Goal: Task Accomplishment & Management: Manage account settings

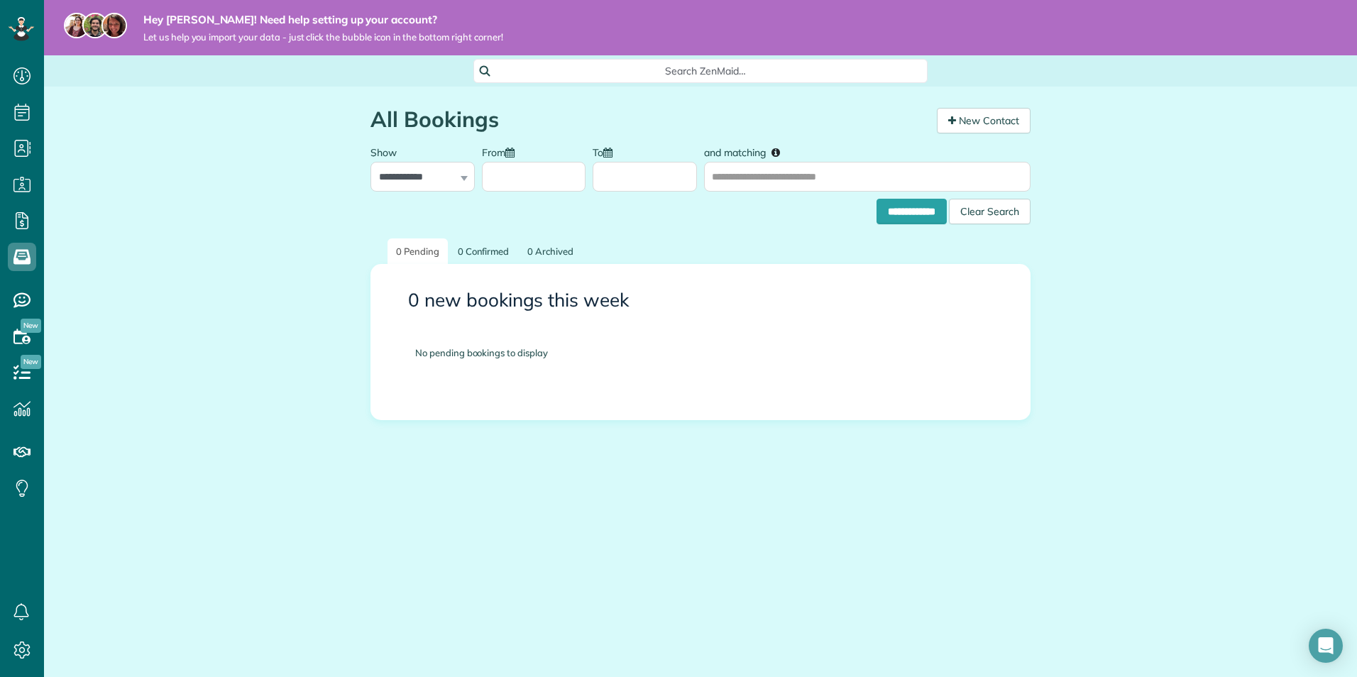
scroll to position [6, 6]
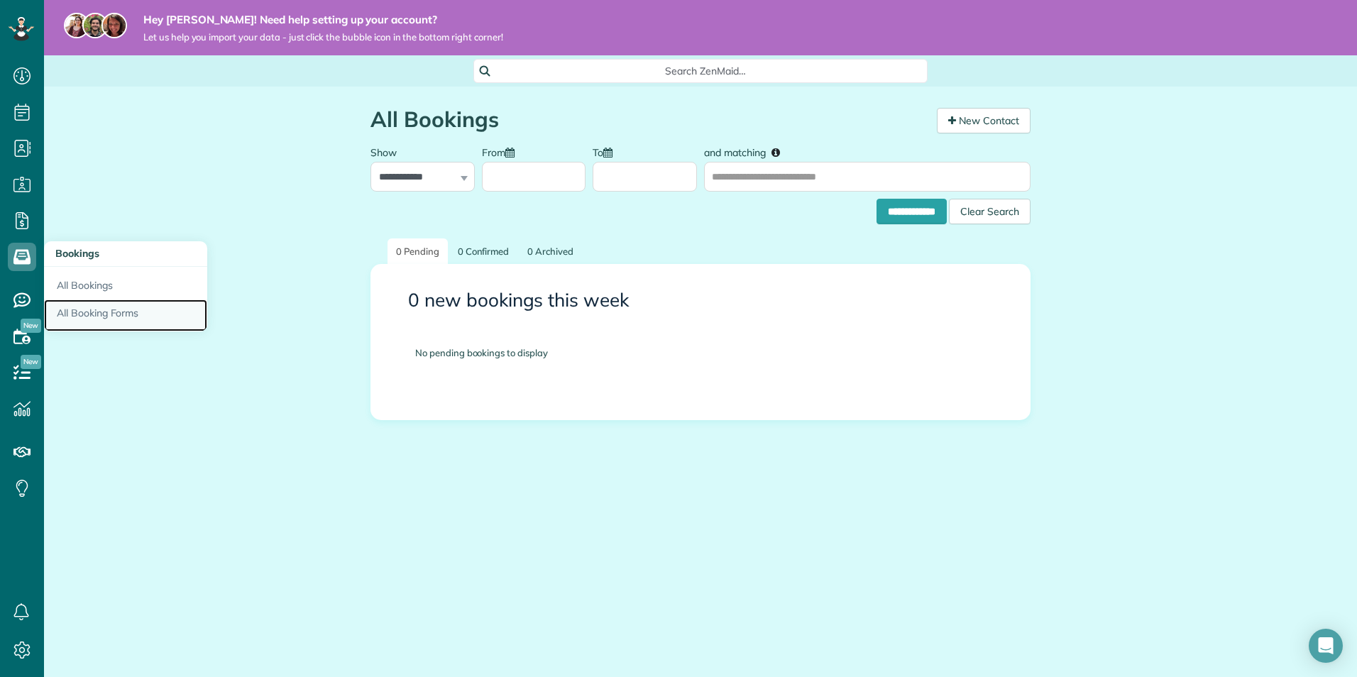
click at [87, 323] on link "All Booking Forms" at bounding box center [125, 316] width 163 height 33
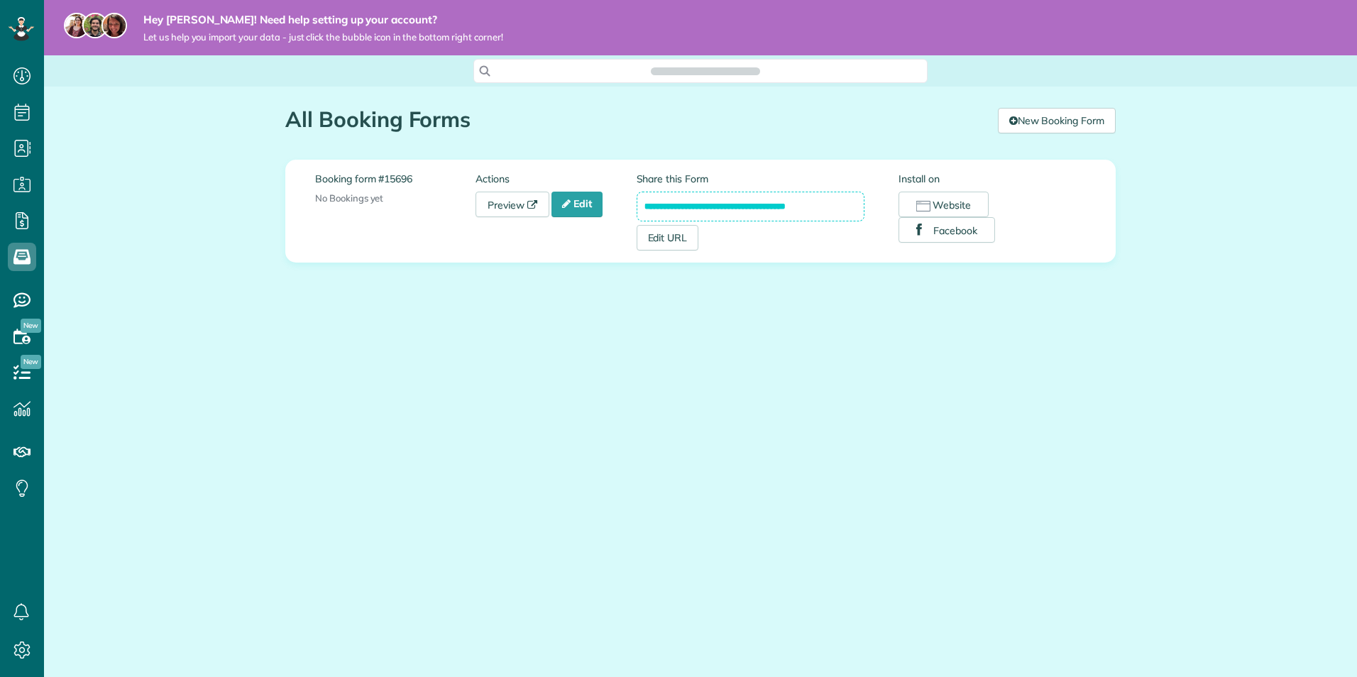
scroll to position [6, 6]
click at [566, 205] on icon at bounding box center [566, 204] width 9 height 10
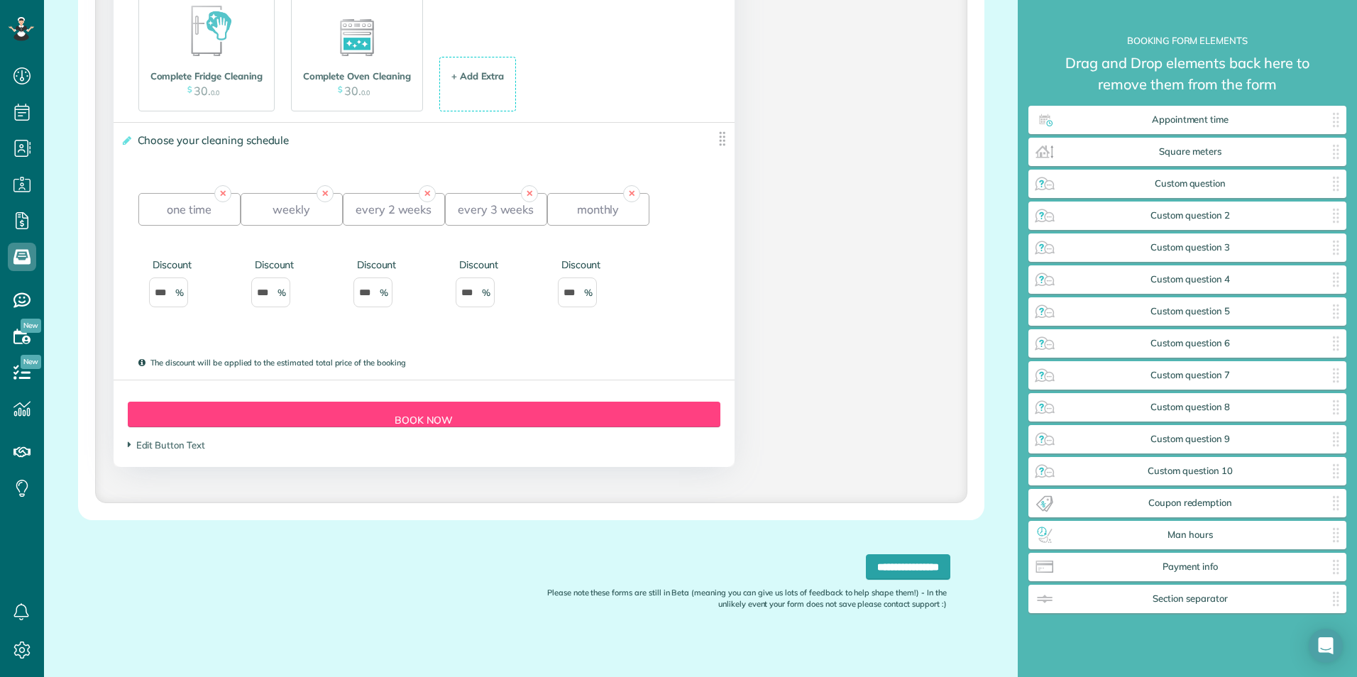
scroll to position [1928, 0]
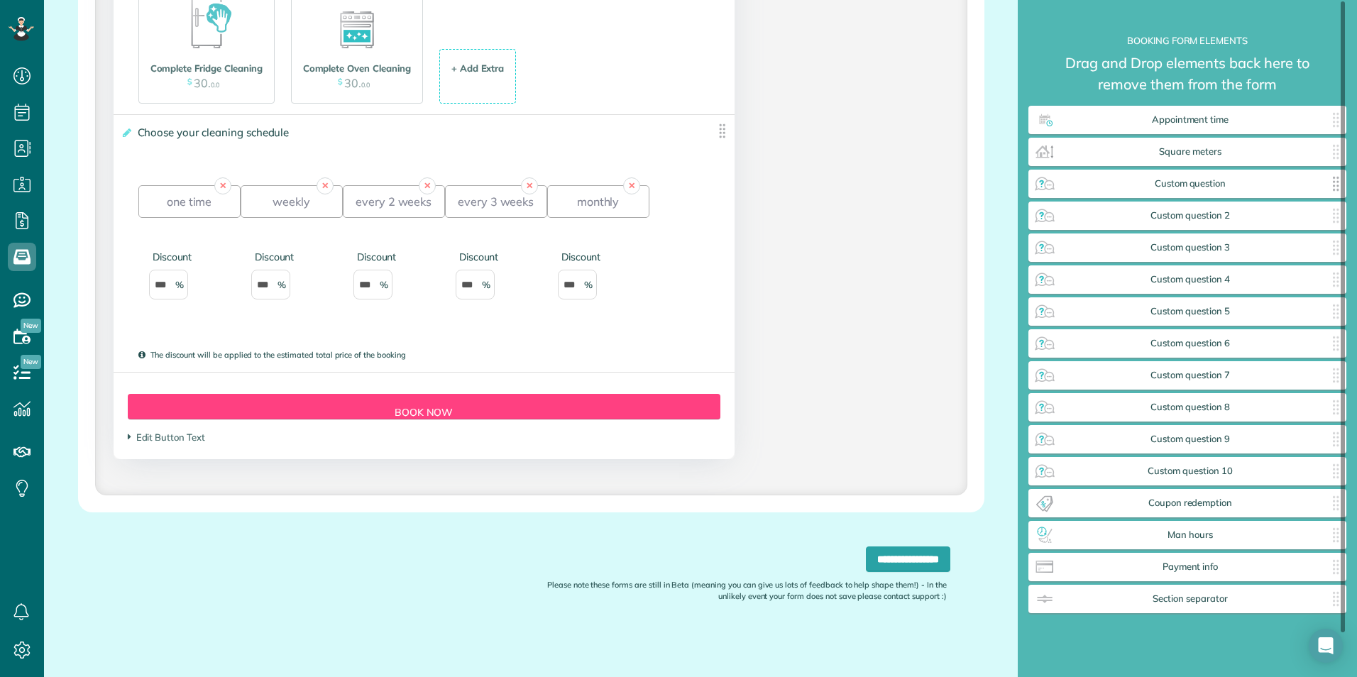
click at [1172, 187] on span "Custom question" at bounding box center [1190, 183] width 268 height 11
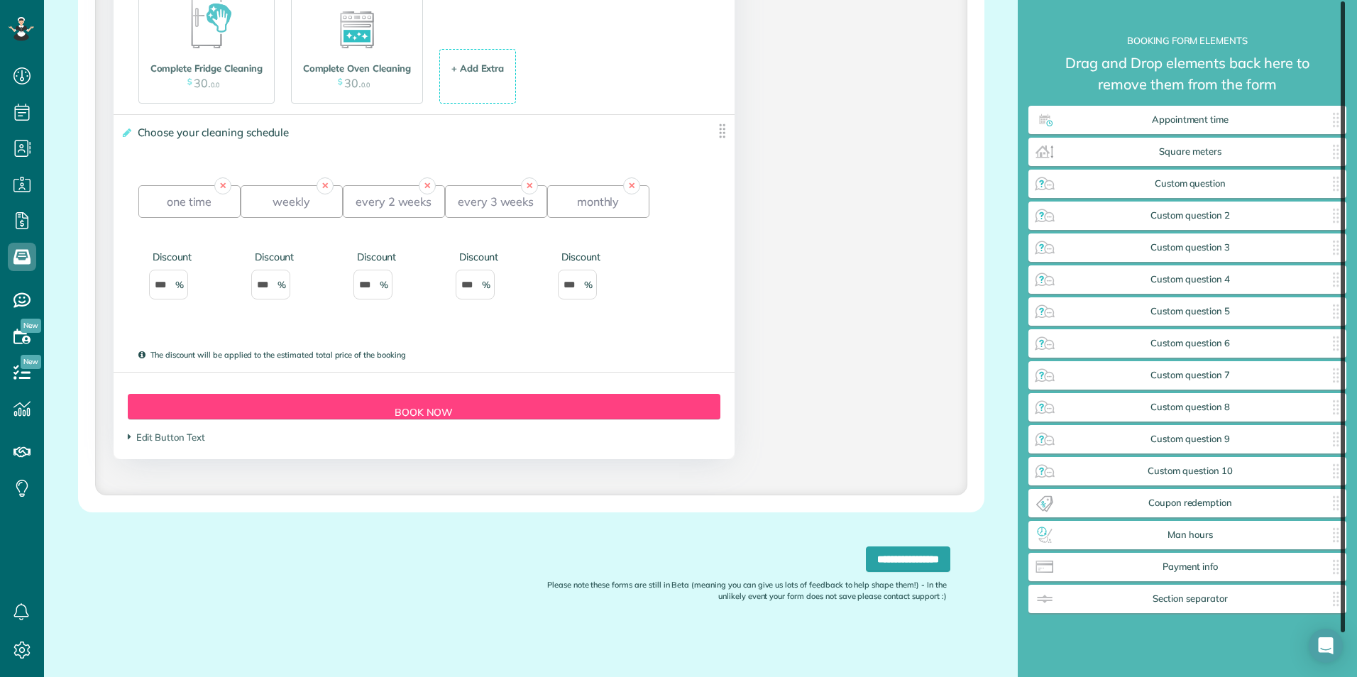
click at [1341, 186] on div at bounding box center [1343, 316] width 4 height 631
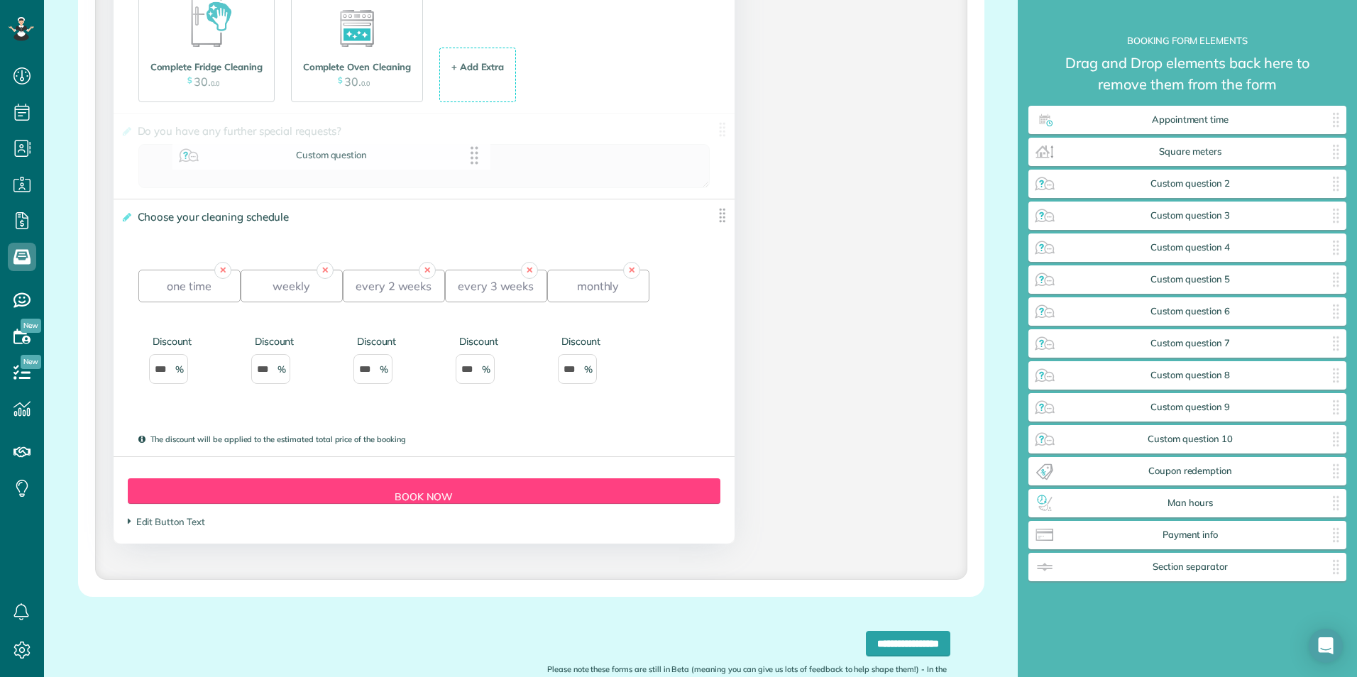
drag, startPoint x: 1276, startPoint y: 180, endPoint x: 419, endPoint y: 152, distance: 857.1
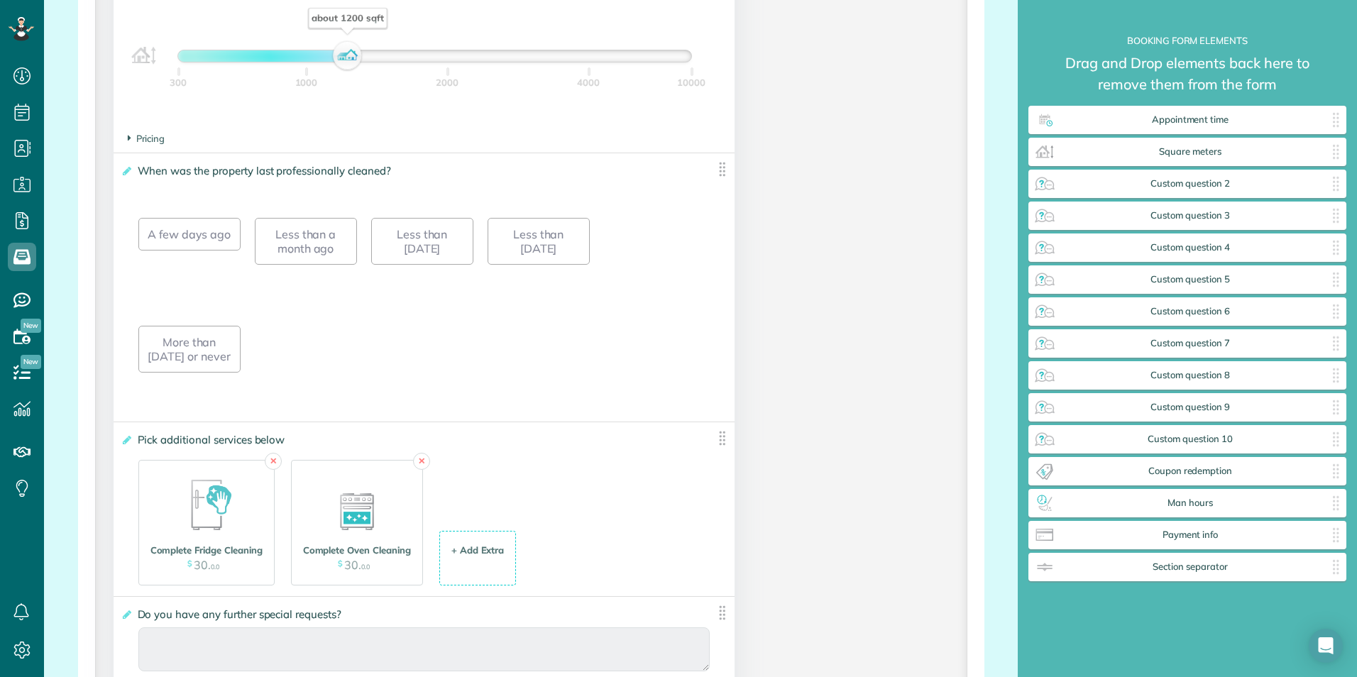
scroll to position [1431, 0]
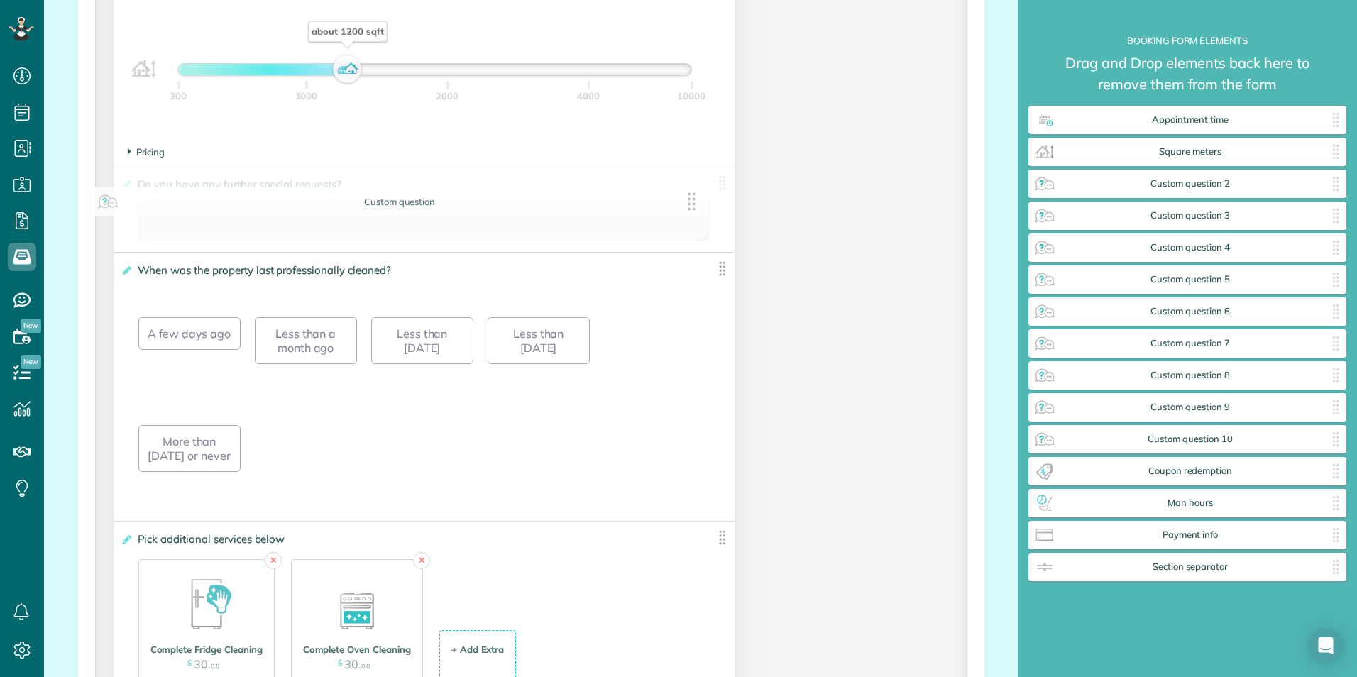
drag, startPoint x: 718, startPoint y: 633, endPoint x: 696, endPoint y: 208, distance: 425.7
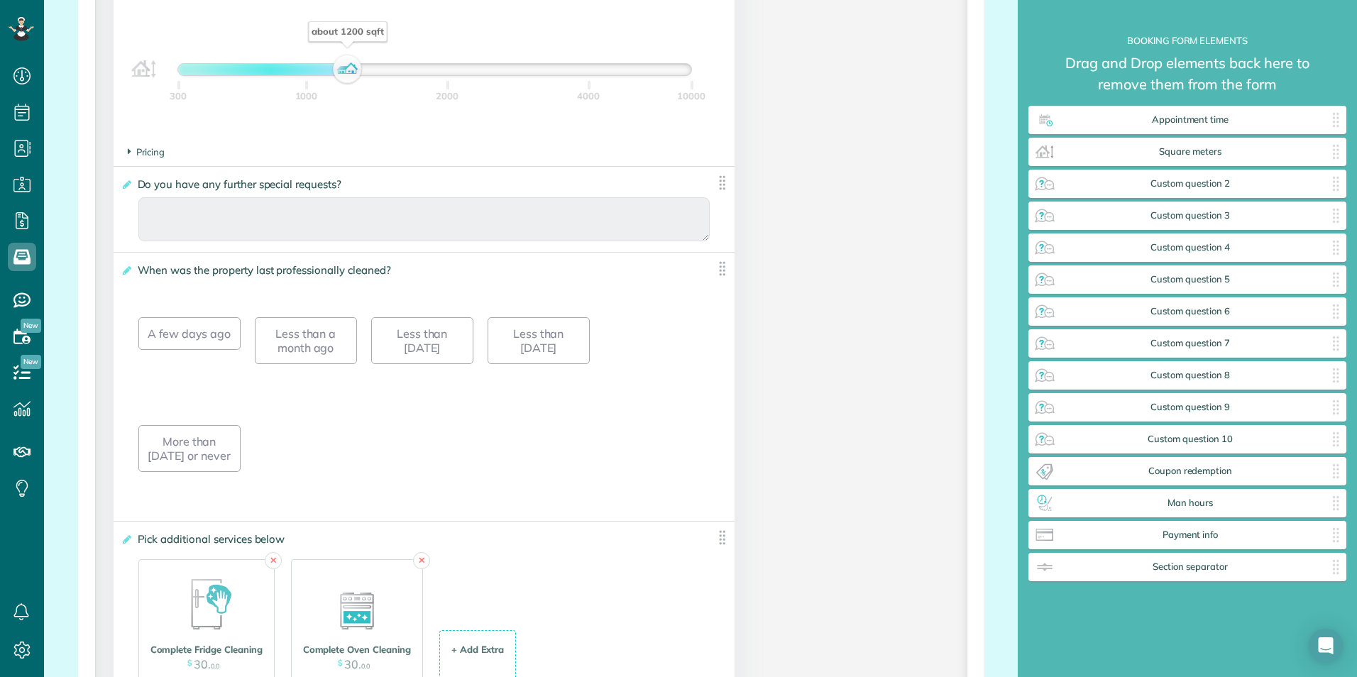
click at [718, 182] on img at bounding box center [722, 183] width 18 height 18
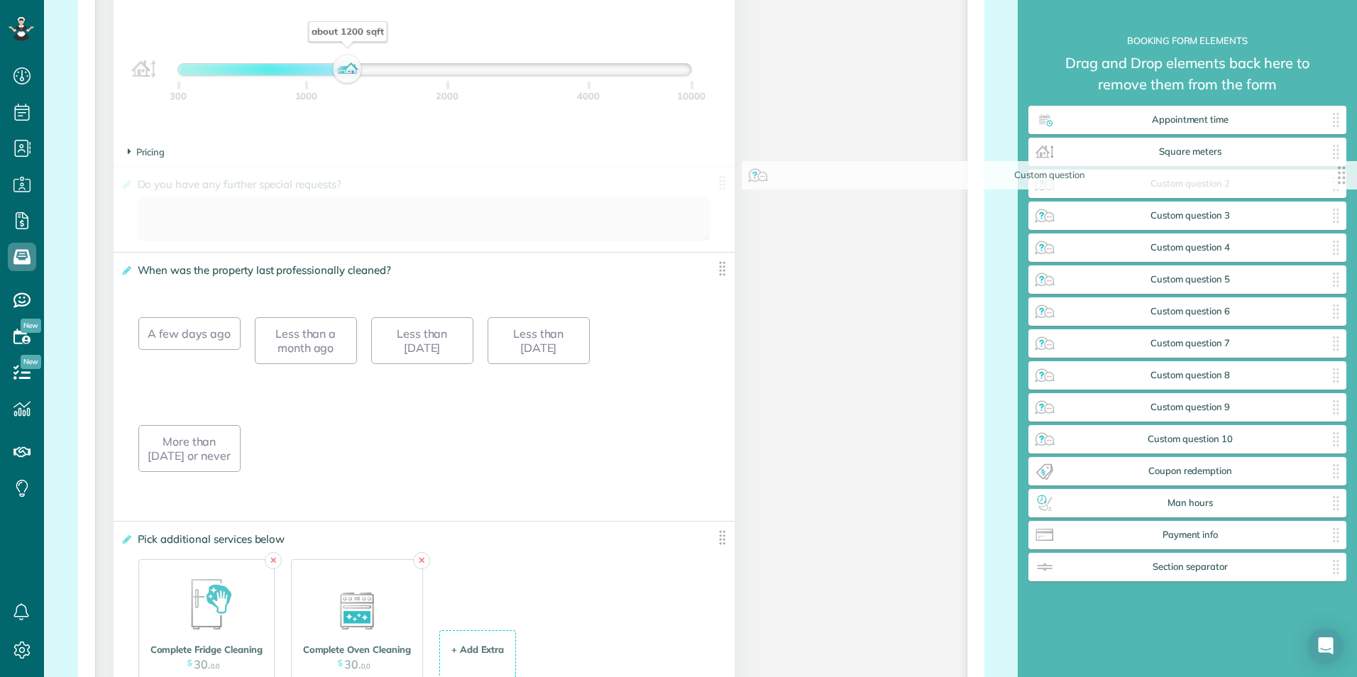
drag, startPoint x: 718, startPoint y: 182, endPoint x: 1347, endPoint y: 177, distance: 629.6
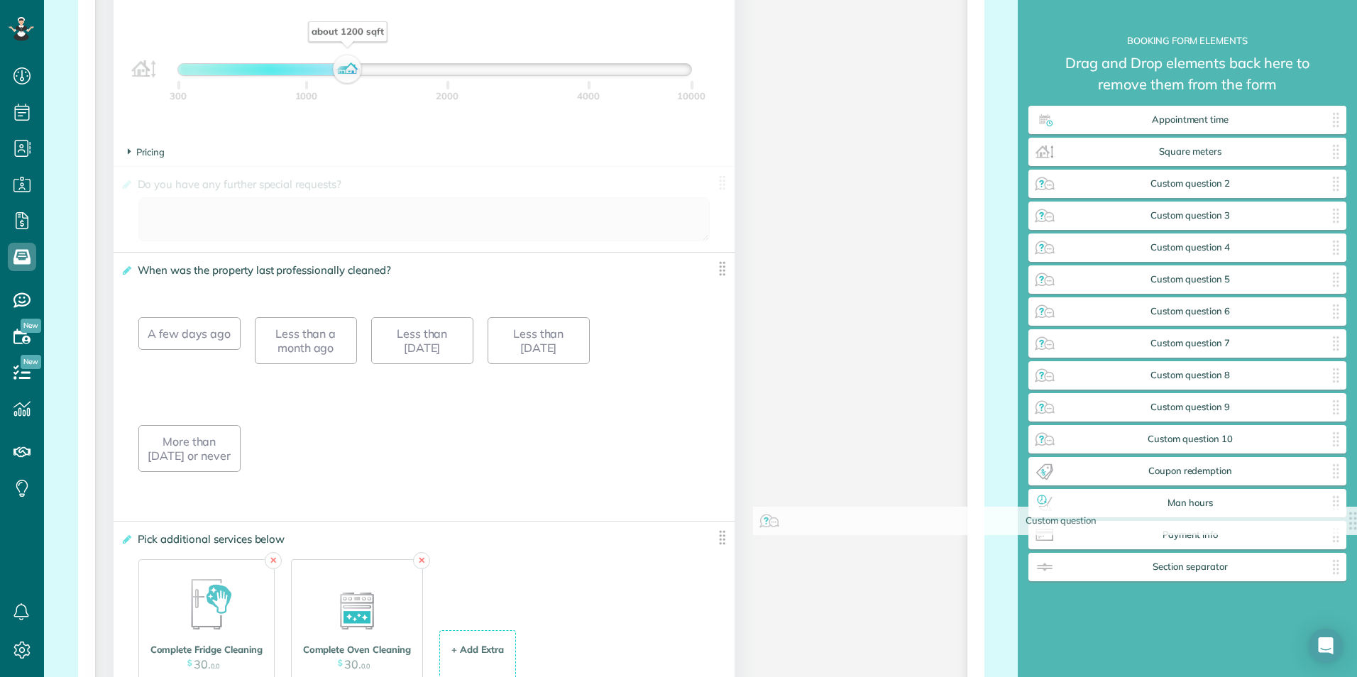
drag, startPoint x: 719, startPoint y: 181, endPoint x: 1359, endPoint y: 522, distance: 725.5
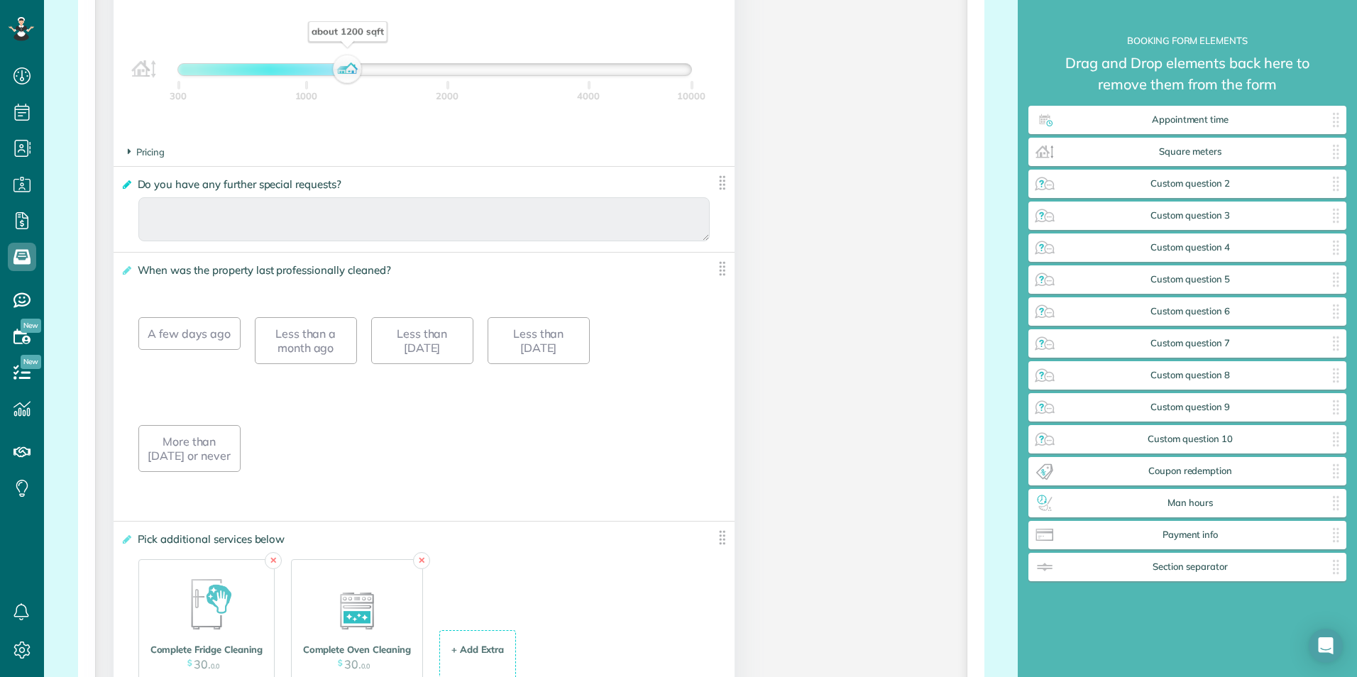
click at [128, 182] on icon at bounding box center [126, 185] width 11 height 10
click at [0, 0] on input "**********" at bounding box center [0, 0] width 0 height 0
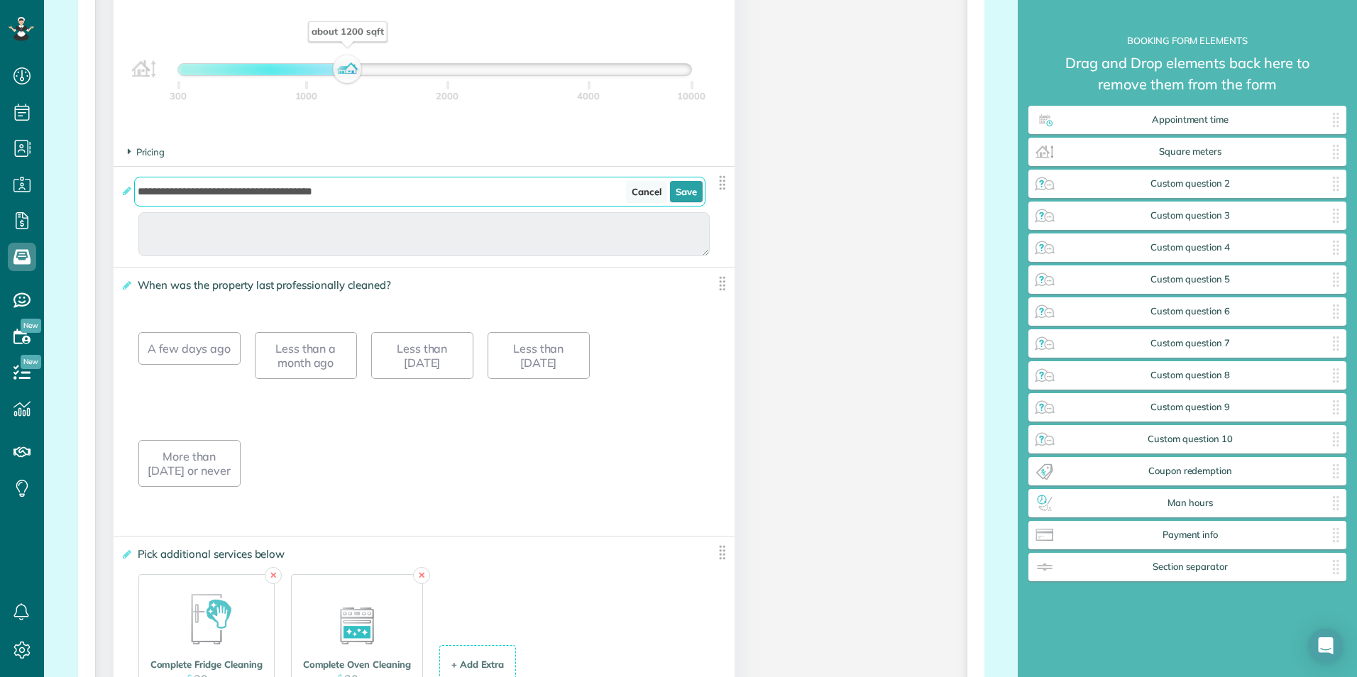
click at [644, 191] on link "Cancel" at bounding box center [646, 191] width 41 height 21
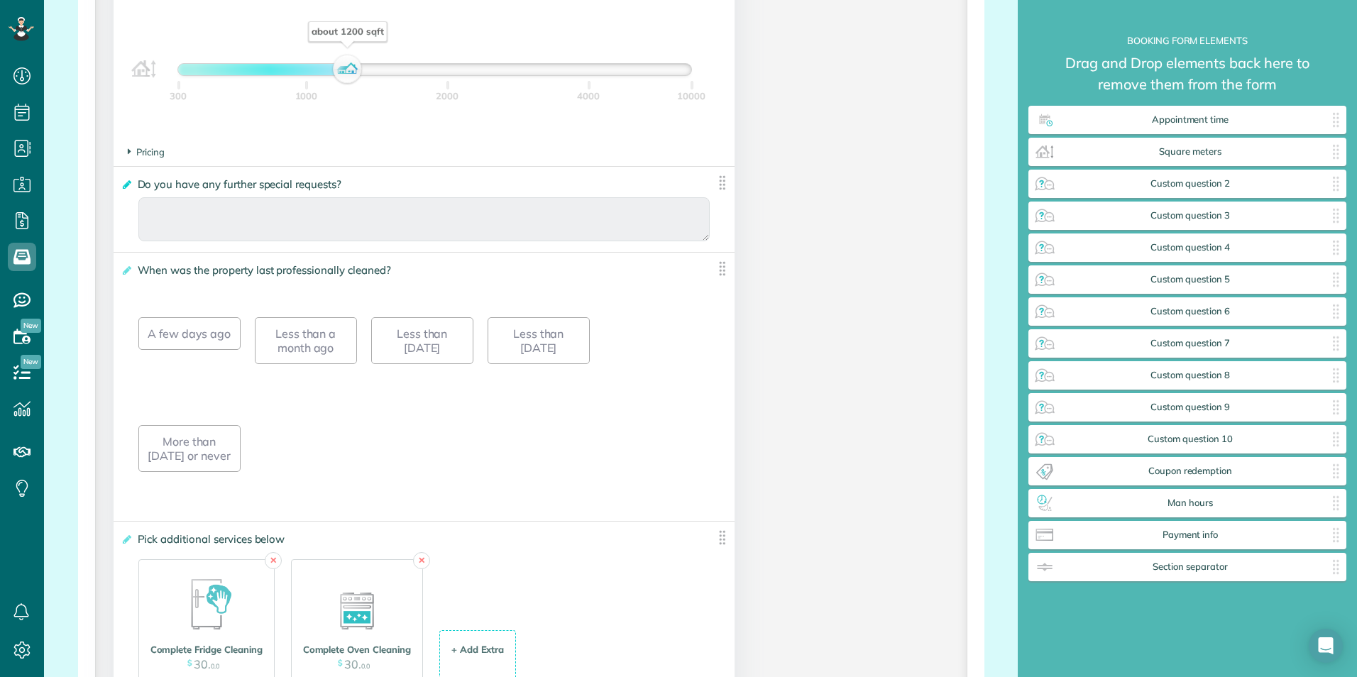
click at [125, 188] on icon at bounding box center [126, 185] width 11 height 10
click at [0, 0] on input "**********" at bounding box center [0, 0] width 0 height 0
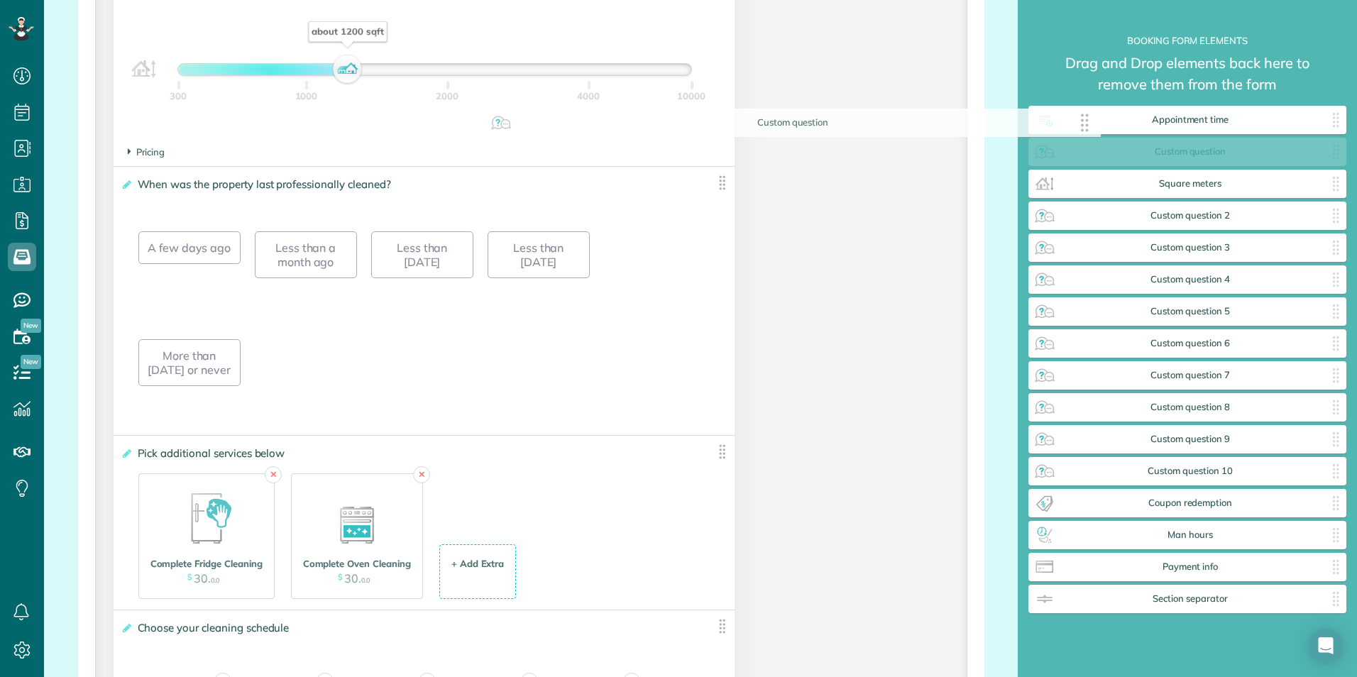
drag, startPoint x: 714, startPoint y: 186, endPoint x: 1086, endPoint y: 129, distance: 376.2
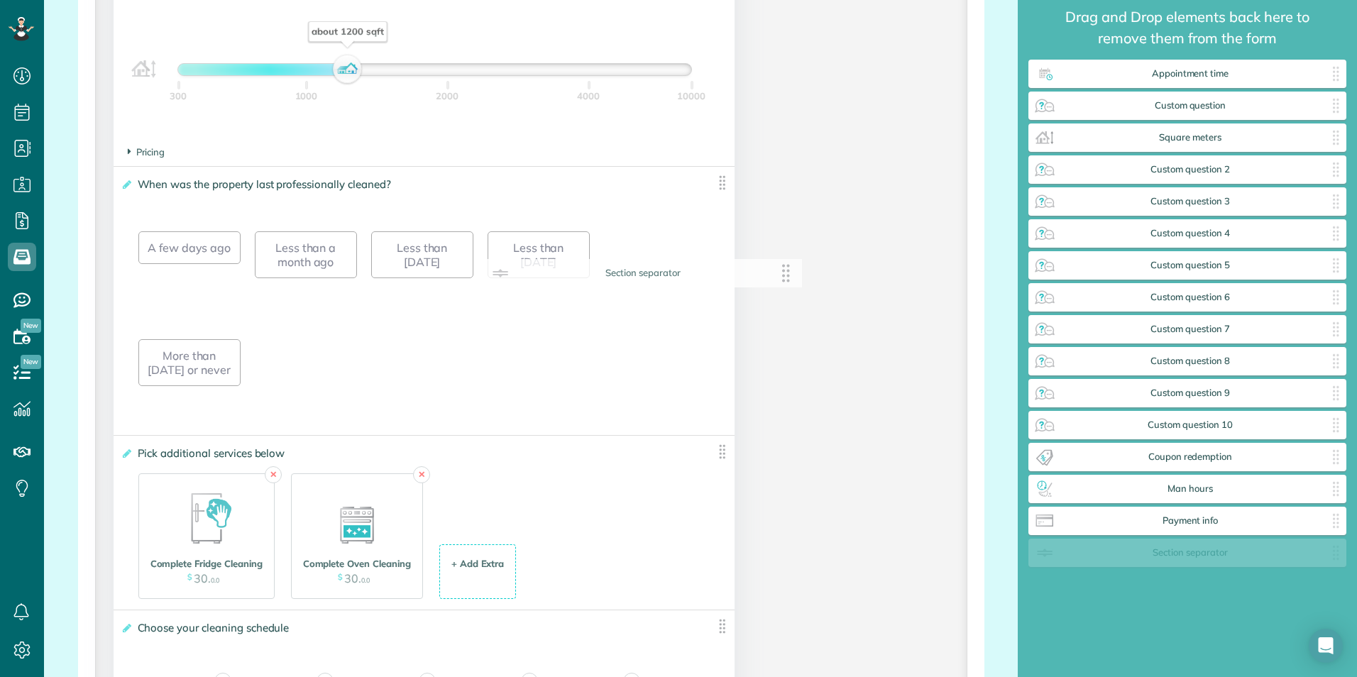
scroll to position [14, 0]
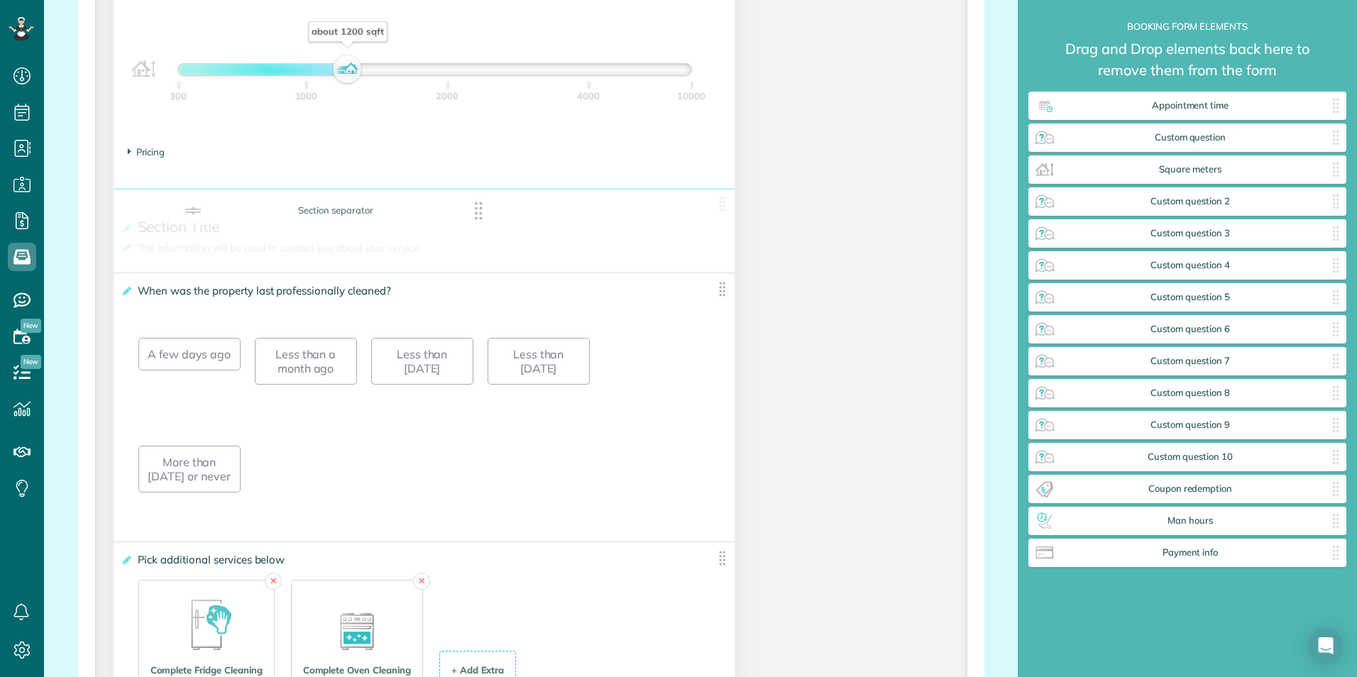
drag, startPoint x: 1333, startPoint y: 552, endPoint x: 480, endPoint y: 210, distance: 918.5
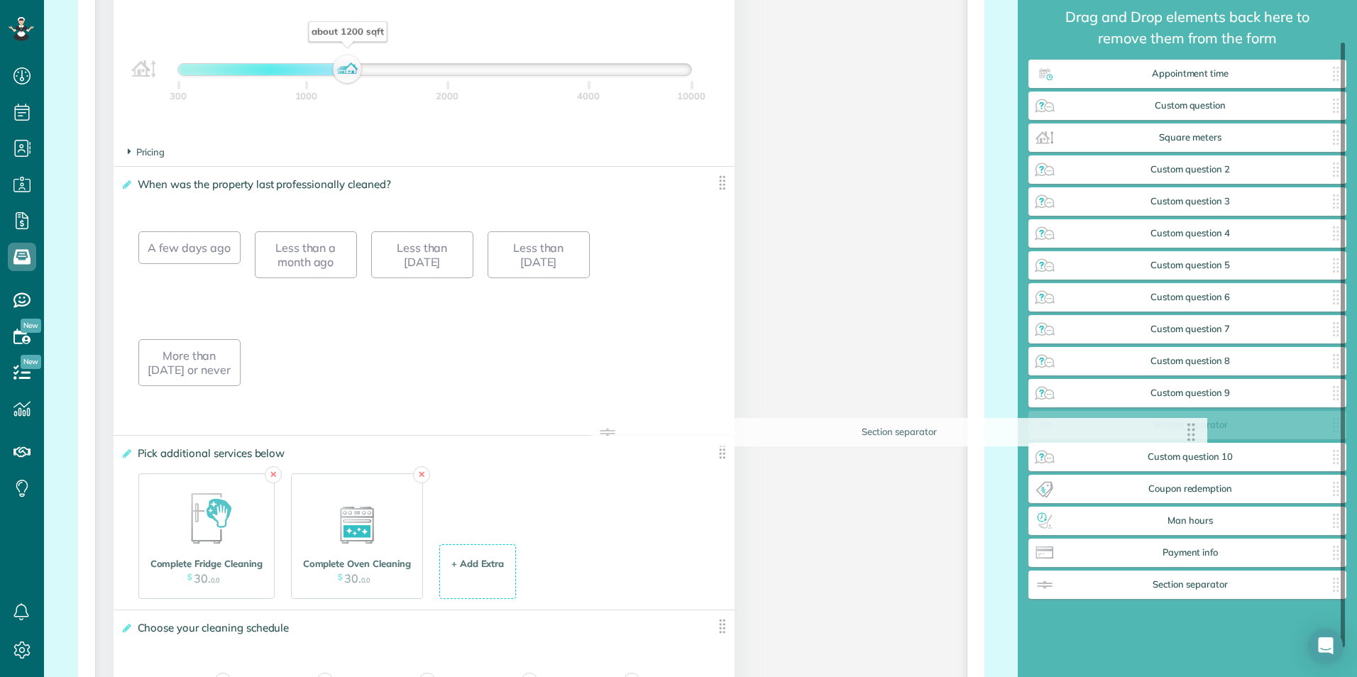
drag, startPoint x: 713, startPoint y: 206, endPoint x: 1192, endPoint y: 437, distance: 531.4
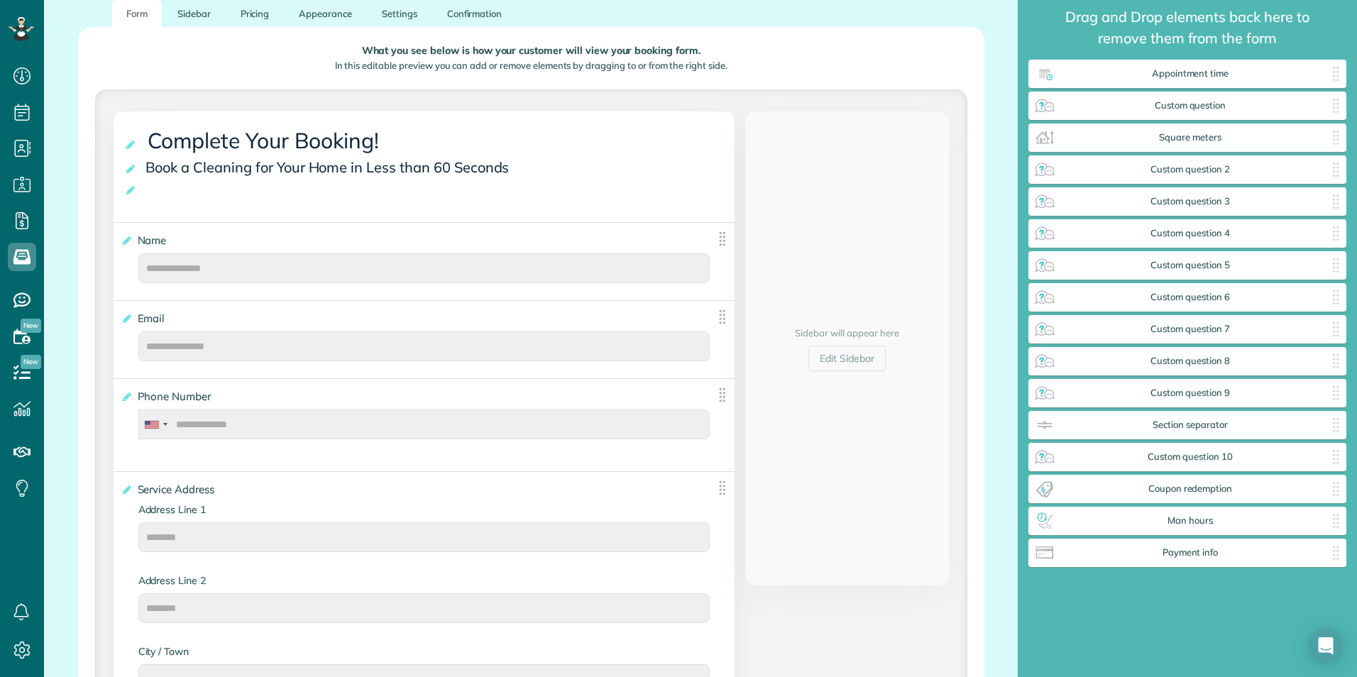
scroll to position [153, 0]
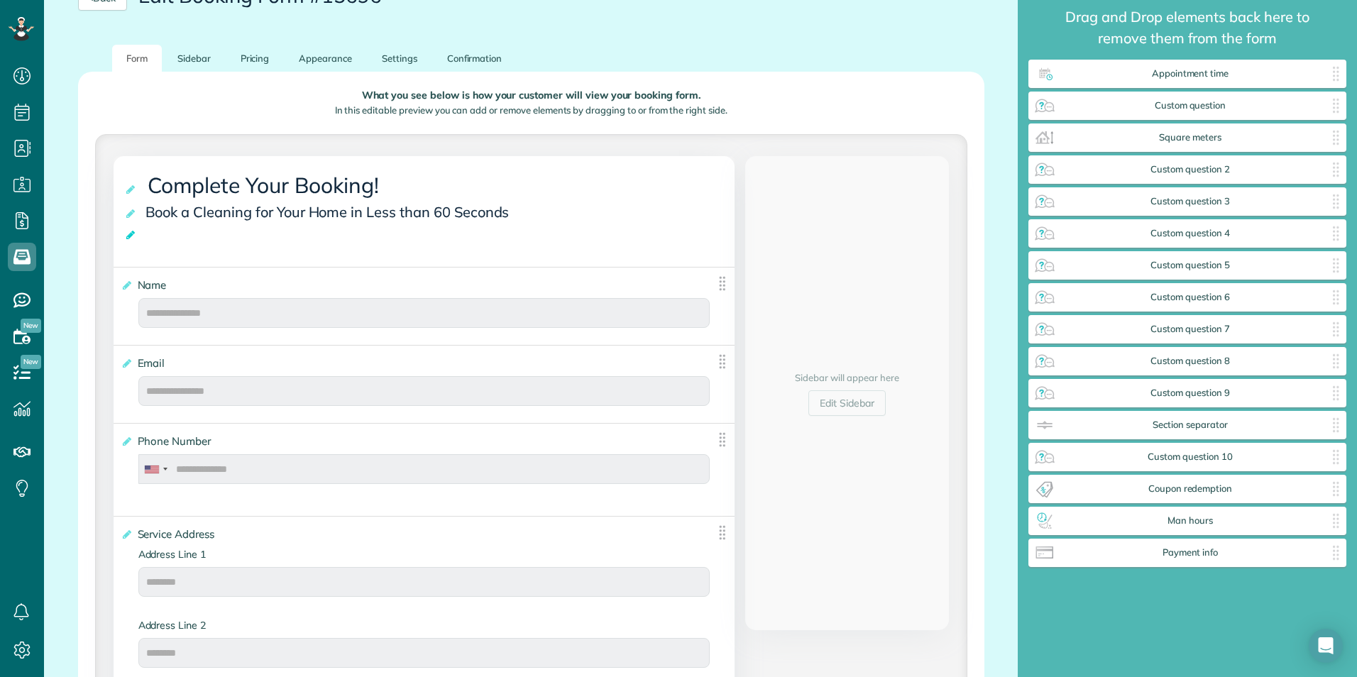
click at [130, 236] on icon at bounding box center [131, 235] width 14 height 10
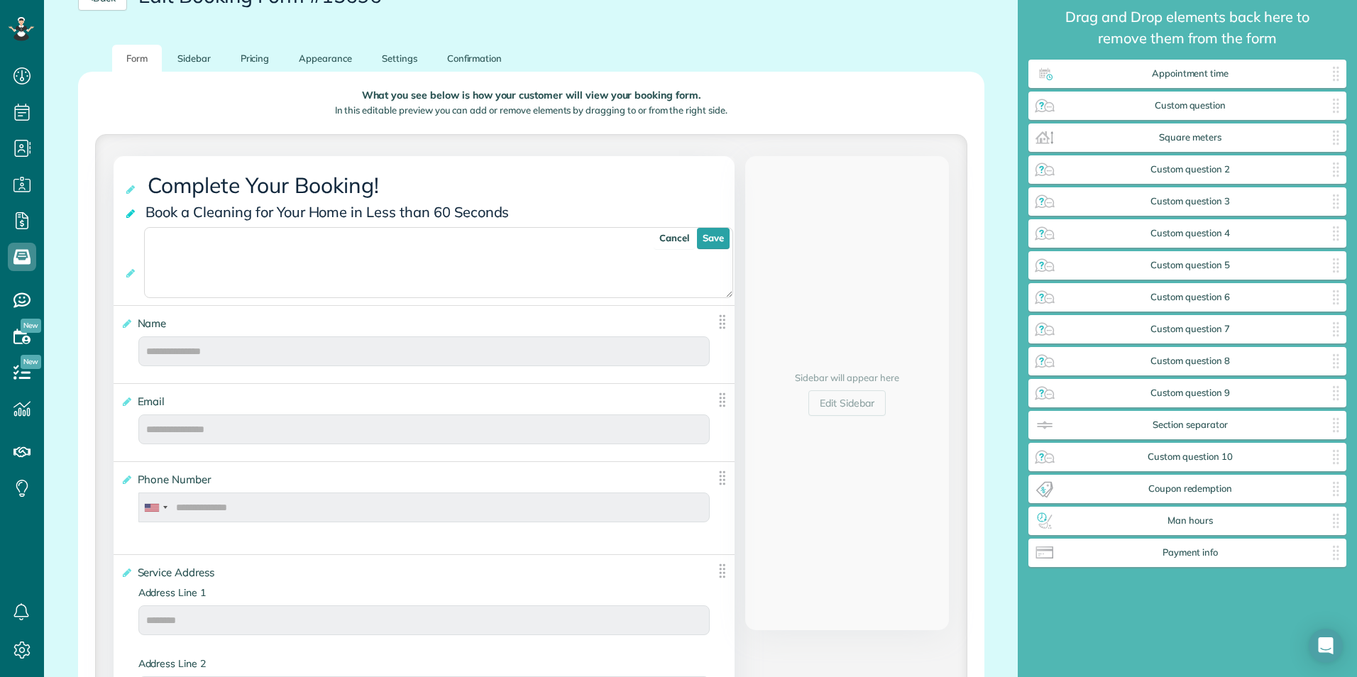
click at [134, 211] on icon at bounding box center [131, 214] width 14 height 10
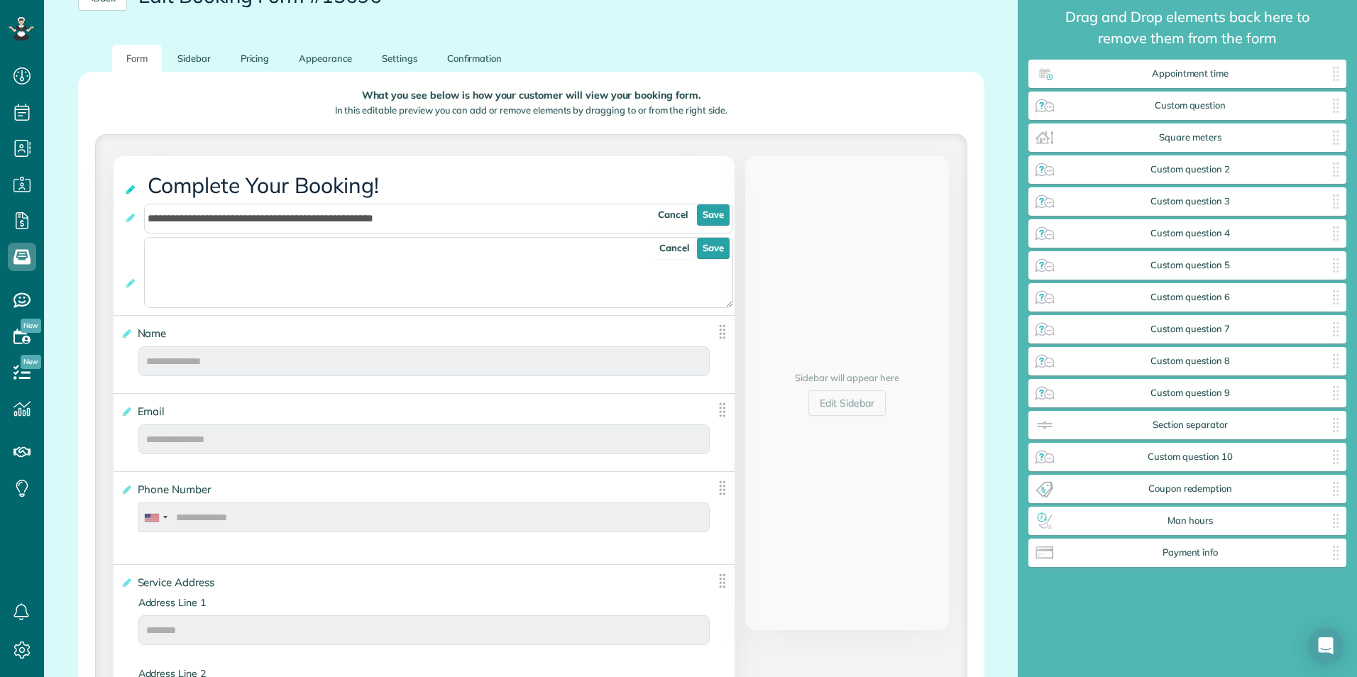
click at [129, 187] on icon at bounding box center [131, 190] width 14 height 10
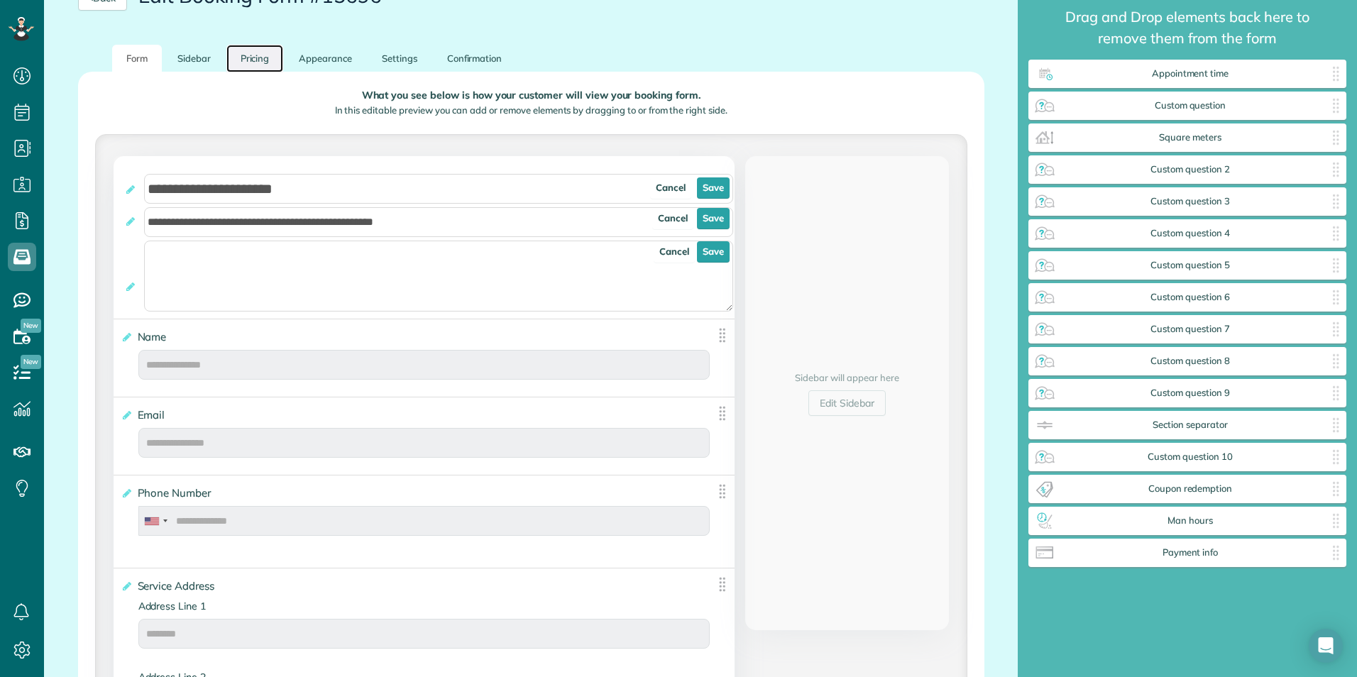
click at [252, 60] on link "Pricing" at bounding box center [254, 59] width 57 height 28
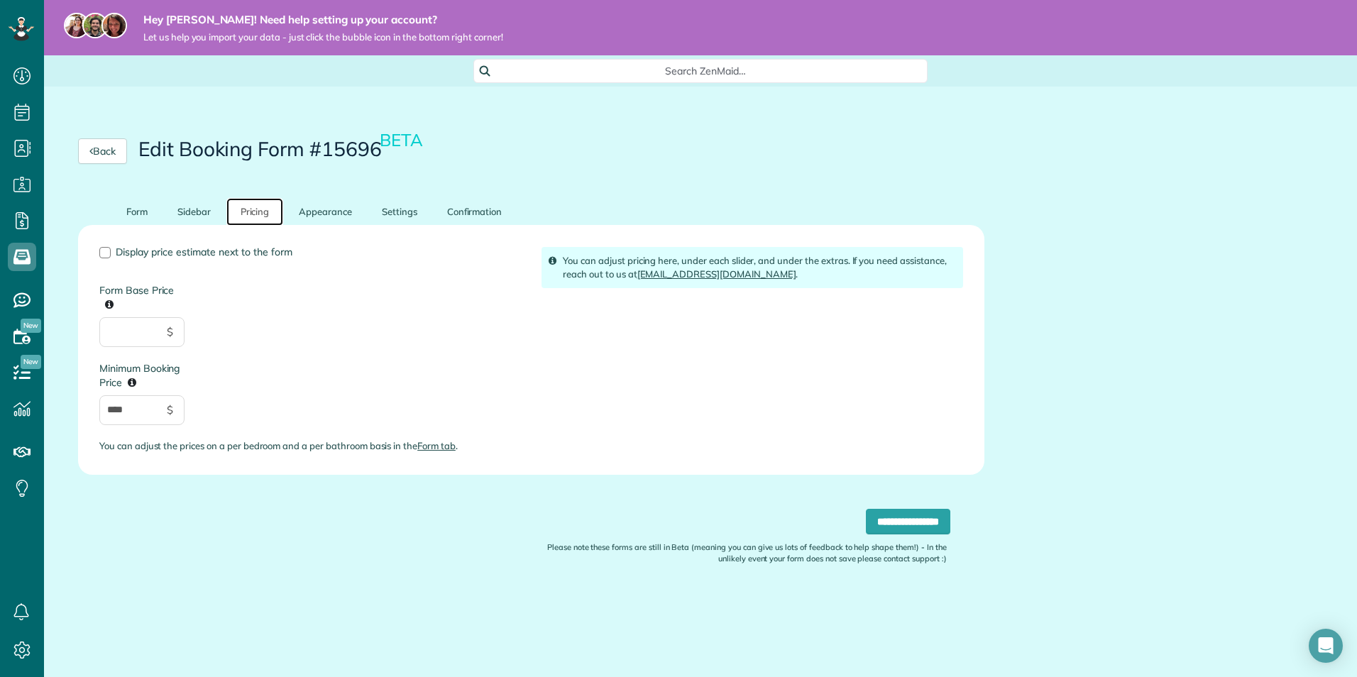
scroll to position [0, 0]
click at [342, 218] on link "Appearance" at bounding box center [326, 212] width 82 height 28
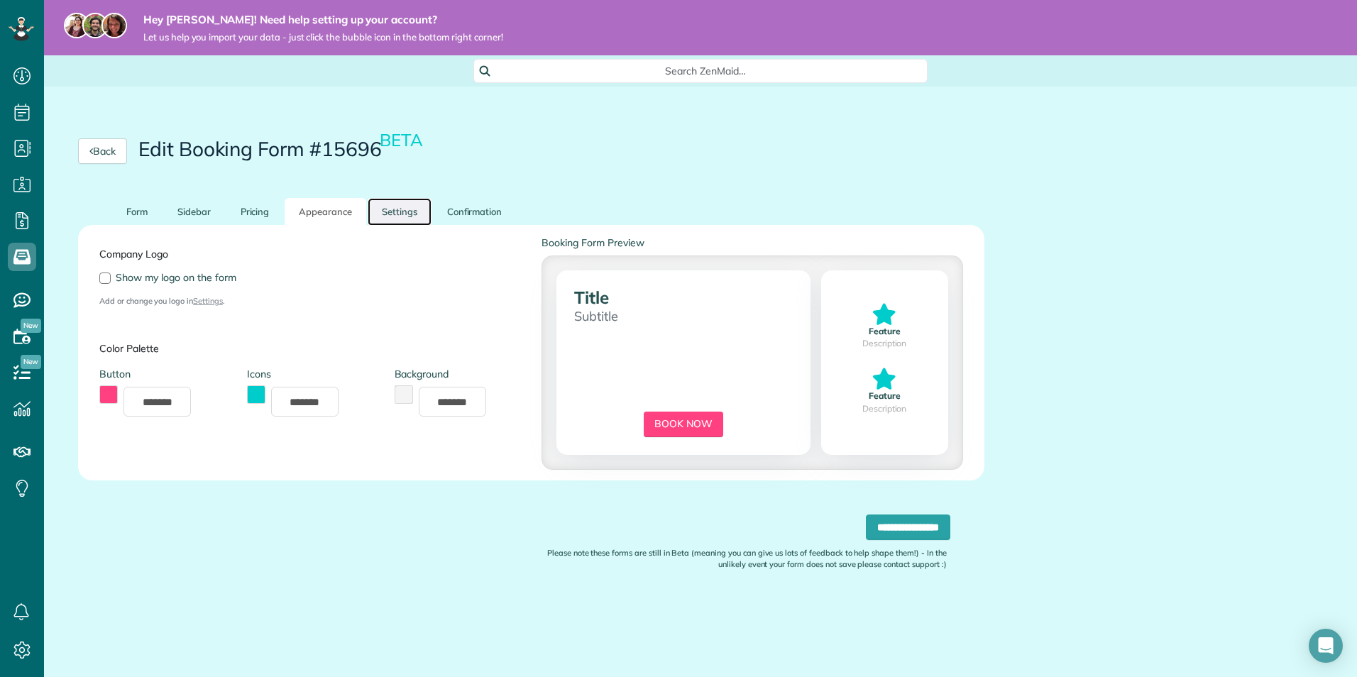
click at [380, 216] on link "Settings" at bounding box center [400, 212] width 64 height 28
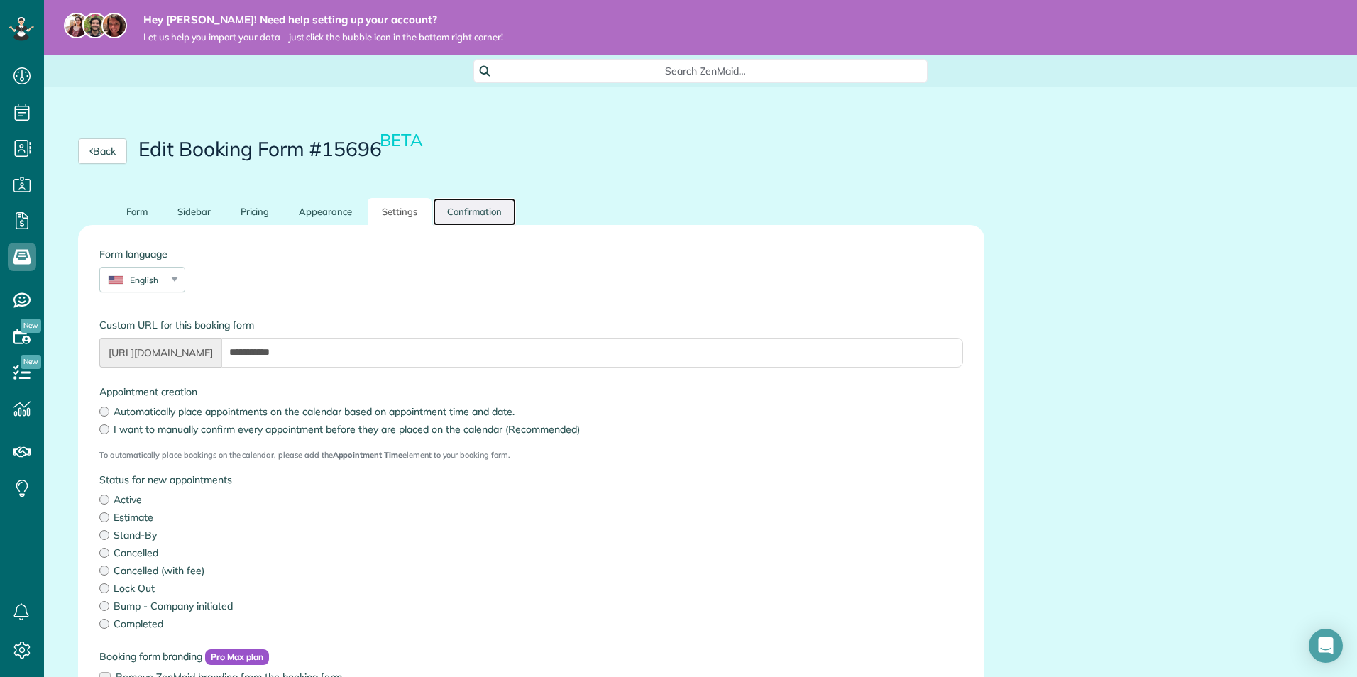
click at [487, 217] on link "Confirmation" at bounding box center [475, 212] width 84 height 28
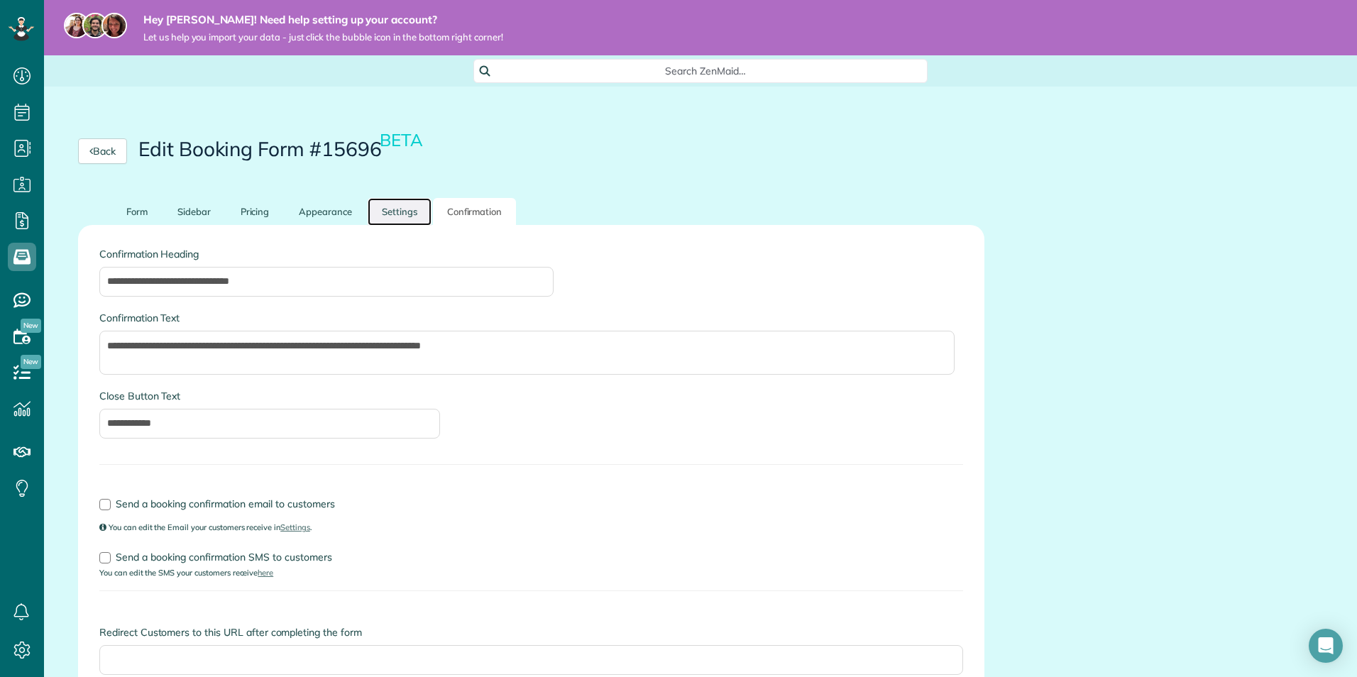
click at [385, 212] on link "Settings" at bounding box center [400, 212] width 64 height 28
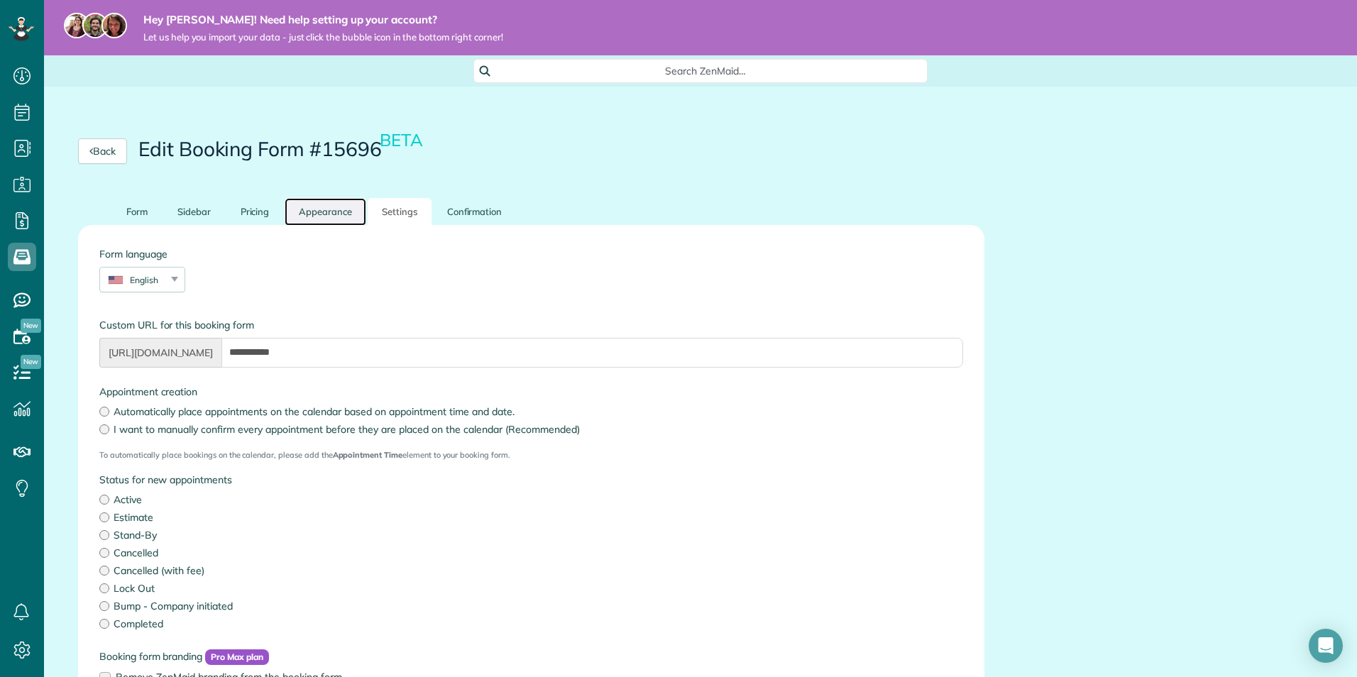
click at [326, 218] on link "Appearance" at bounding box center [326, 212] width 82 height 28
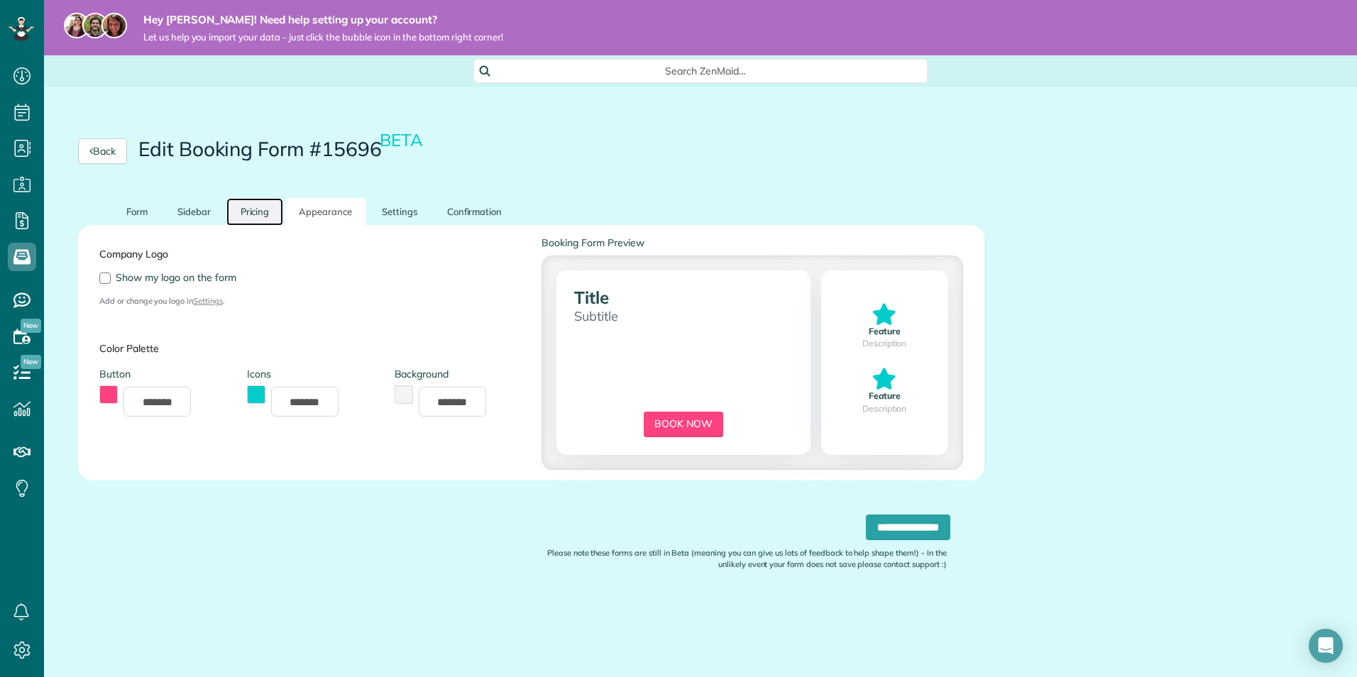
click at [279, 209] on link "Pricing" at bounding box center [254, 212] width 57 height 28
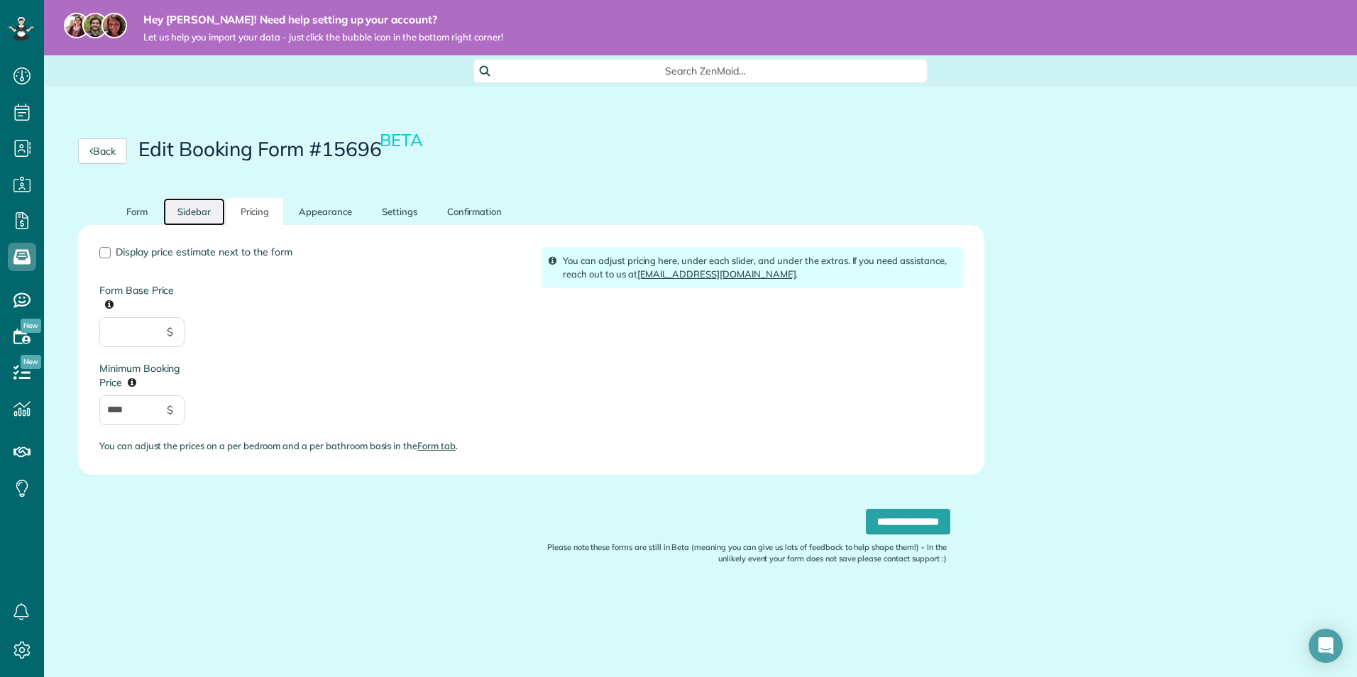
click at [187, 212] on link "Sidebar" at bounding box center [194, 212] width 62 height 28
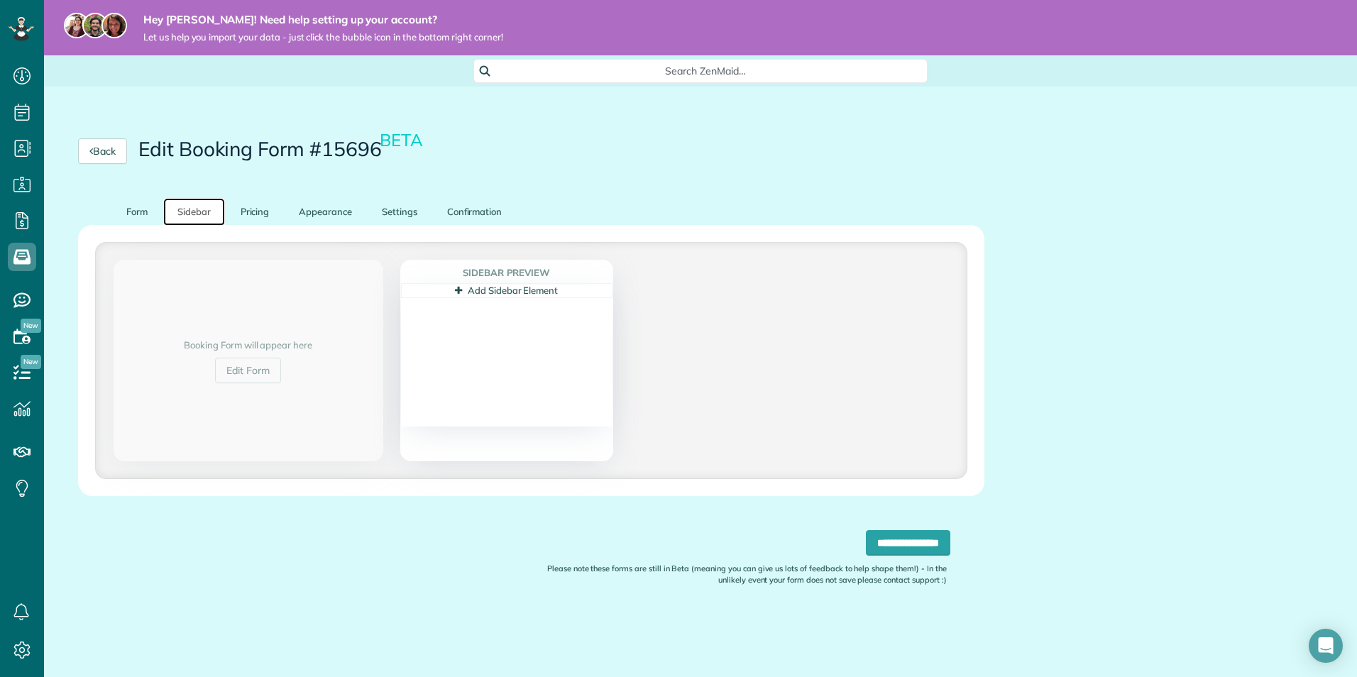
click at [485, 291] on link "Add Sidebar Element" at bounding box center [506, 290] width 103 height 11
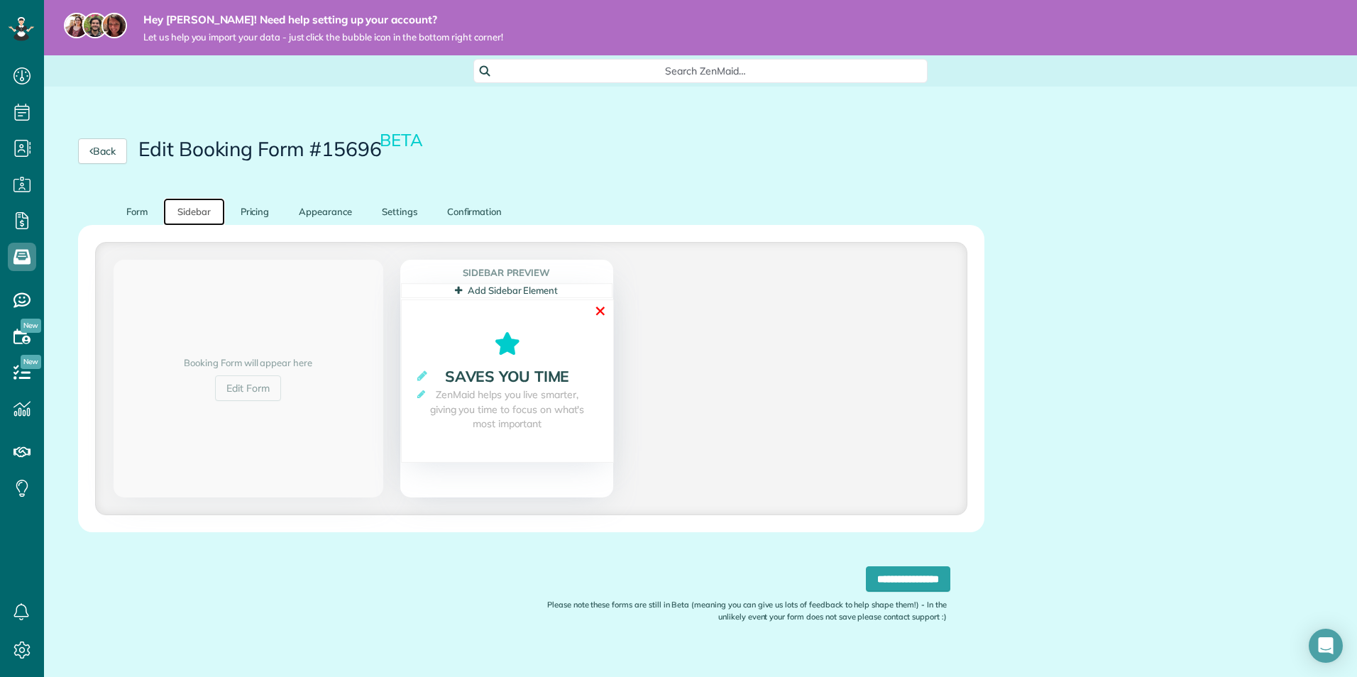
click at [605, 309] on link "✕" at bounding box center [600, 311] width 13 height 22
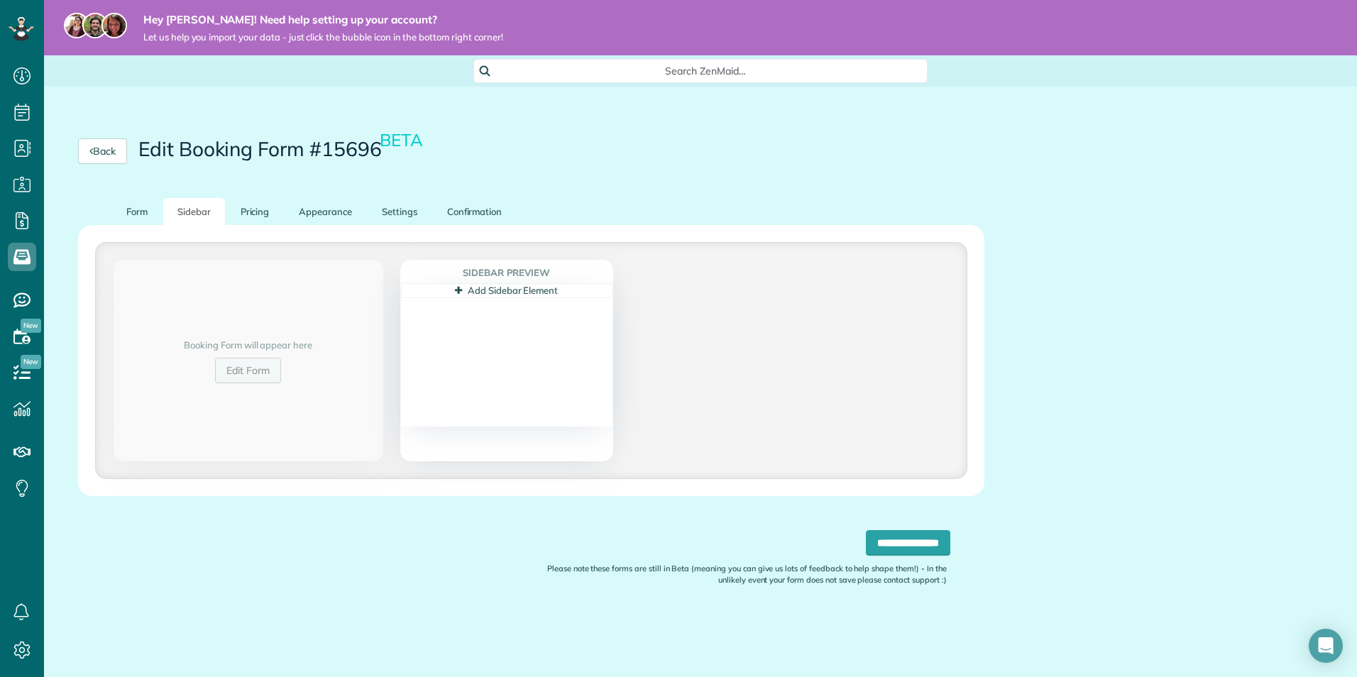
click at [270, 370] on link "Edit Form" at bounding box center [248, 371] width 66 height 26
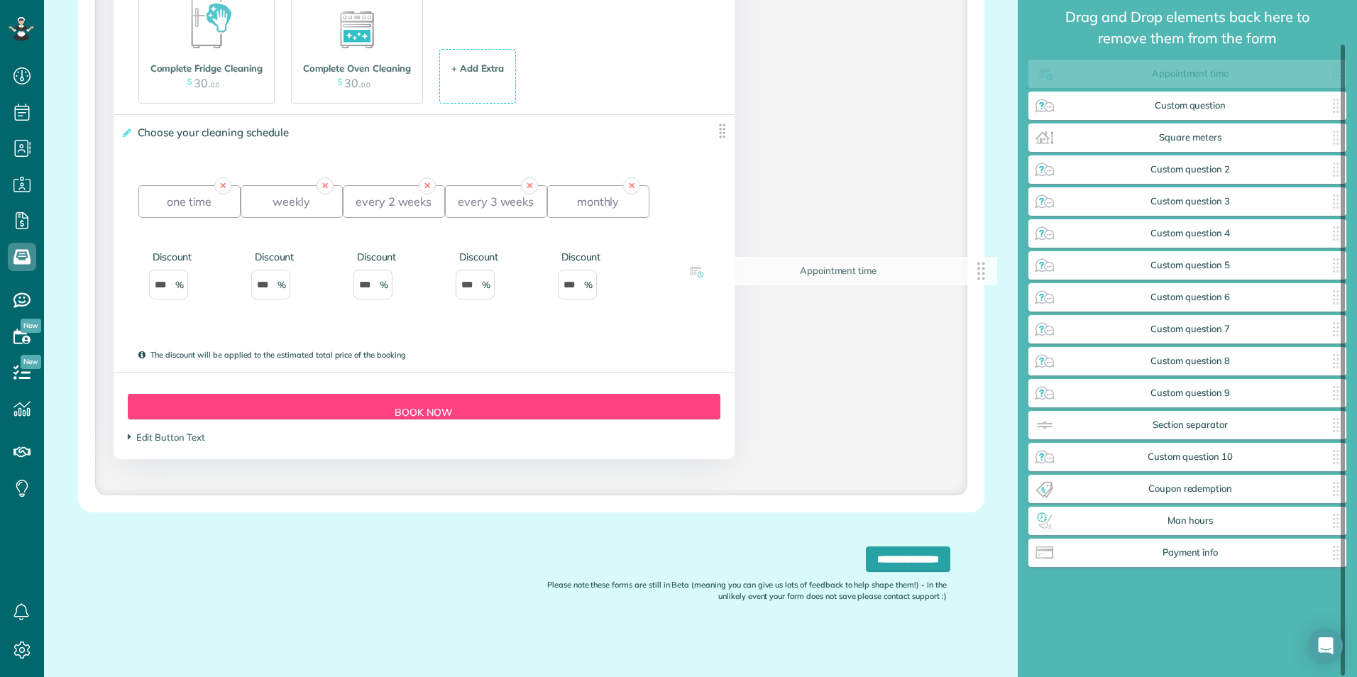
scroll to position [14, 0]
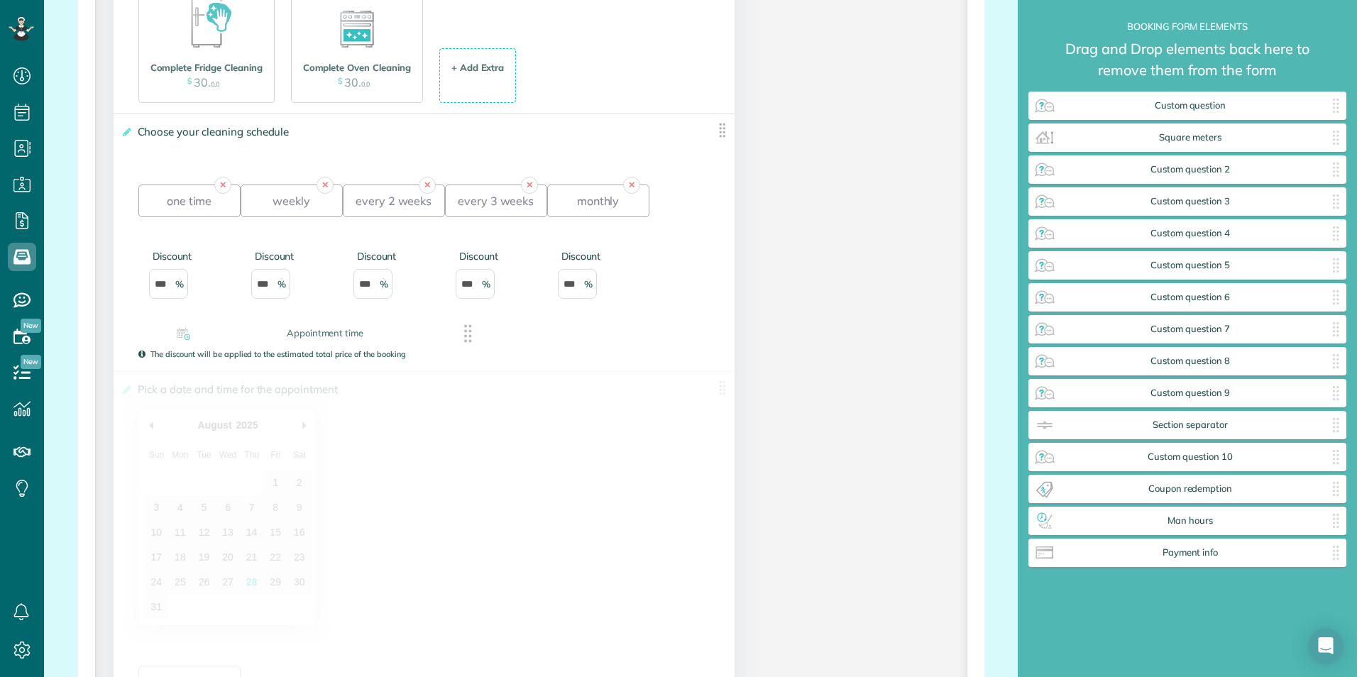
drag, startPoint x: 1204, startPoint y: 75, endPoint x: 340, endPoint y: 335, distance: 902.0
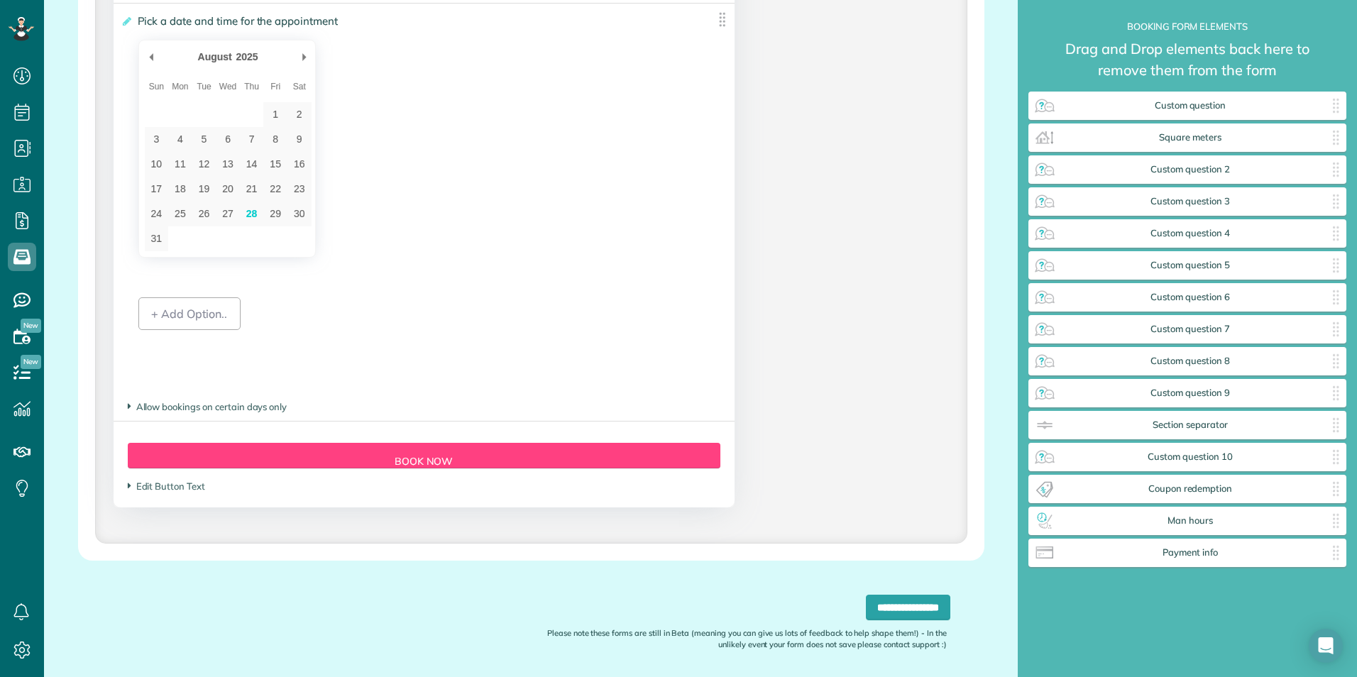
scroll to position [2396, 0]
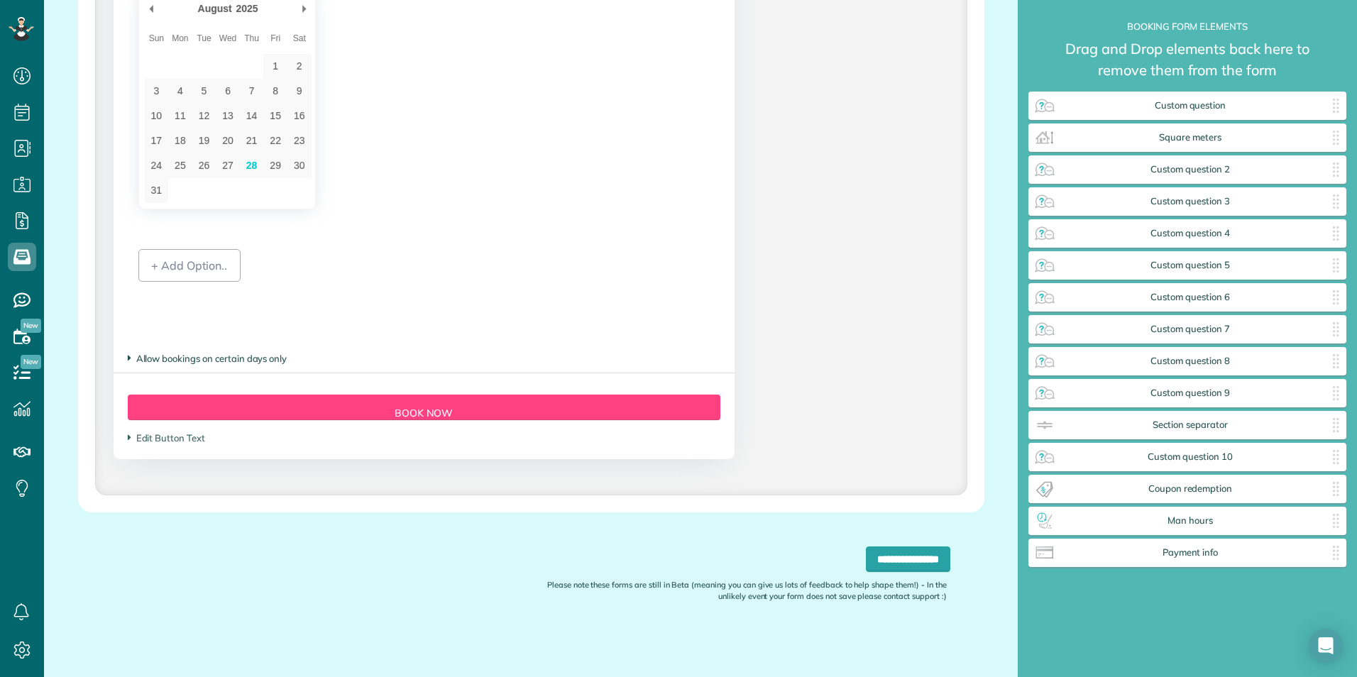
click at [133, 355] on span "Allow bookings on certain days only" at bounding box center [208, 358] width 160 height 11
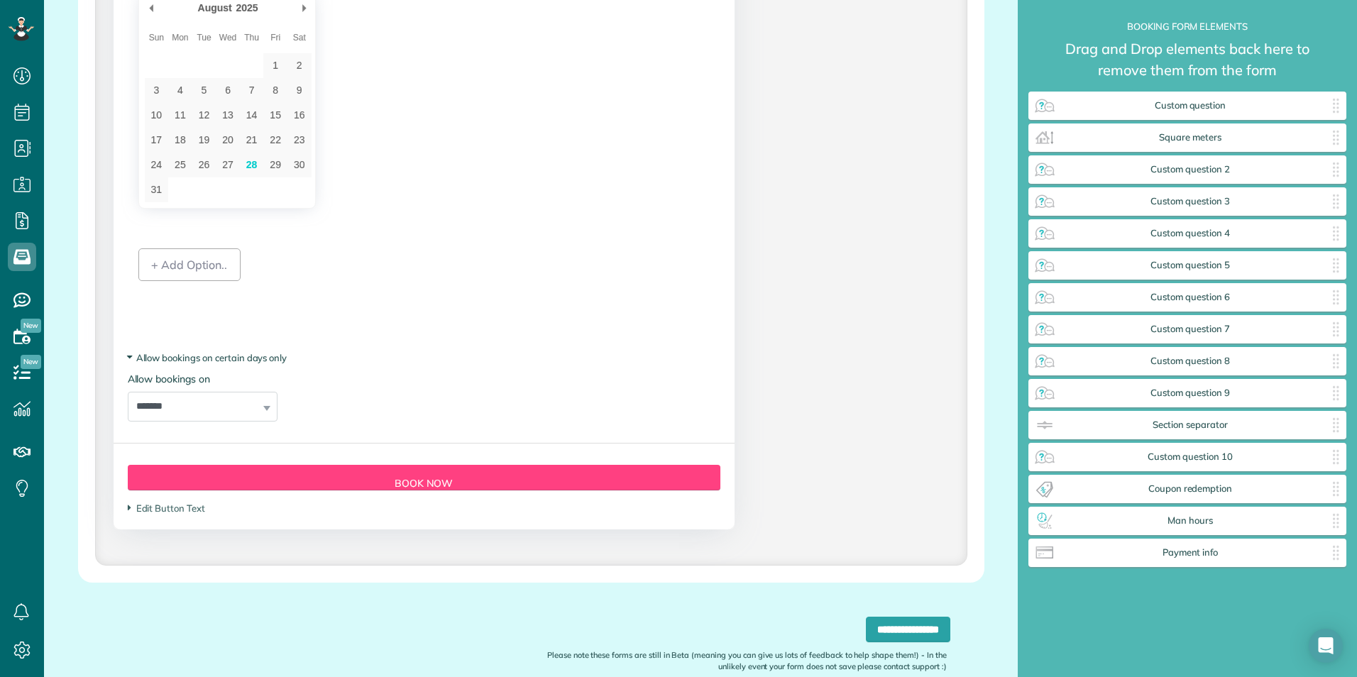
click at [148, 356] on span "Allow bookings on certain days only" at bounding box center [208, 357] width 160 height 11
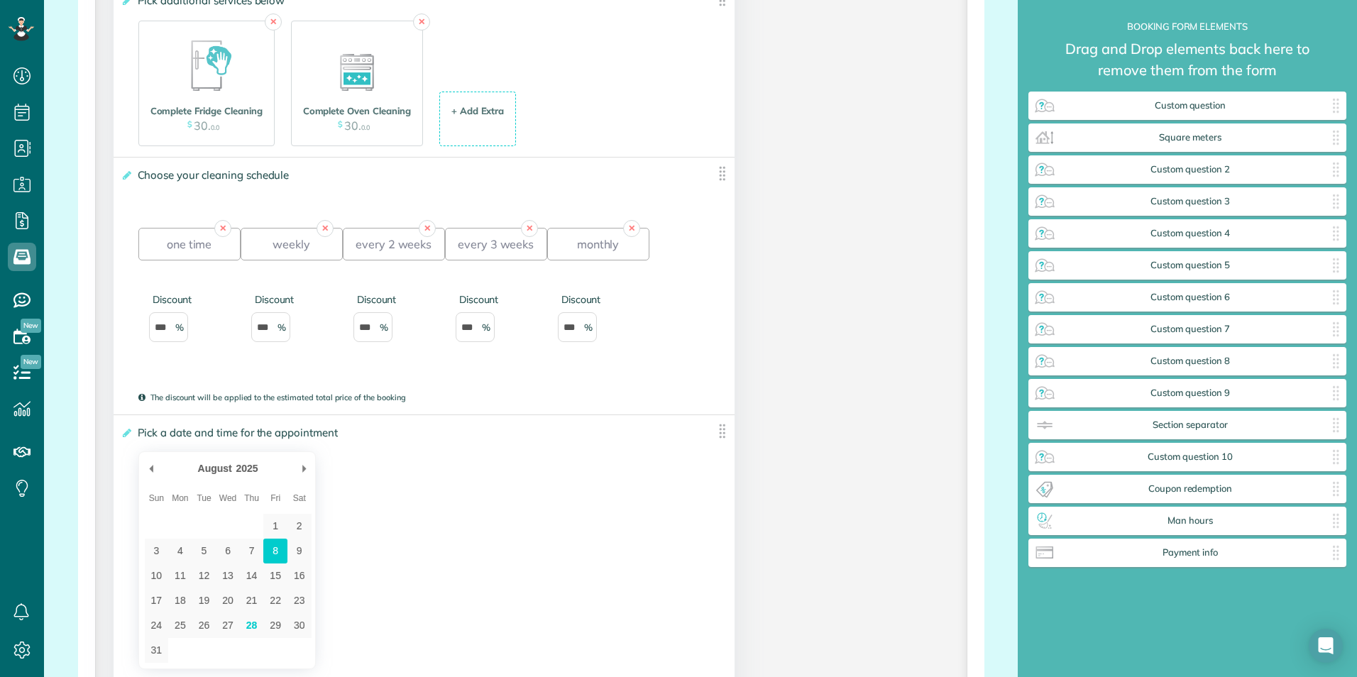
scroll to position [1828, 0]
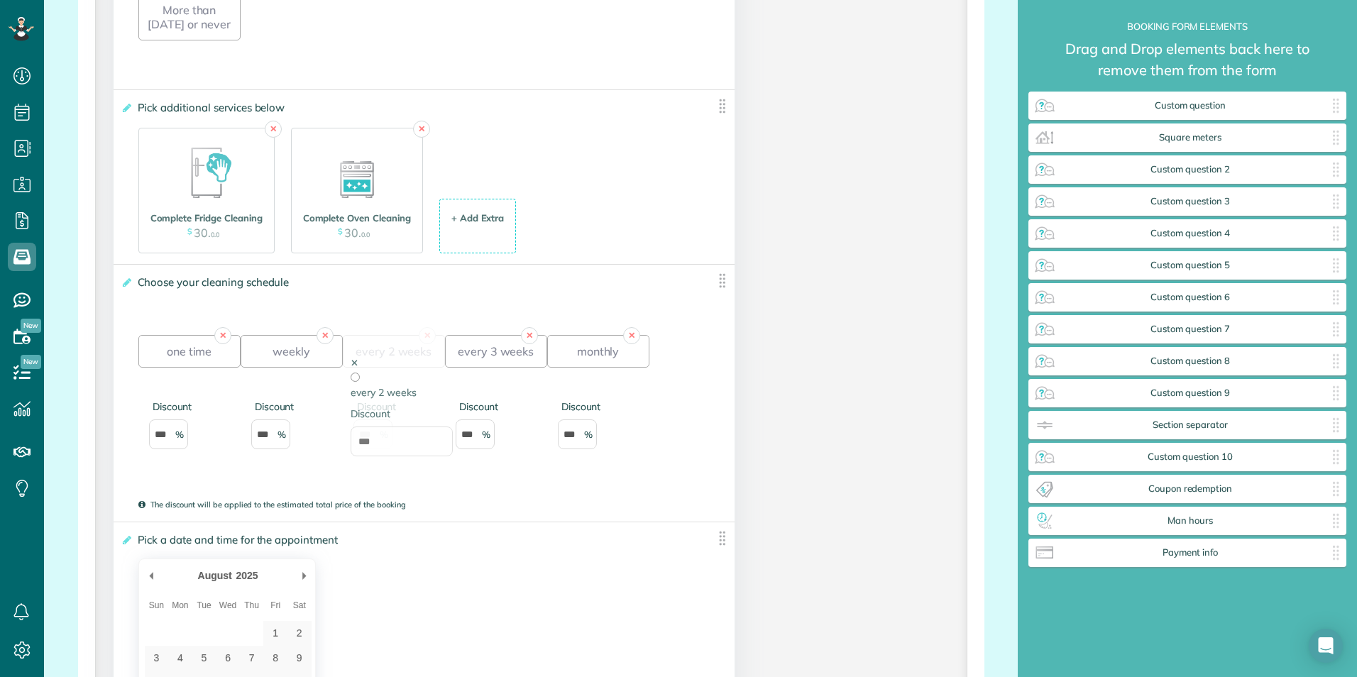
drag, startPoint x: 379, startPoint y: 436, endPoint x: 388, endPoint y: 458, distance: 23.9
drag, startPoint x: 375, startPoint y: 438, endPoint x: 366, endPoint y: 445, distance: 11.1
type input "*"
type input "**"
click at [478, 443] on input "***" at bounding box center [475, 434] width 39 height 30
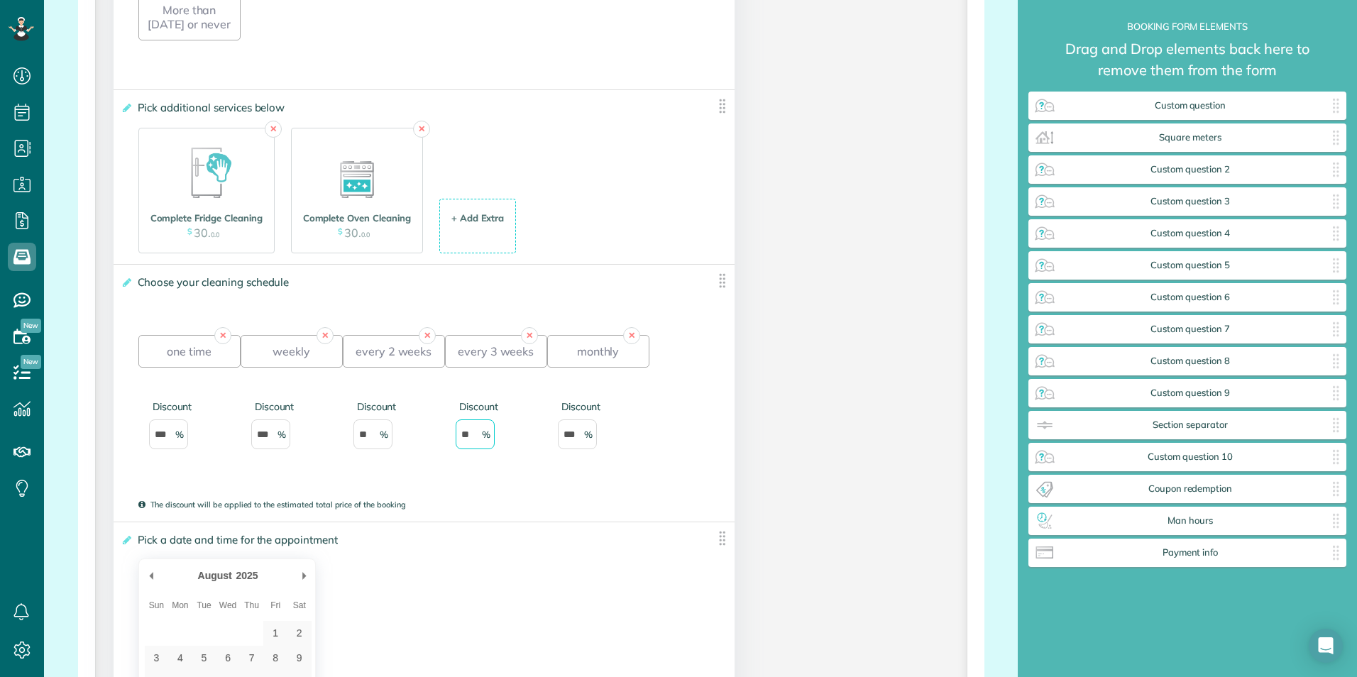
type input "*"
type input "**"
click at [275, 432] on input "***" at bounding box center [270, 434] width 39 height 30
type input "*"
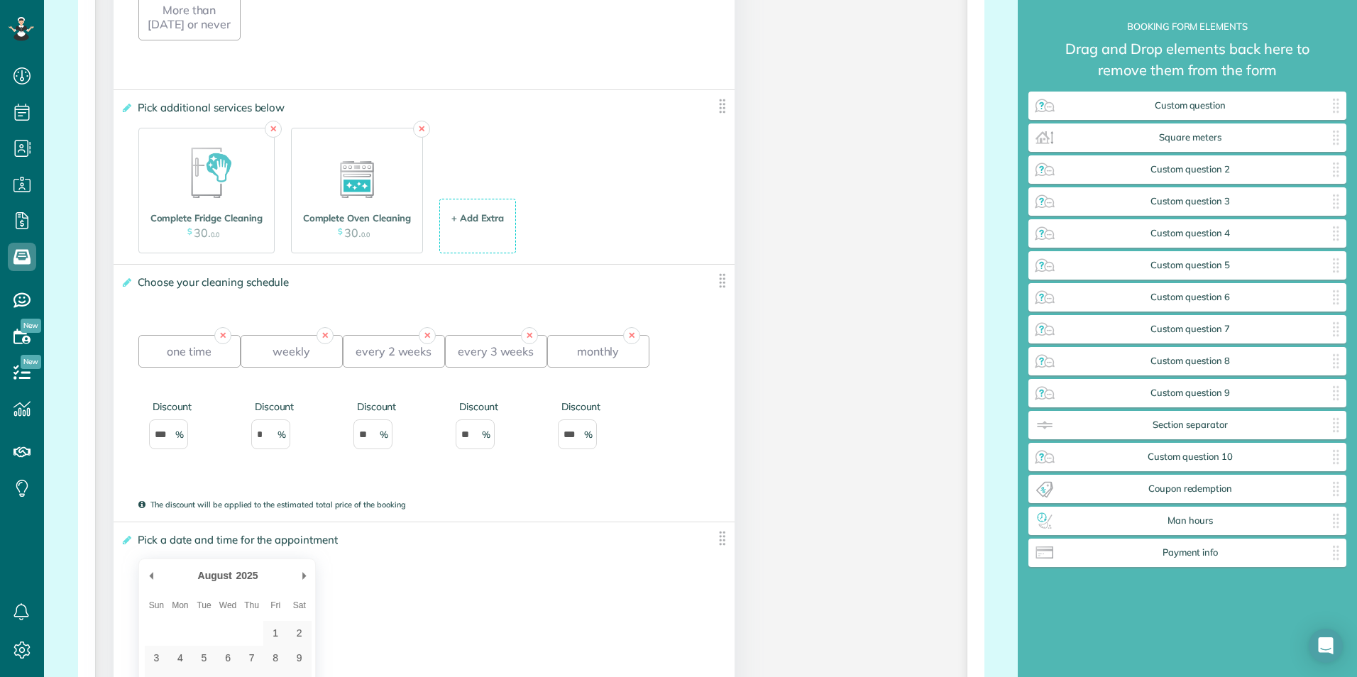
click at [649, 483] on div "✕ one time Discount *** ✕ weekly Discount * ✕ every 2 weeks Discount ** ✕ every…" at bounding box center [393, 404] width 511 height 185
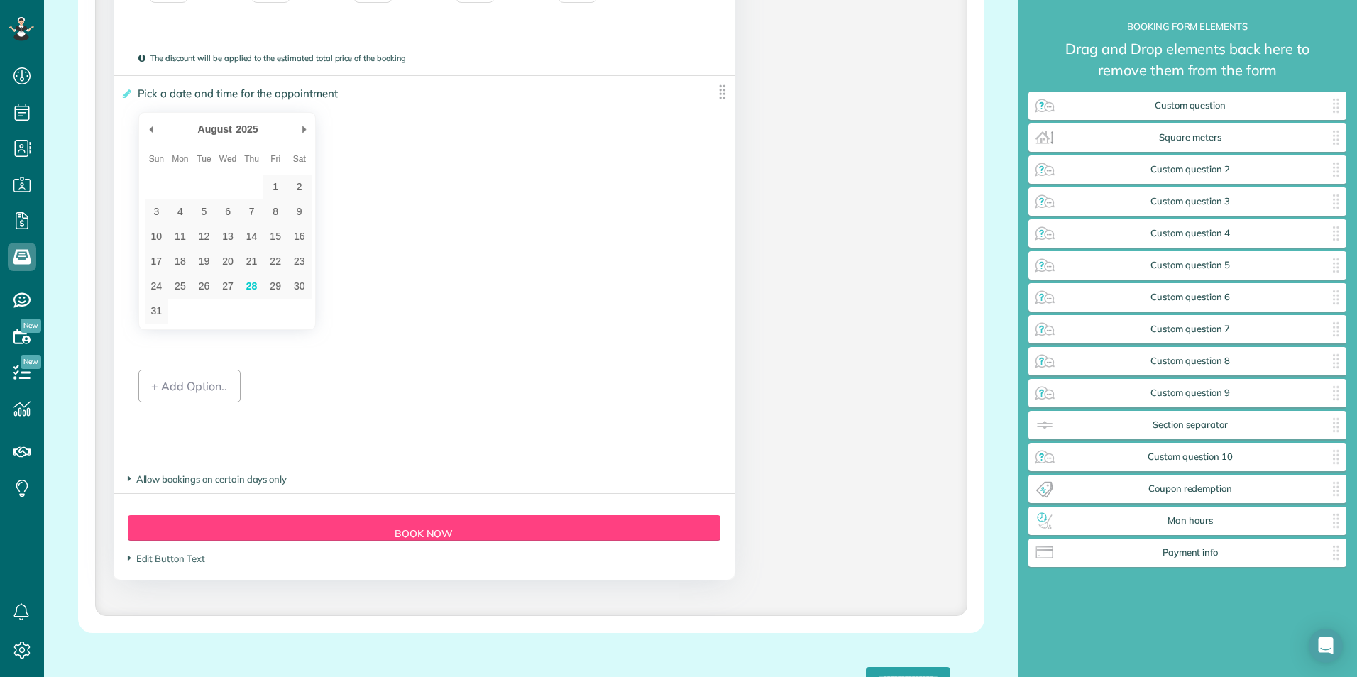
scroll to position [2325, 0]
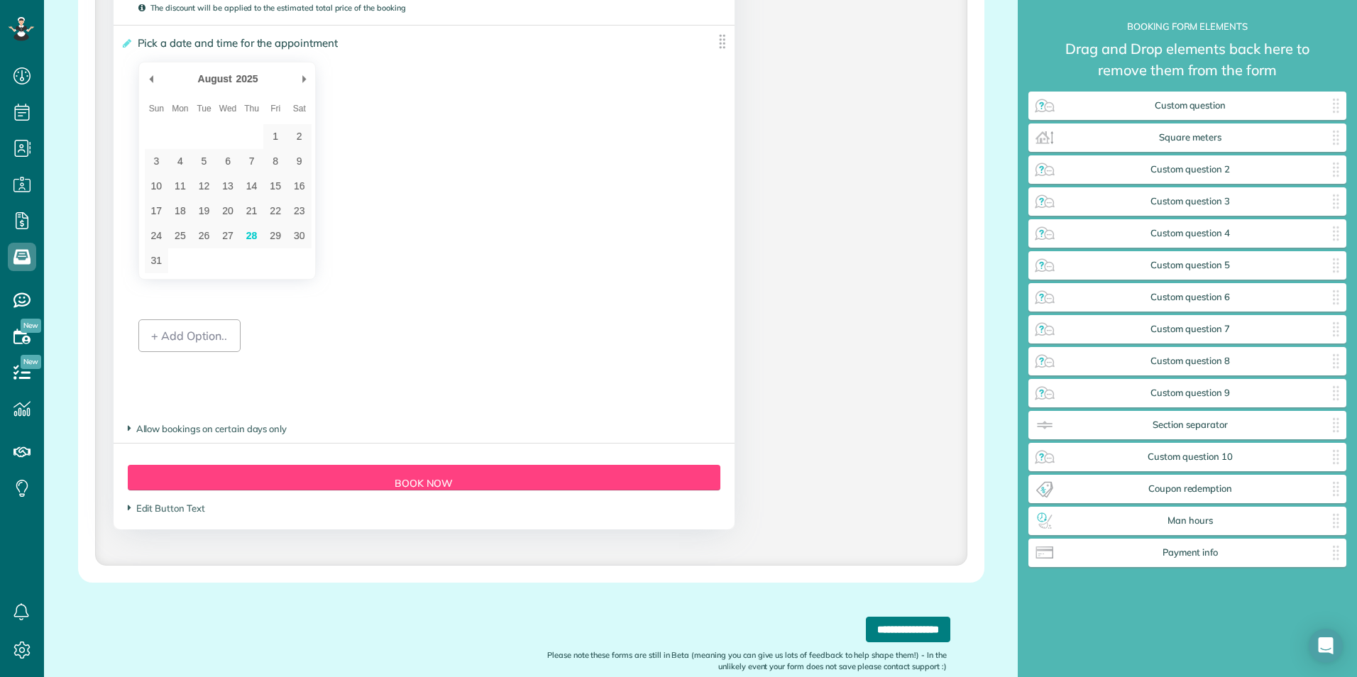
click at [887, 634] on input "**********" at bounding box center [908, 630] width 84 height 26
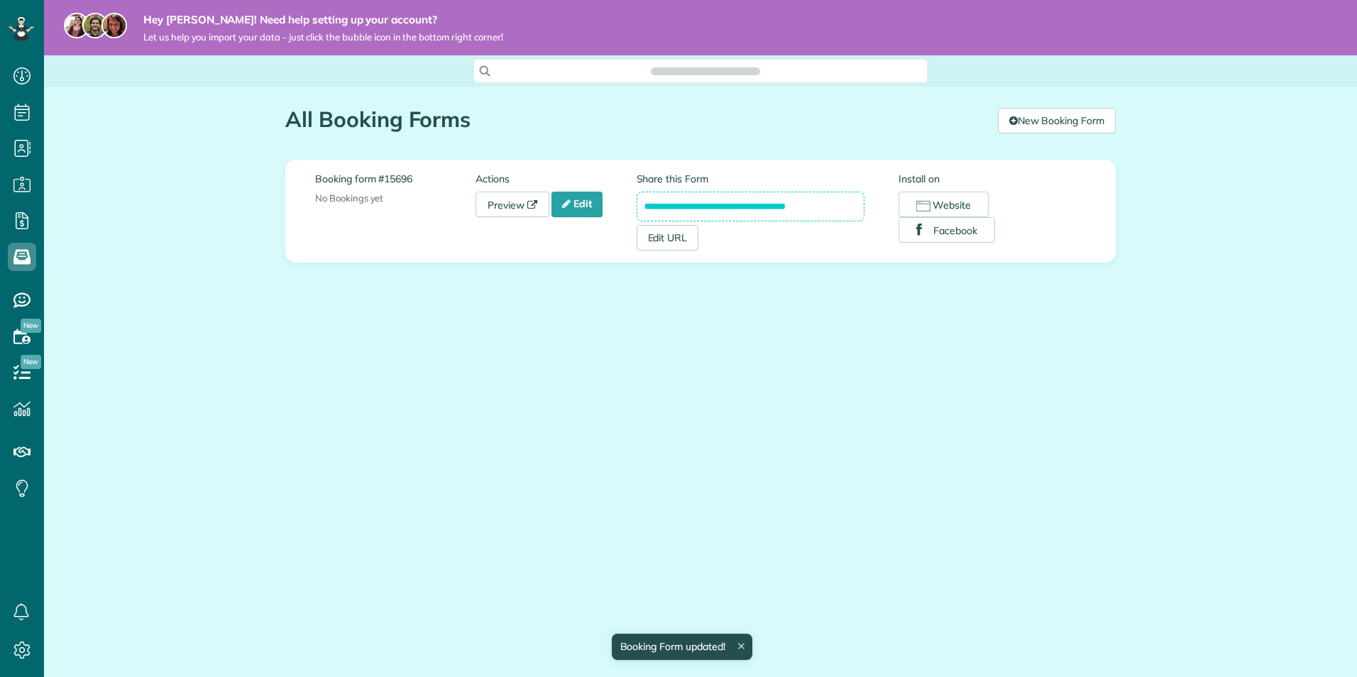
scroll to position [6, 6]
click at [955, 210] on button "Website" at bounding box center [944, 205] width 90 height 26
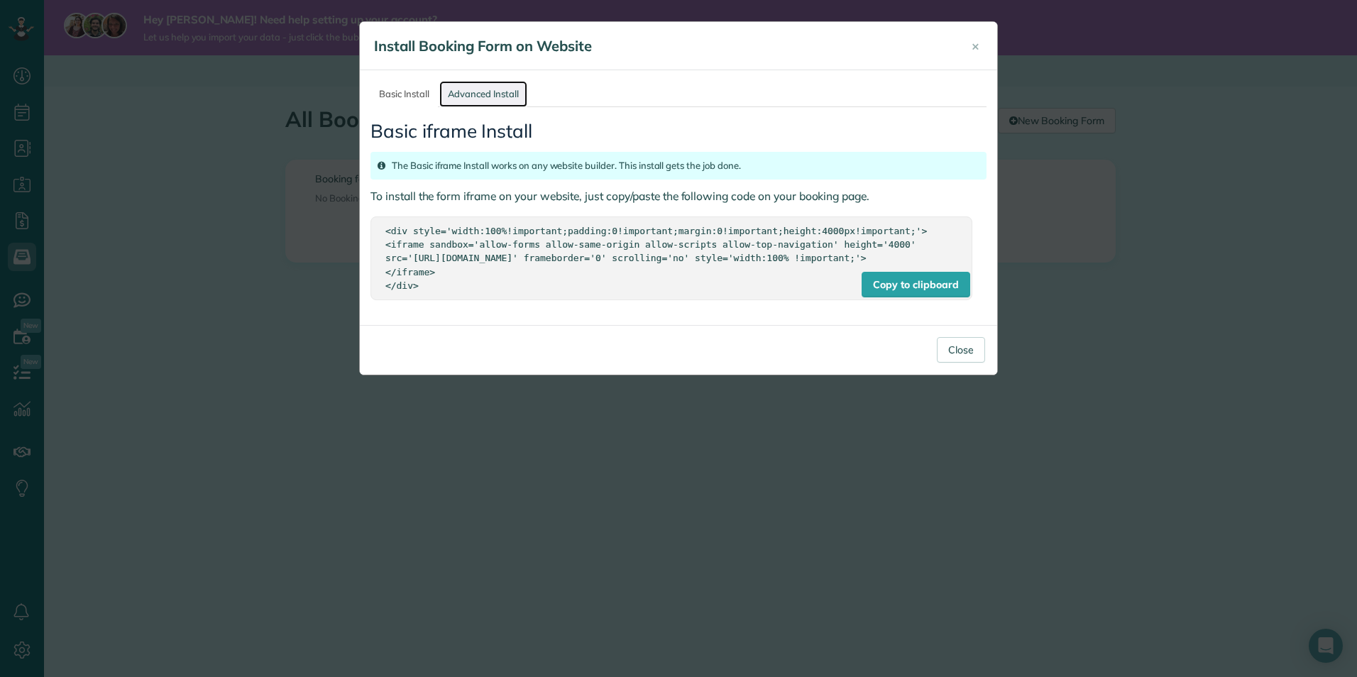
click at [477, 98] on link "Advanced Install" at bounding box center [483, 94] width 88 height 26
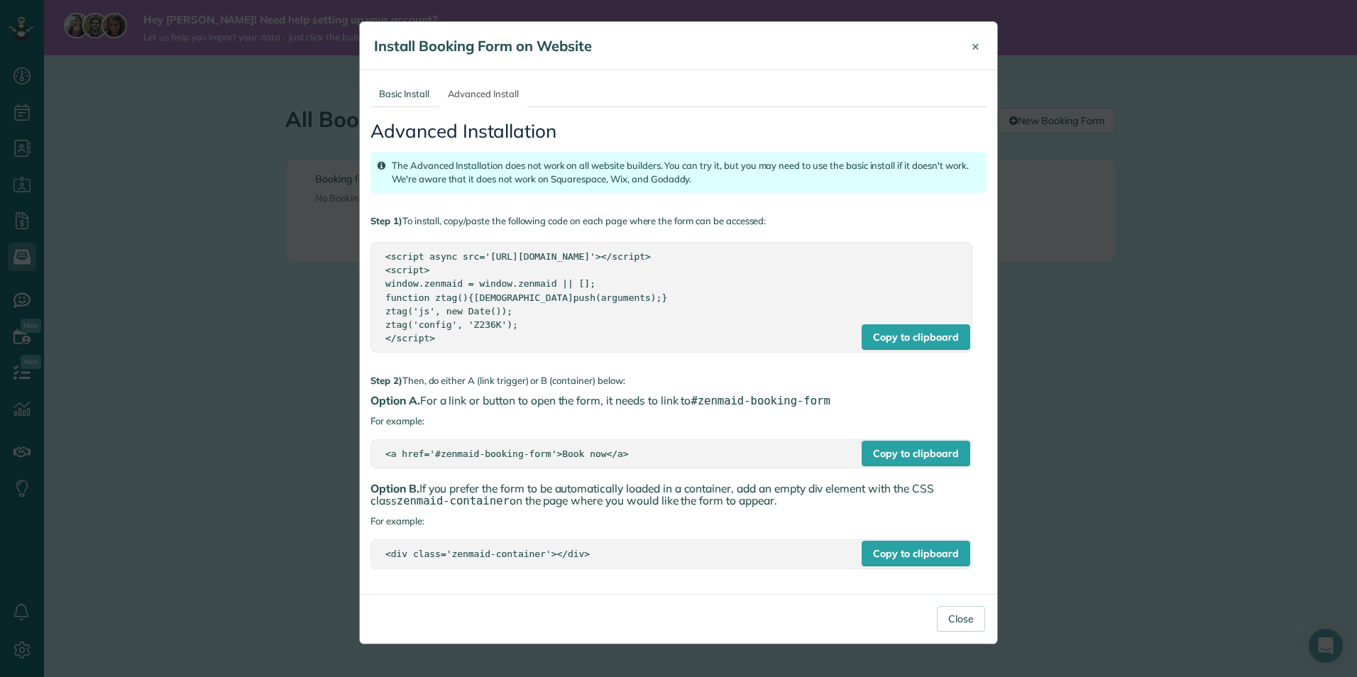
click at [982, 39] on button "×" at bounding box center [975, 46] width 29 height 34
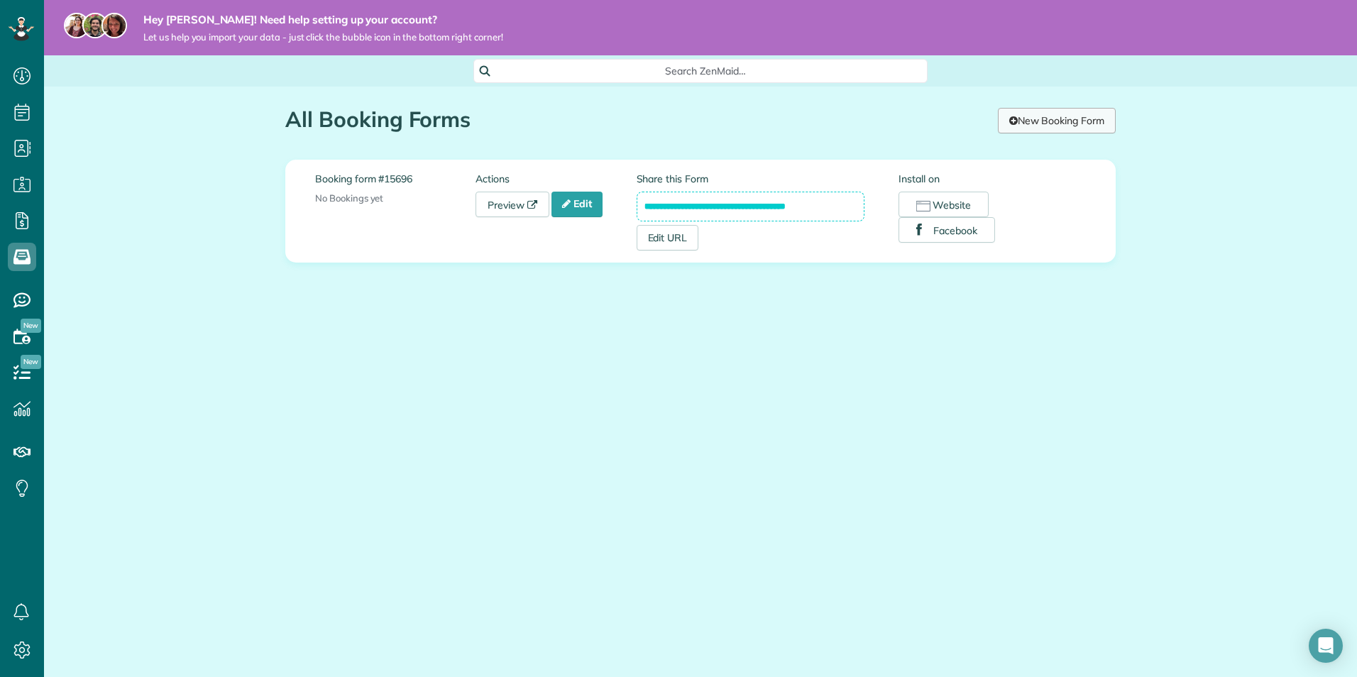
click at [1058, 111] on link "New Booking Form" at bounding box center [1057, 121] width 118 height 26
click at [496, 212] on link "Preview" at bounding box center [513, 205] width 74 height 26
click at [582, 212] on link "Edit" at bounding box center [576, 205] width 51 height 26
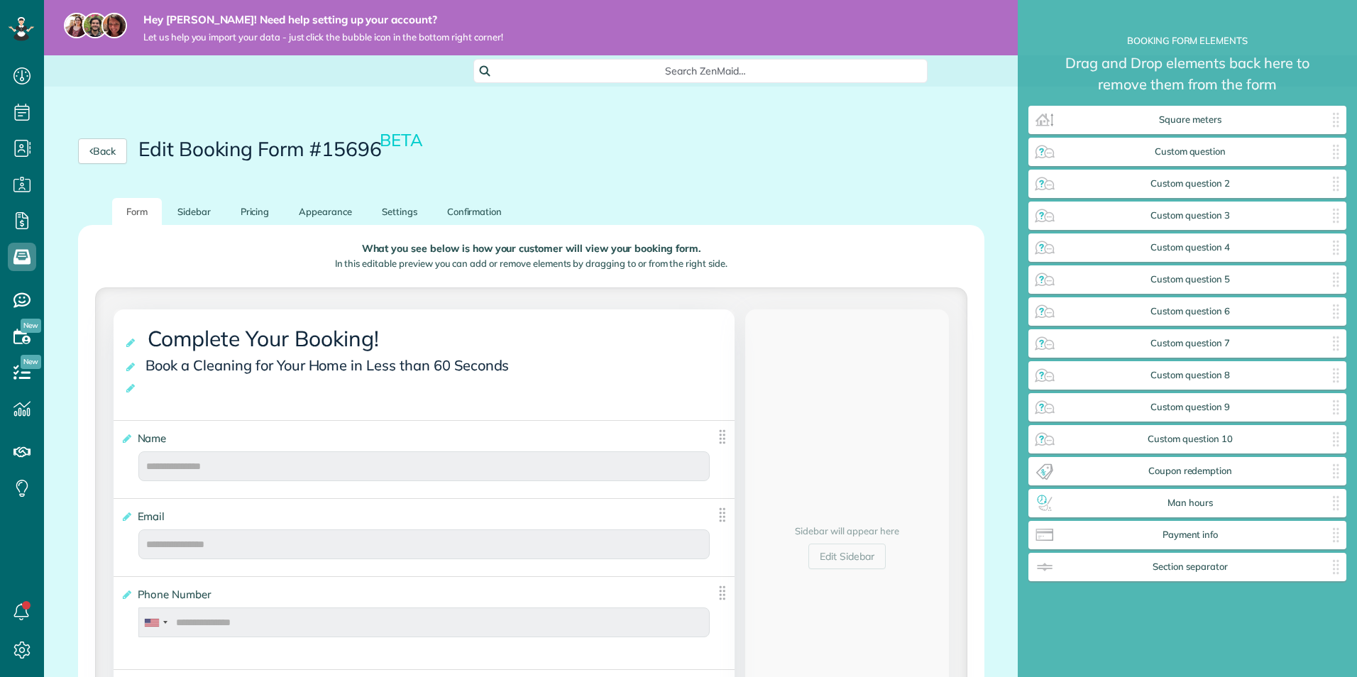
scroll to position [713, 318]
click at [273, 223] on link "Pricing" at bounding box center [254, 212] width 57 height 28
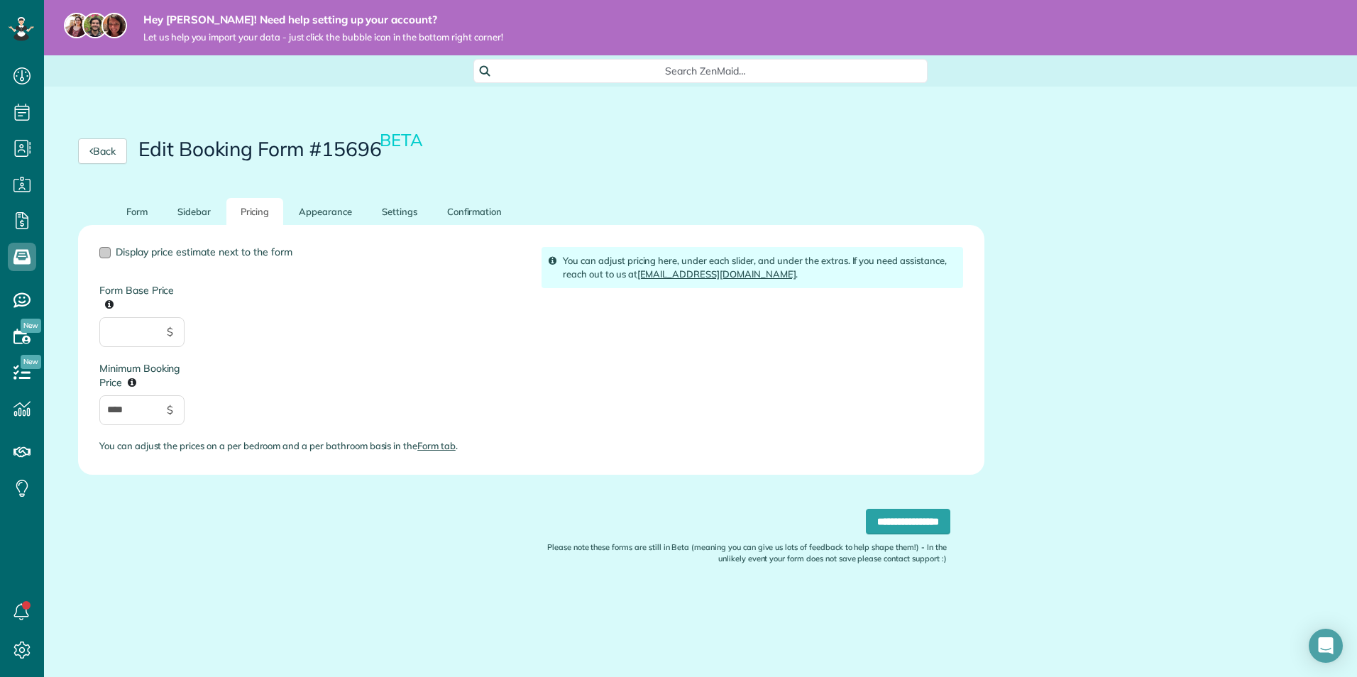
click at [126, 251] on span "Display price estimate next to the form" at bounding box center [204, 252] width 177 height 13
click at [895, 525] on input "**********" at bounding box center [908, 522] width 84 height 26
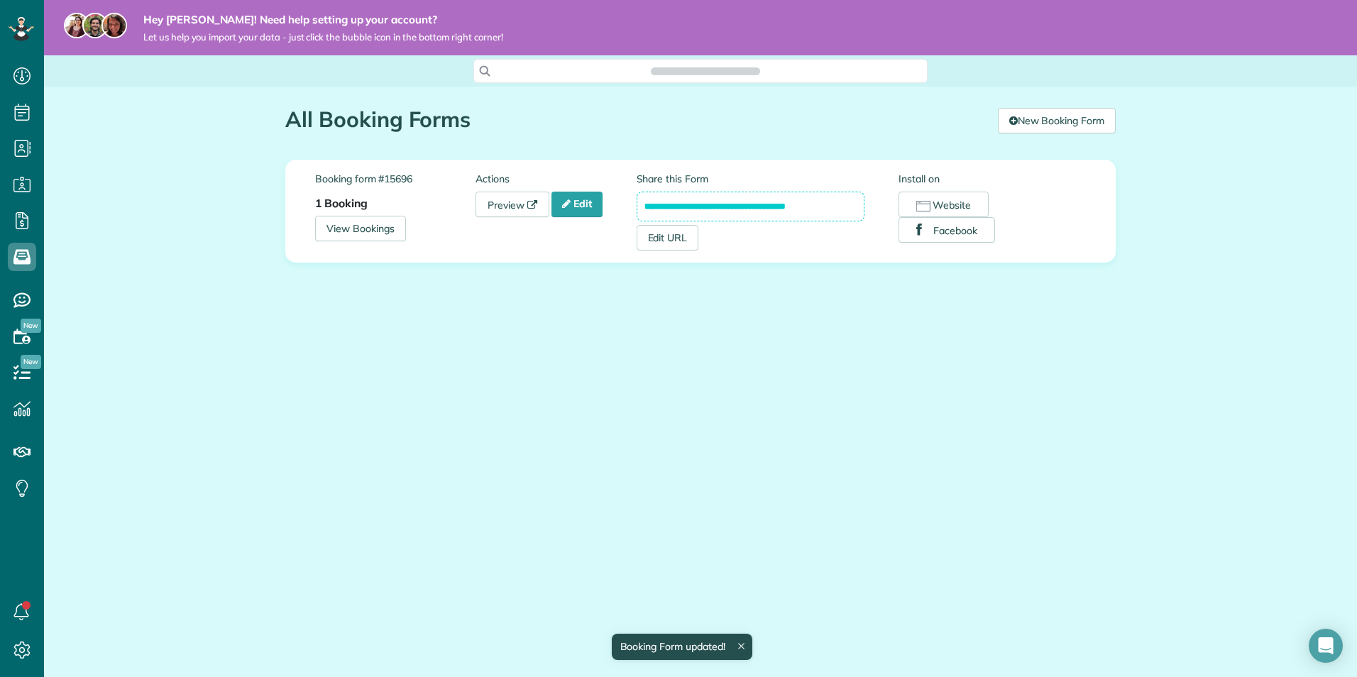
scroll to position [6, 6]
click at [509, 204] on link "Preview" at bounding box center [513, 205] width 74 height 26
click at [346, 231] on link "View Bookings" at bounding box center [360, 229] width 91 height 26
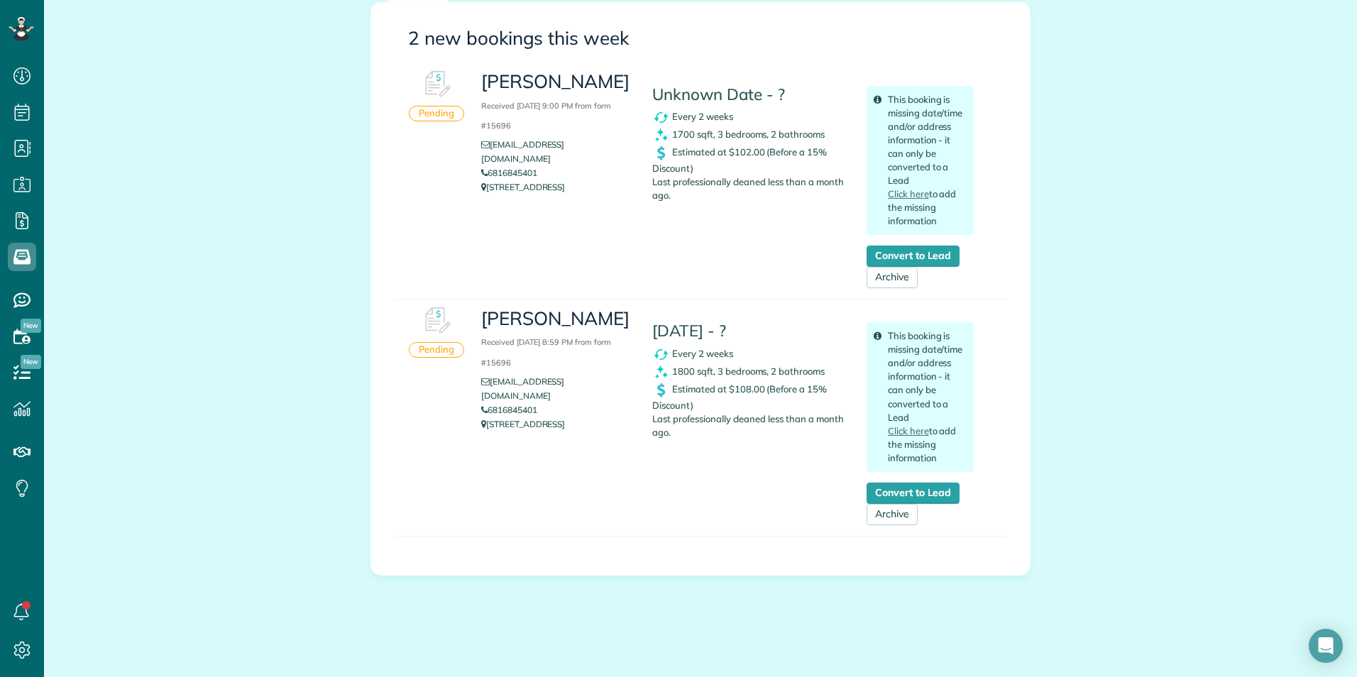
scroll to position [267, 0]
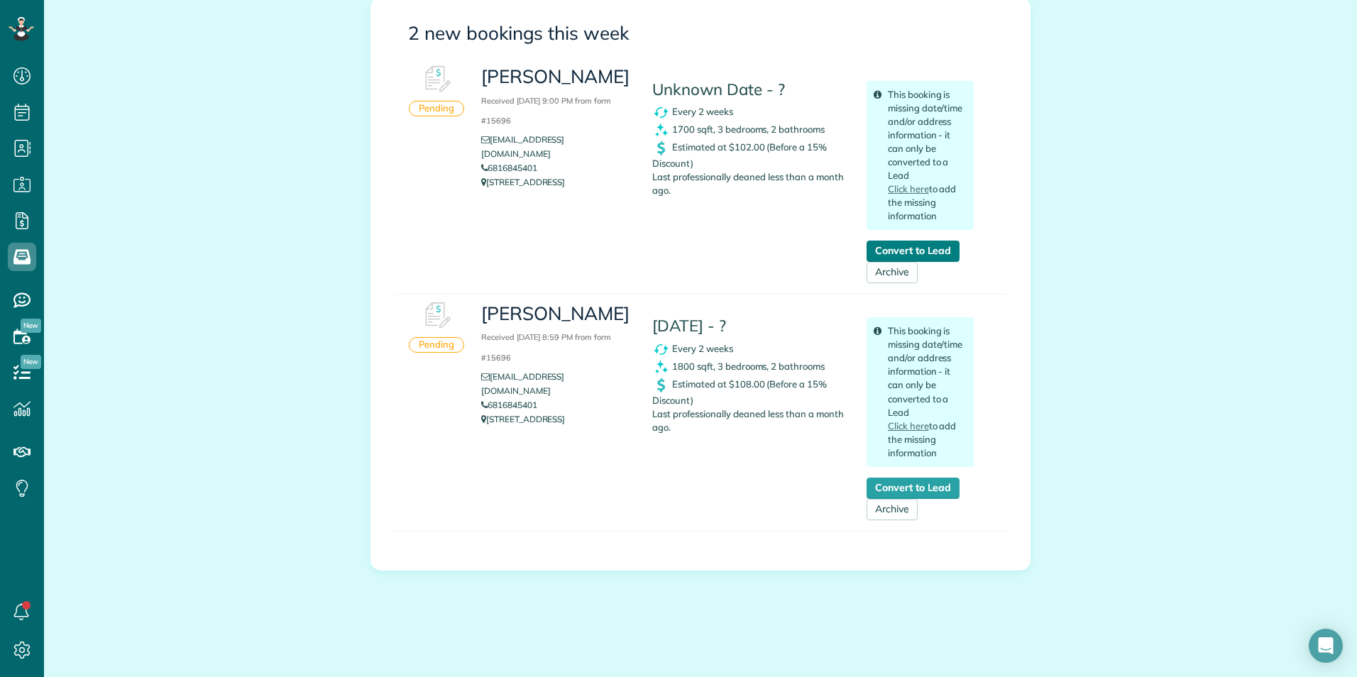
click at [867, 248] on link "Convert to Lead" at bounding box center [913, 251] width 93 height 21
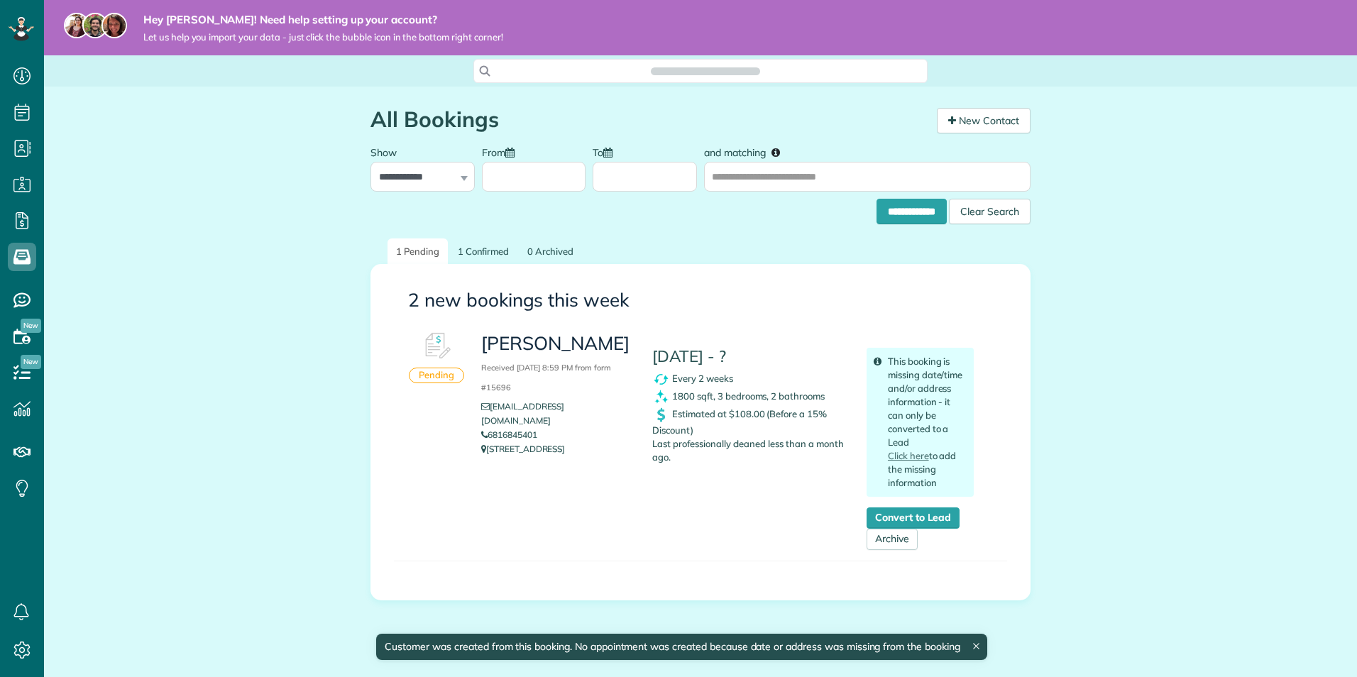
scroll to position [6, 6]
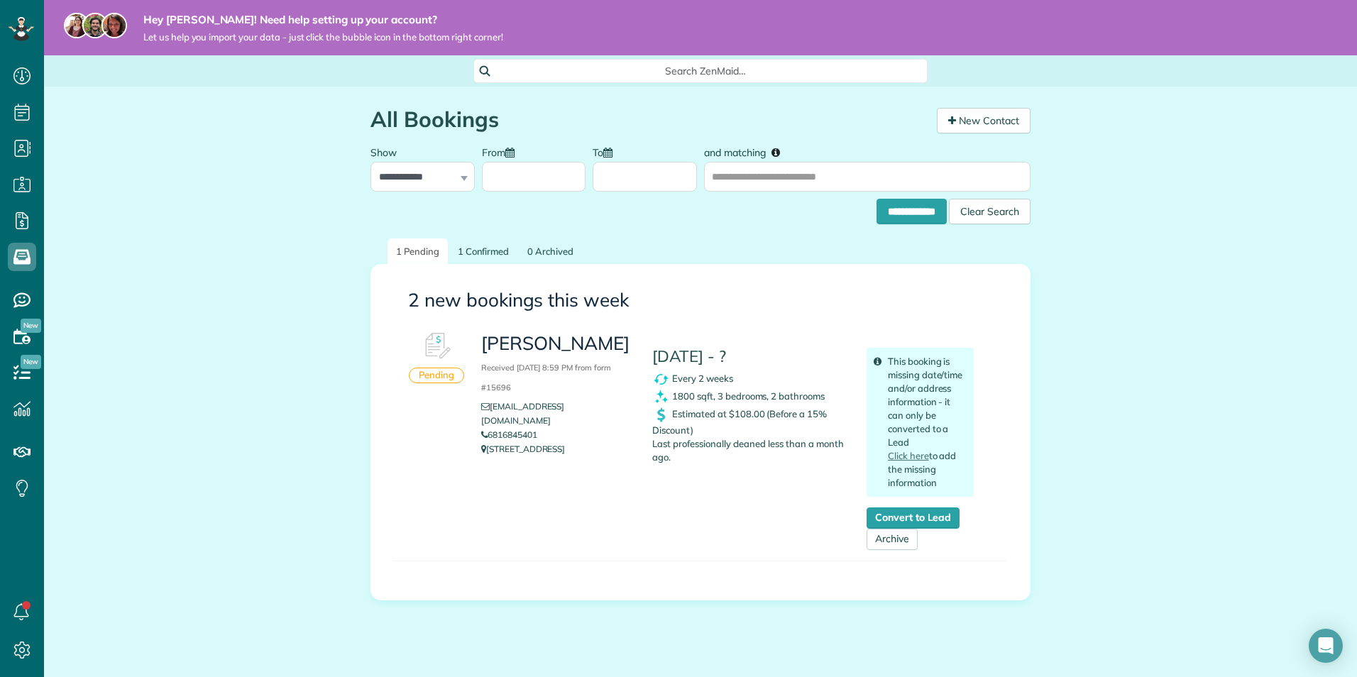
click at [928, 506] on div "This booking is missing date/time and/or address information - it can only be c…" at bounding box center [920, 438] width 128 height 226
click at [936, 516] on link "Convert to Lead" at bounding box center [913, 517] width 93 height 21
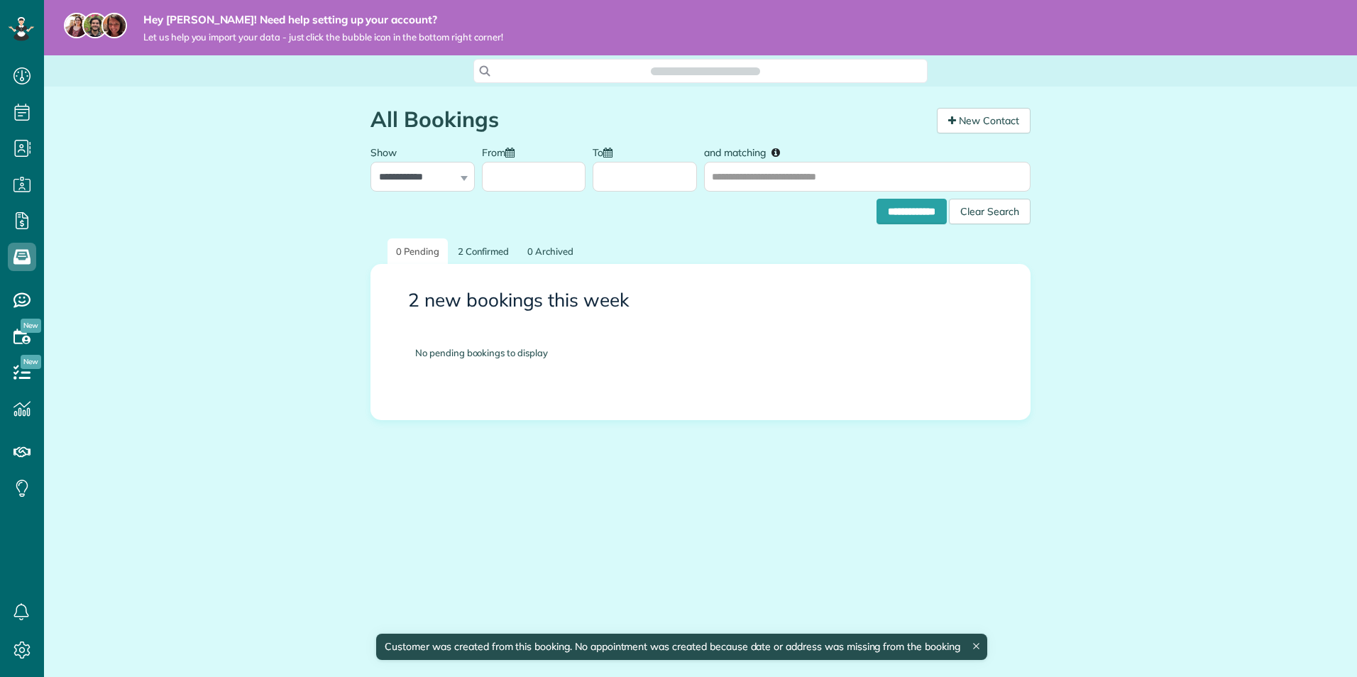
scroll to position [677, 44]
click at [490, 251] on link "2 Confirmed" at bounding box center [483, 251] width 69 height 26
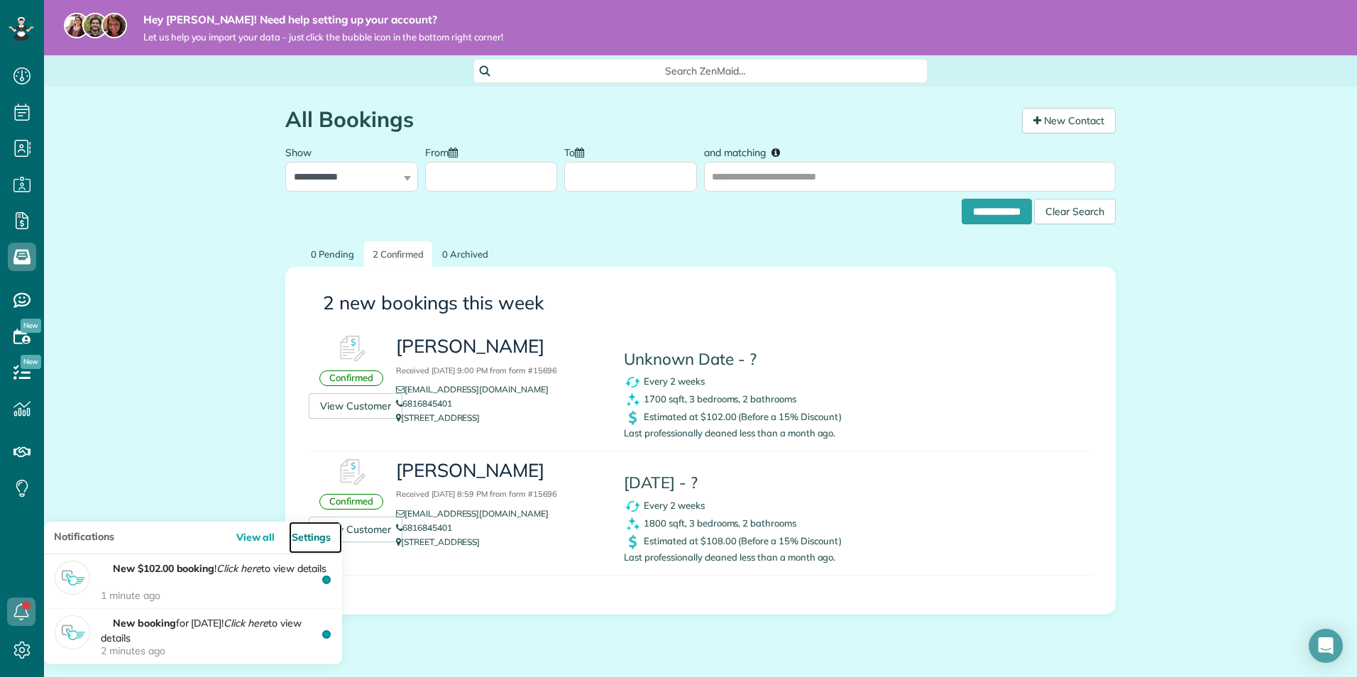
click at [319, 546] on link "Settings" at bounding box center [315, 538] width 53 height 32
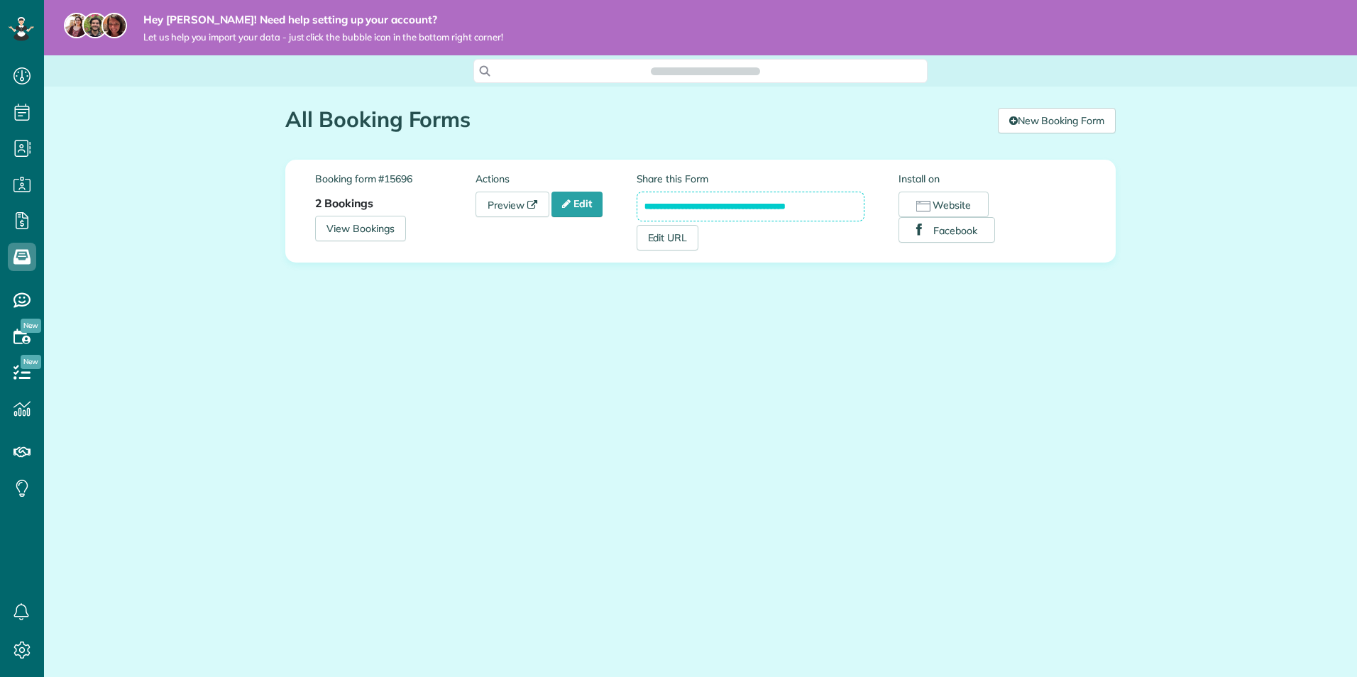
scroll to position [6, 6]
click at [568, 200] on icon at bounding box center [566, 204] width 9 height 10
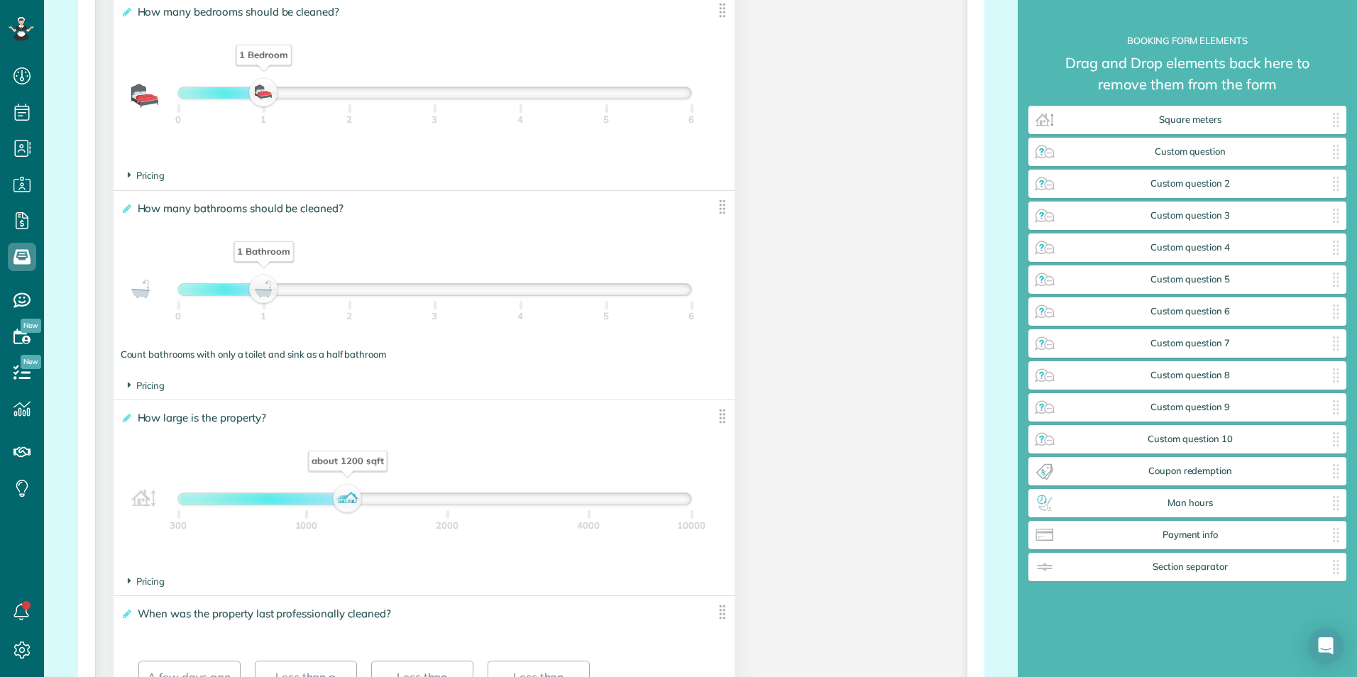
scroll to position [1065, 0]
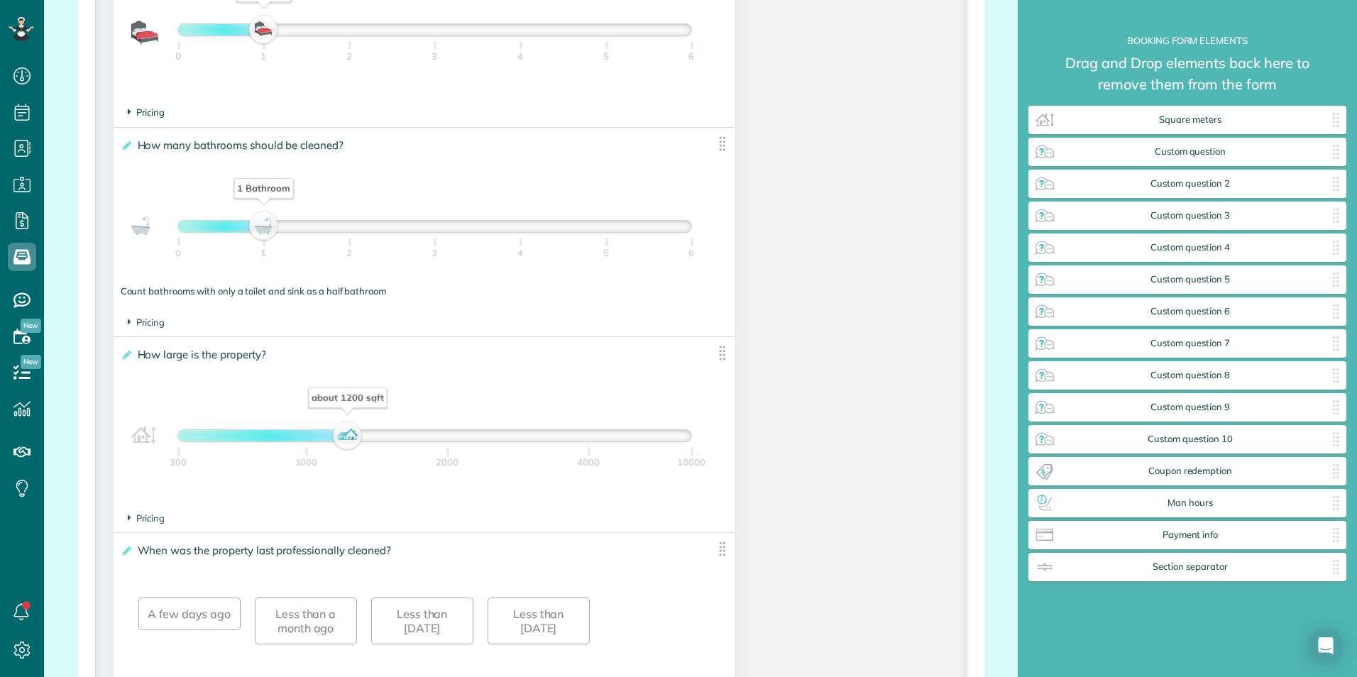
click at [131, 110] on span "Pricing" at bounding box center [147, 111] width 38 height 11
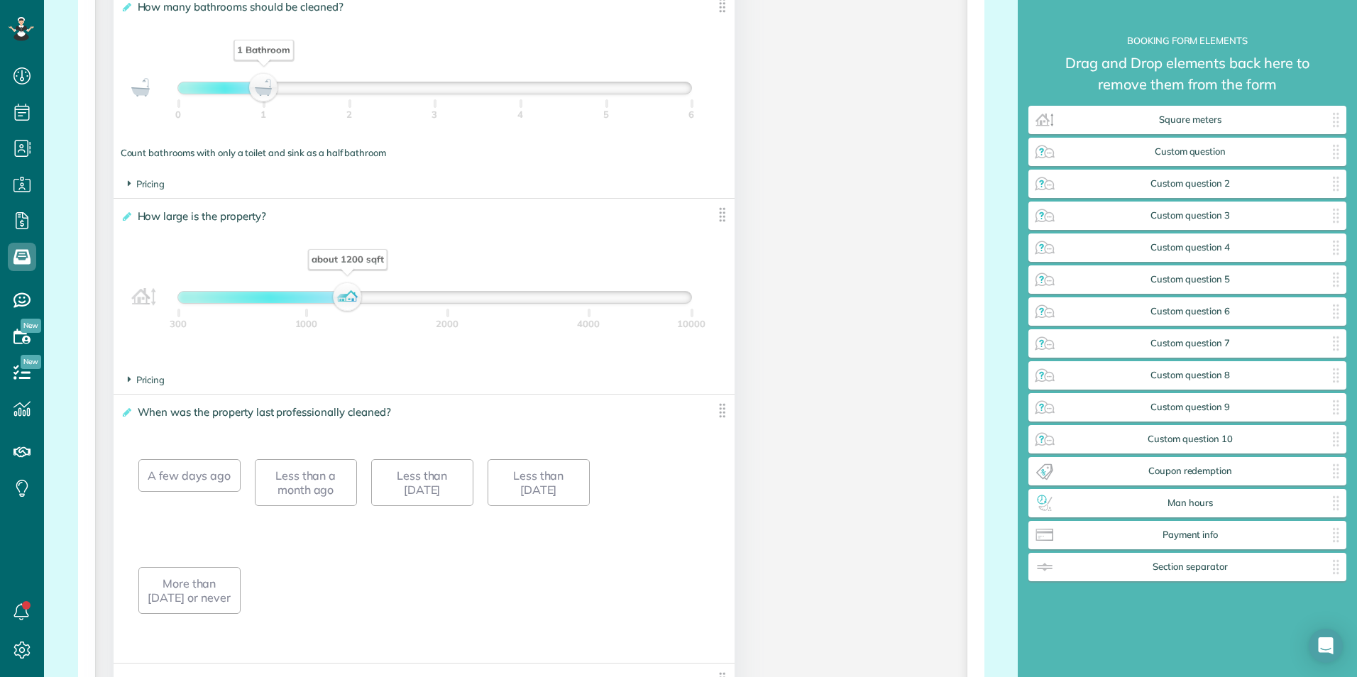
scroll to position [1278, 0]
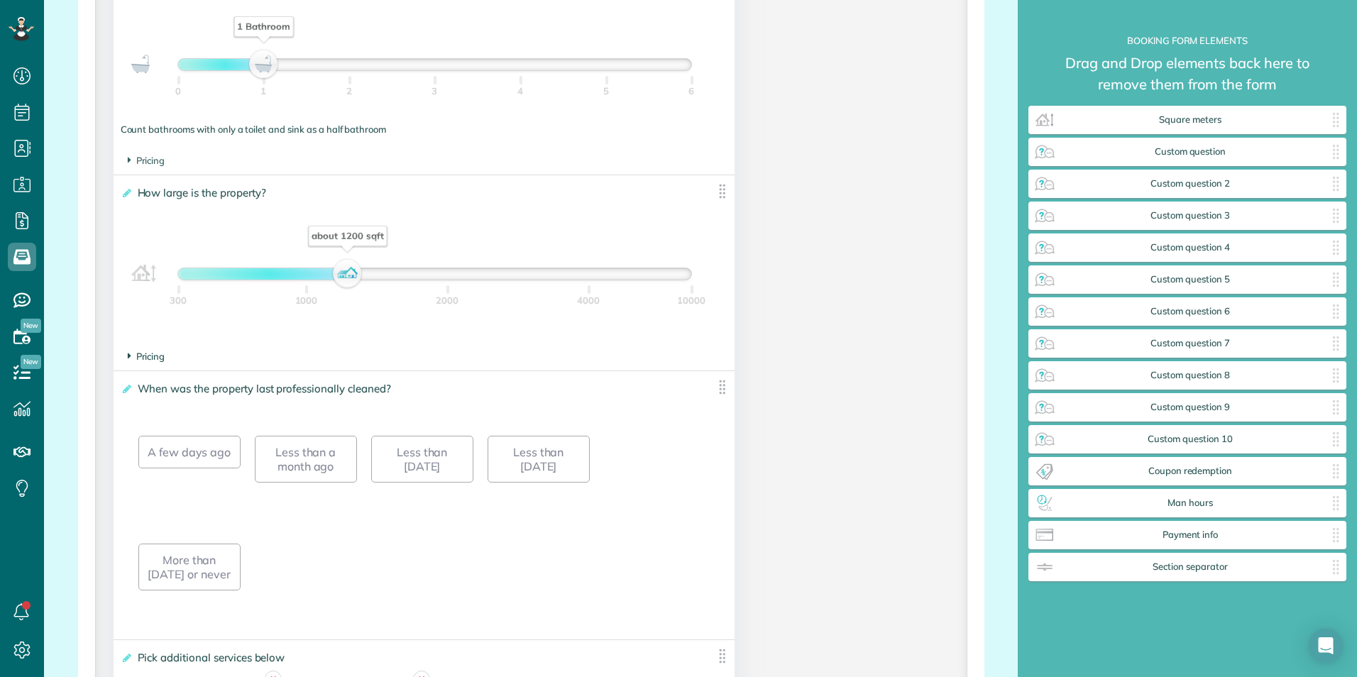
click at [155, 361] on span "Pricing" at bounding box center [147, 356] width 38 height 11
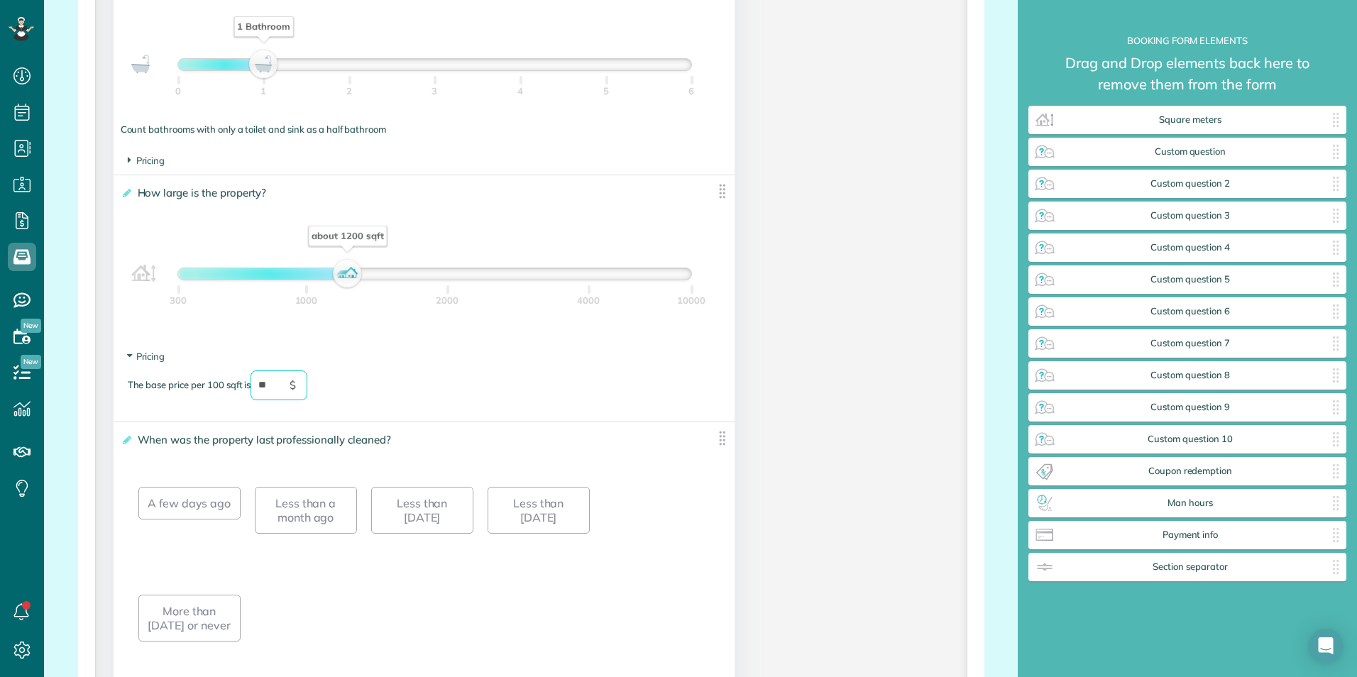
click at [485, 368] on section "Pricing The base price per 100 sqft is ** $" at bounding box center [424, 382] width 593 height 65
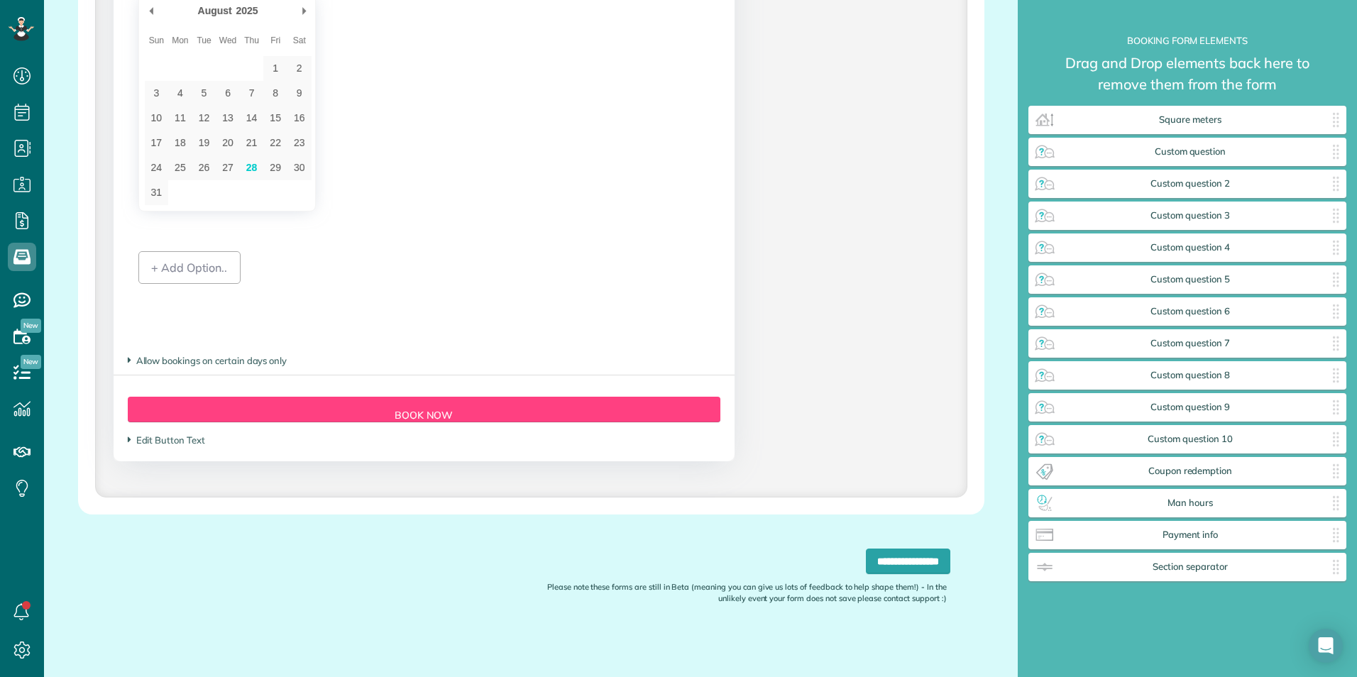
scroll to position [2447, 0]
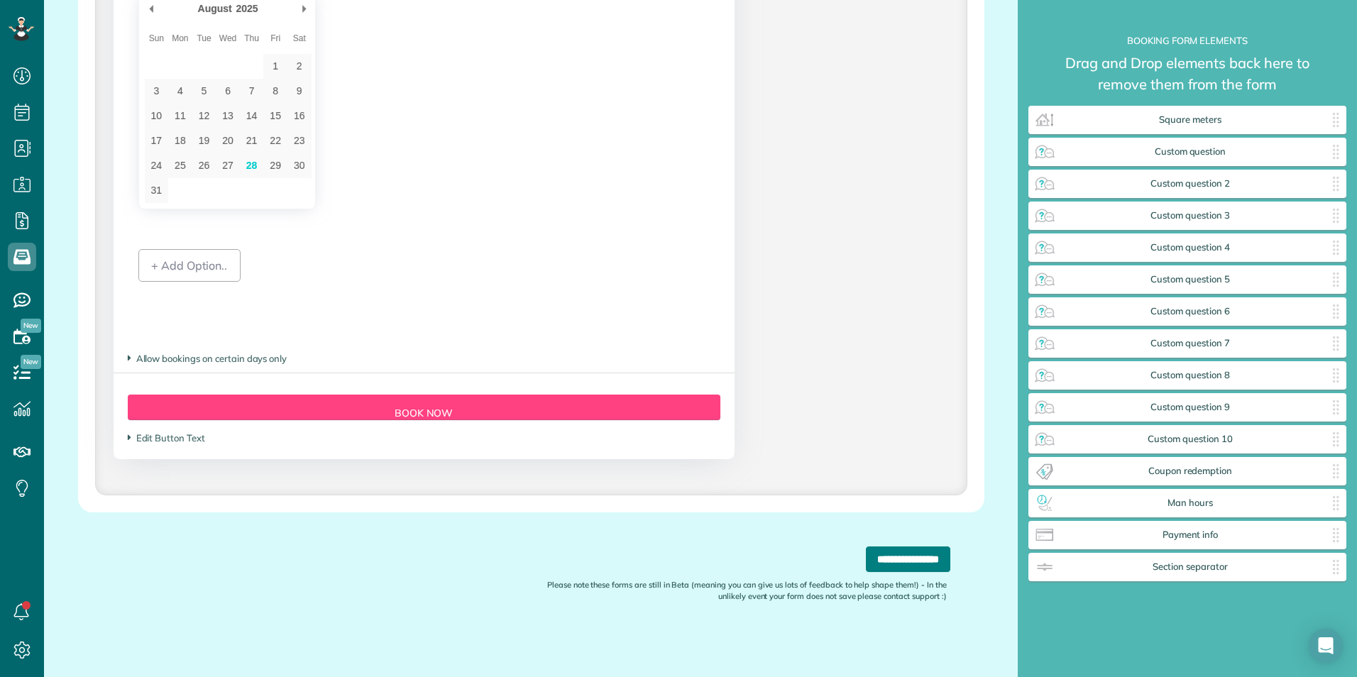
type input "**"
click at [871, 559] on input "**********" at bounding box center [908, 560] width 84 height 26
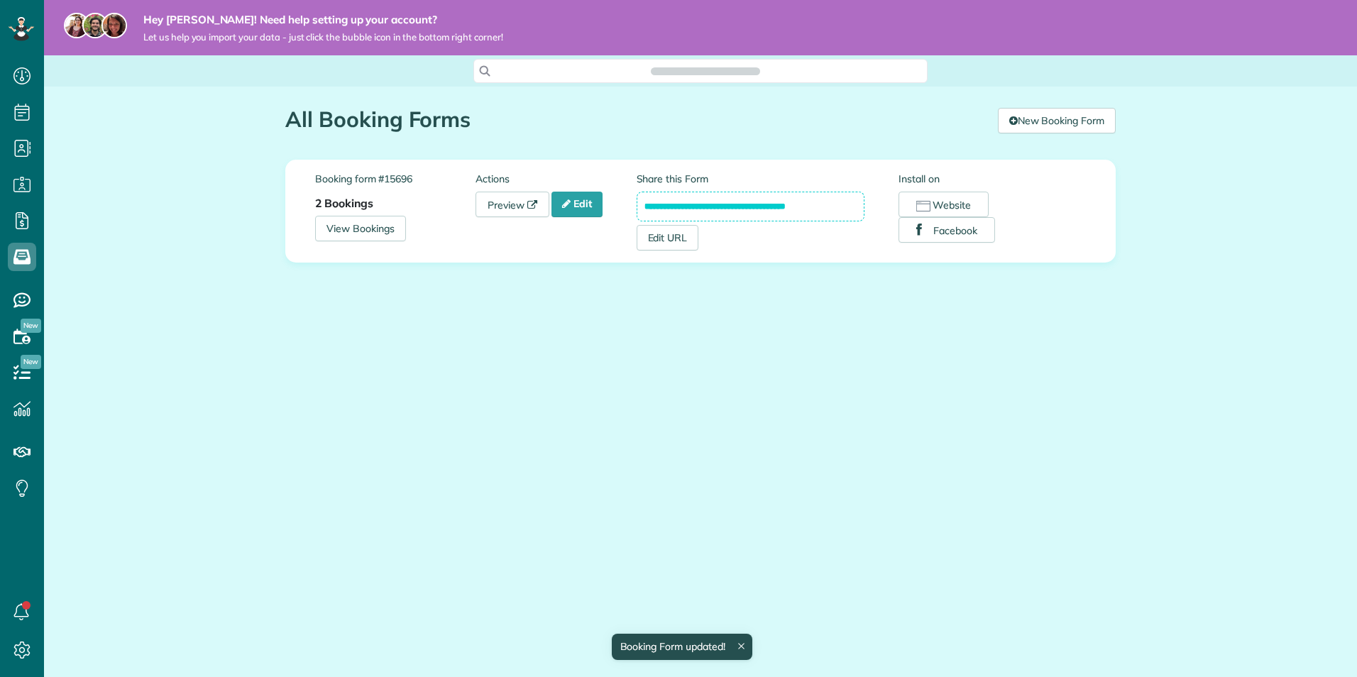
scroll to position [6, 6]
click at [516, 208] on link "Preview" at bounding box center [513, 205] width 74 height 26
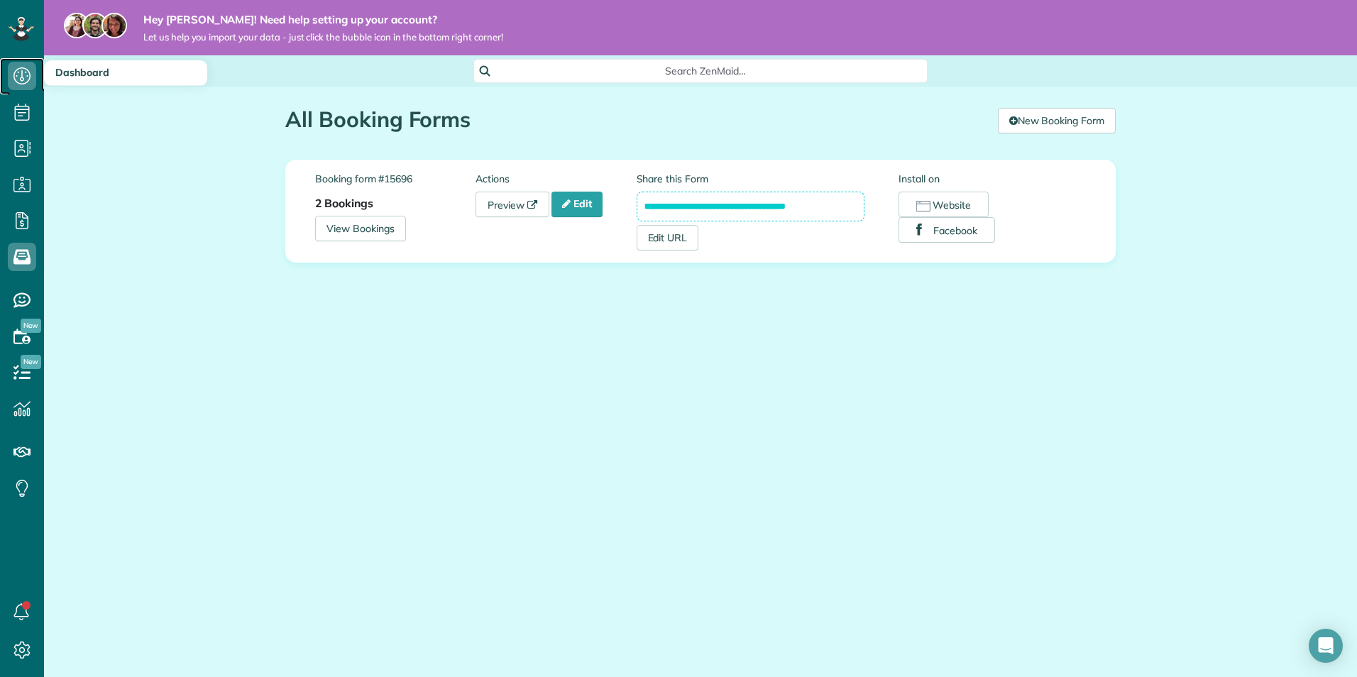
click at [38, 79] on link "Dashboard" at bounding box center [22, 76] width 44 height 36
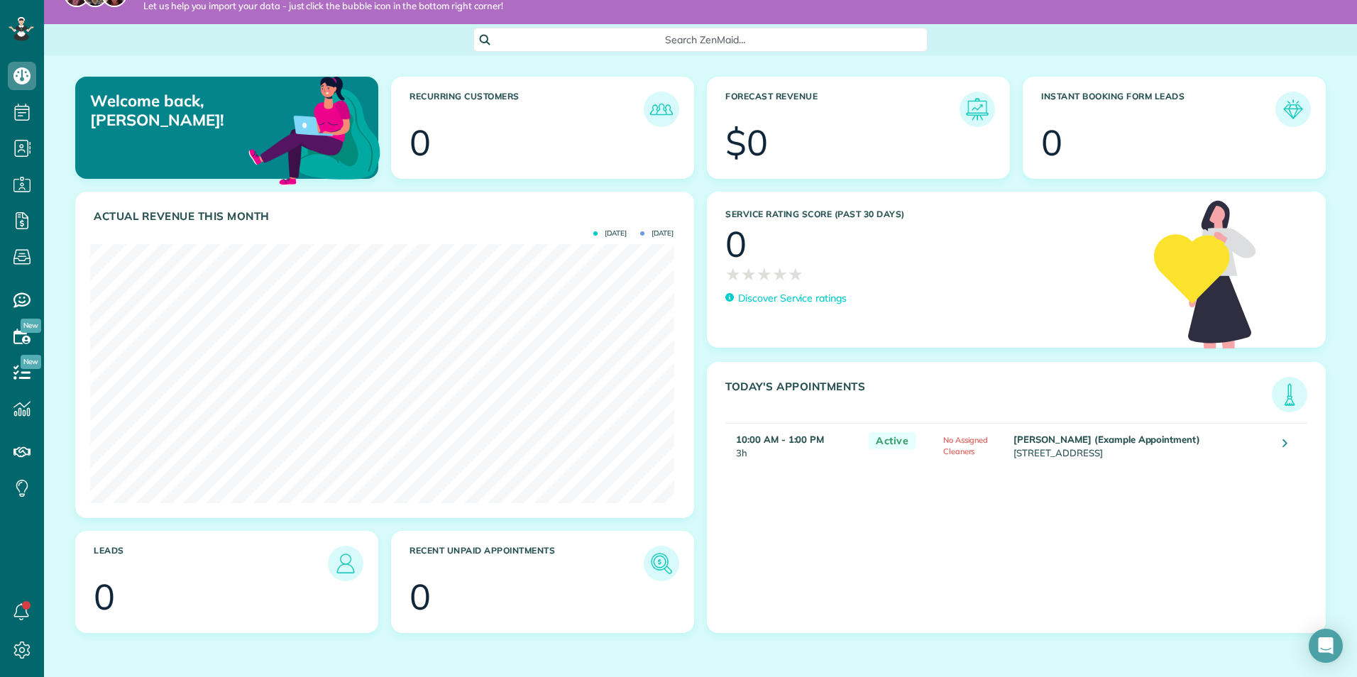
scroll to position [33, 0]
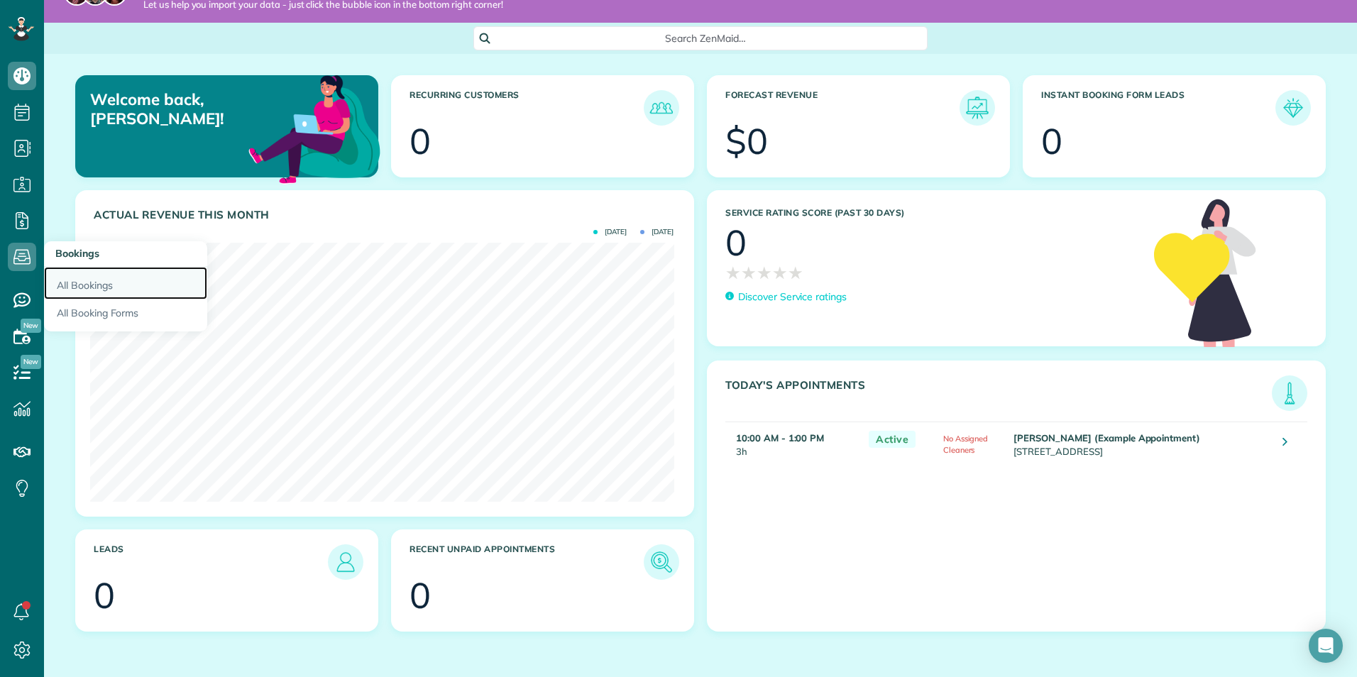
click at [92, 291] on link "All Bookings" at bounding box center [125, 283] width 163 height 33
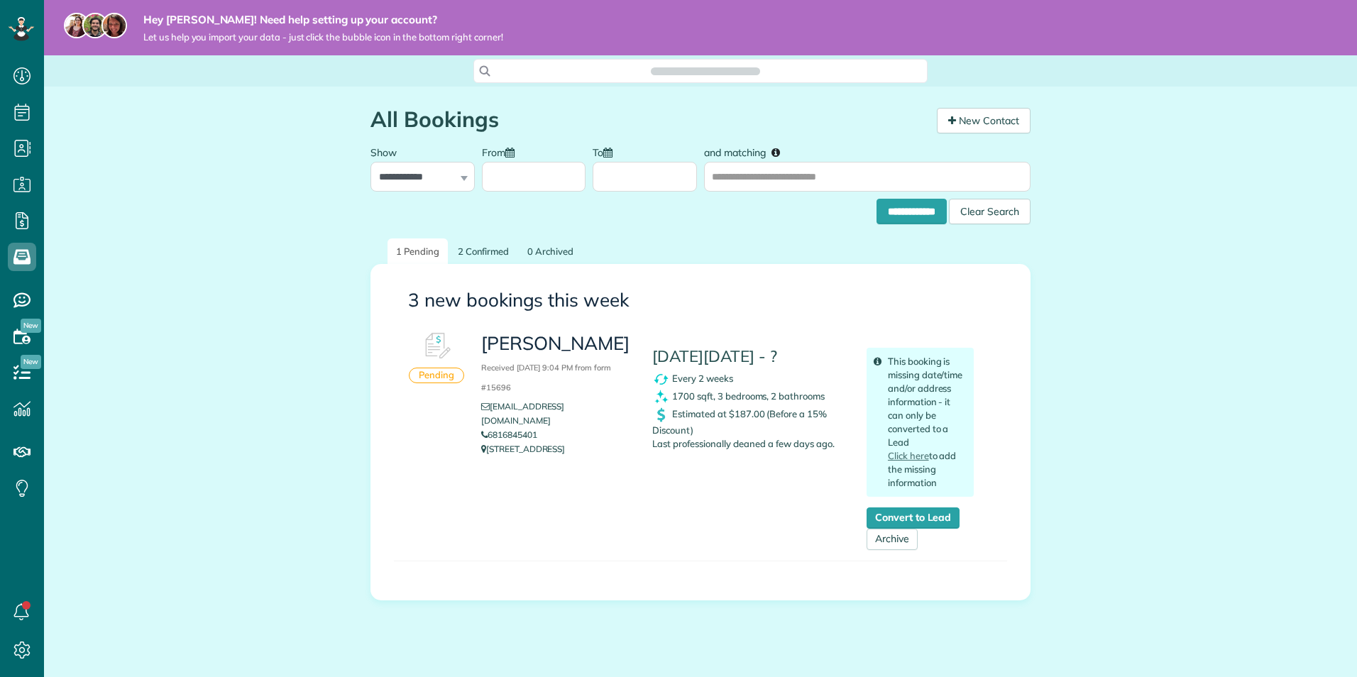
scroll to position [6, 6]
click at [927, 517] on link "Convert to Lead" at bounding box center [913, 517] width 93 height 21
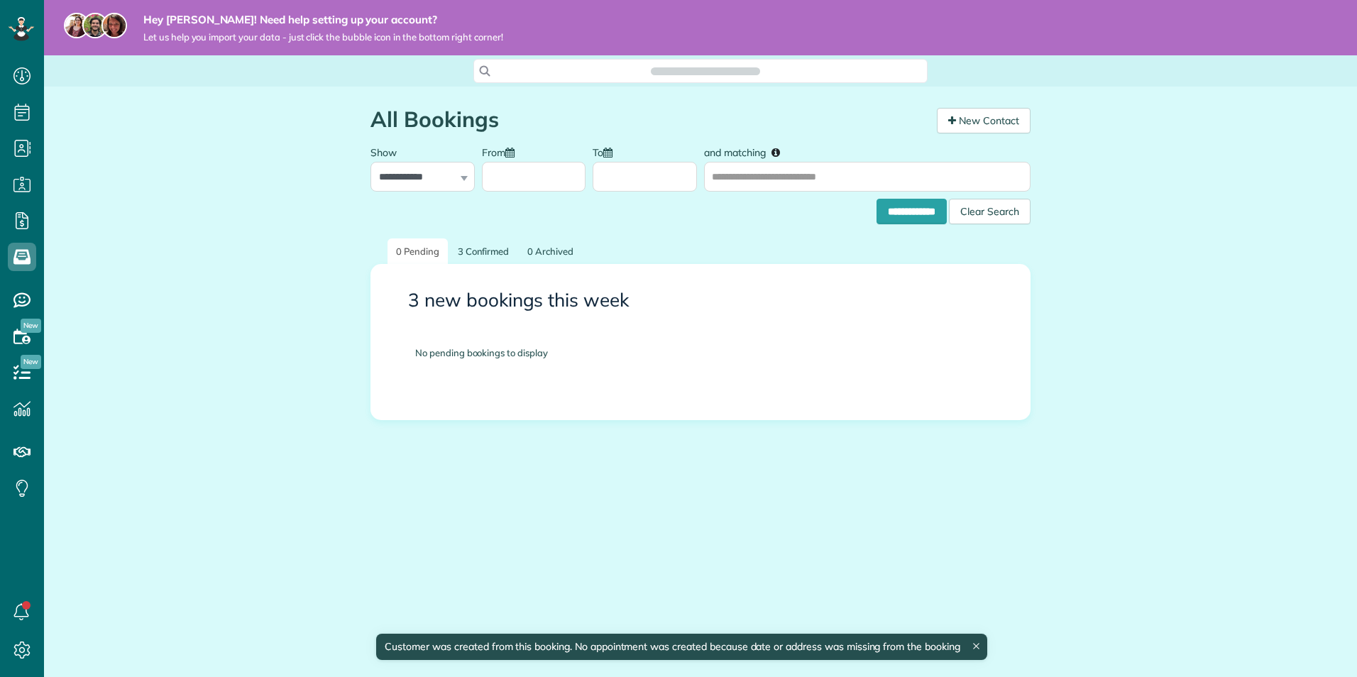
scroll to position [6, 6]
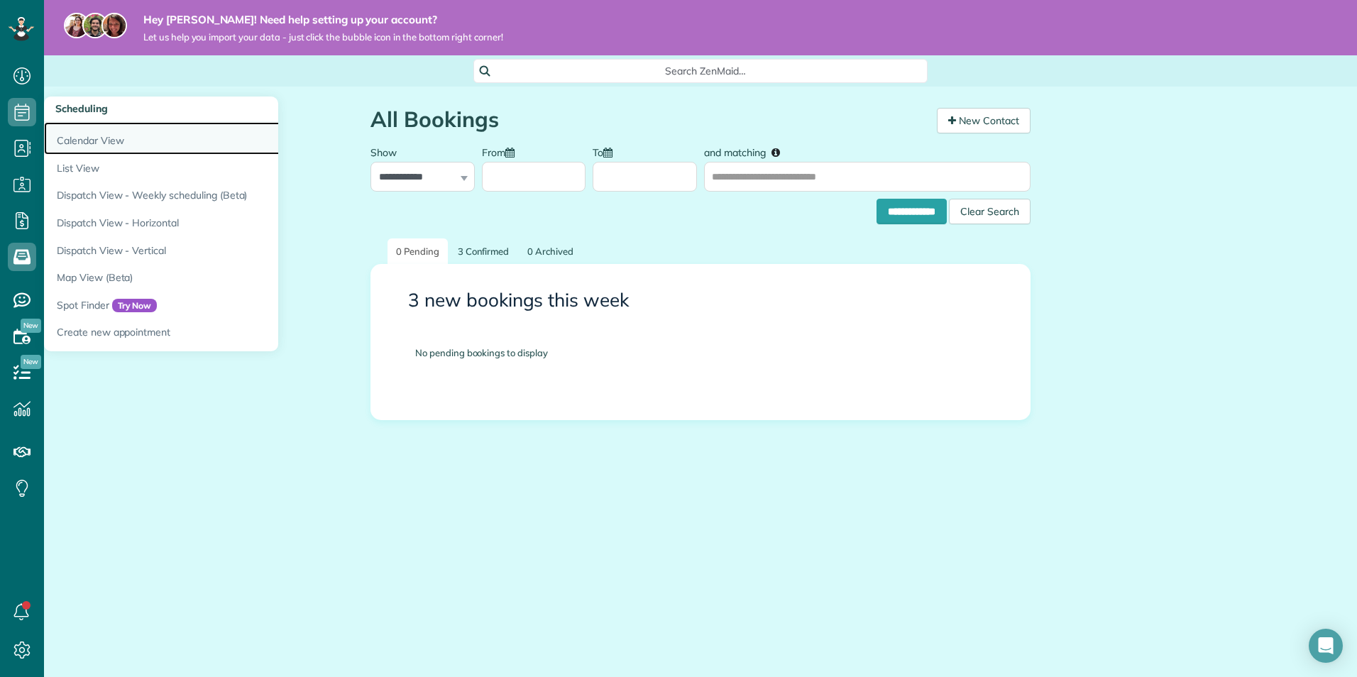
click at [97, 144] on link "Calendar View" at bounding box center [221, 138] width 355 height 33
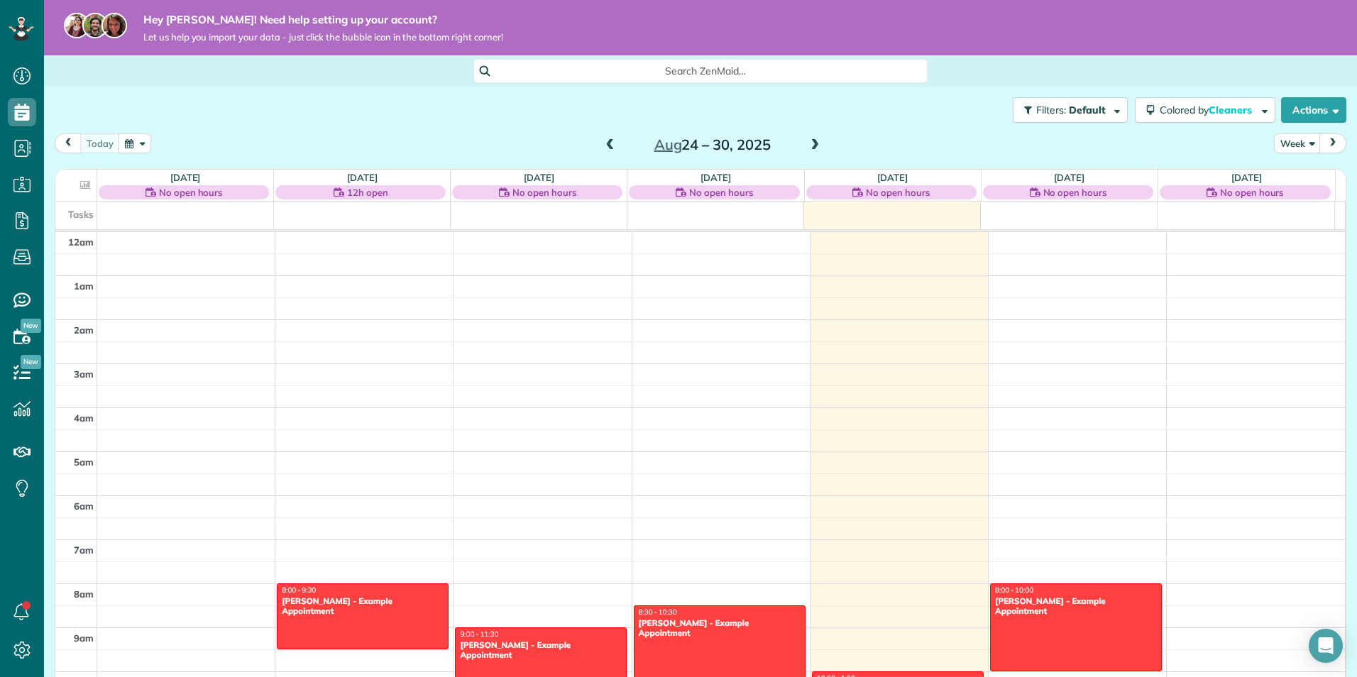
click at [1328, 138] on button "next" at bounding box center [1332, 142] width 27 height 19
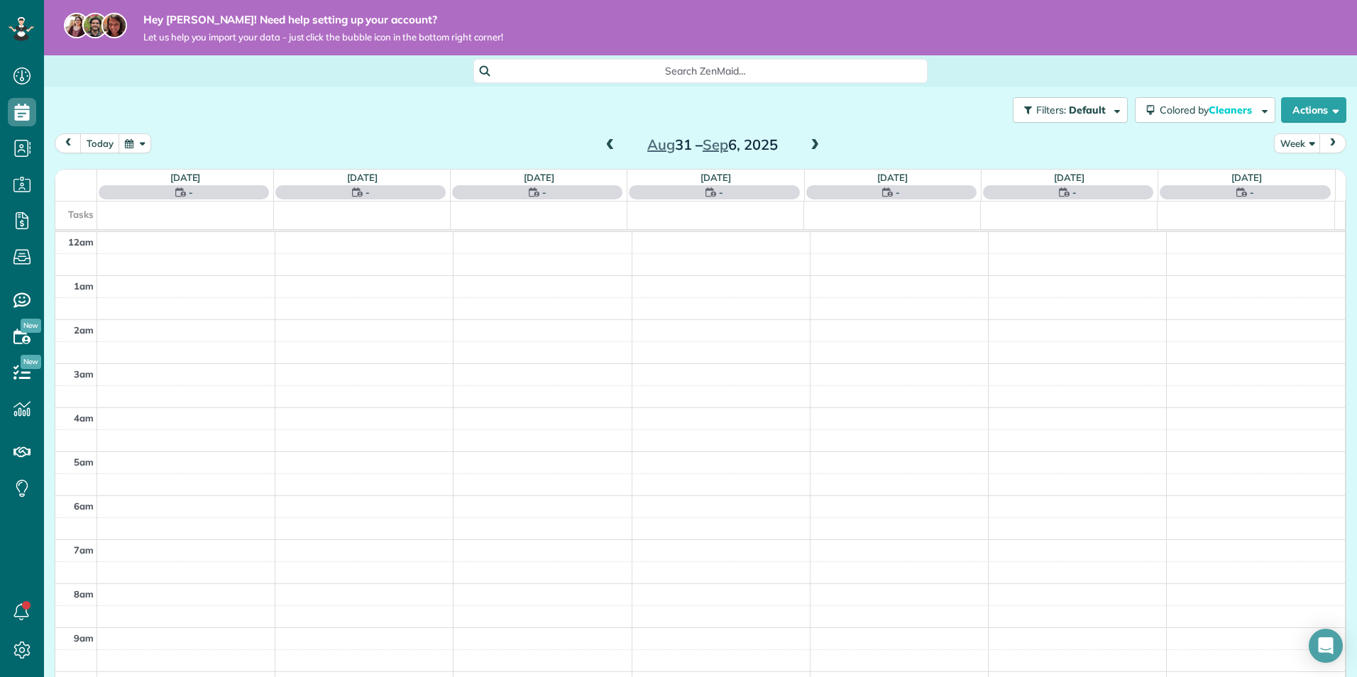
scroll to position [309, 0]
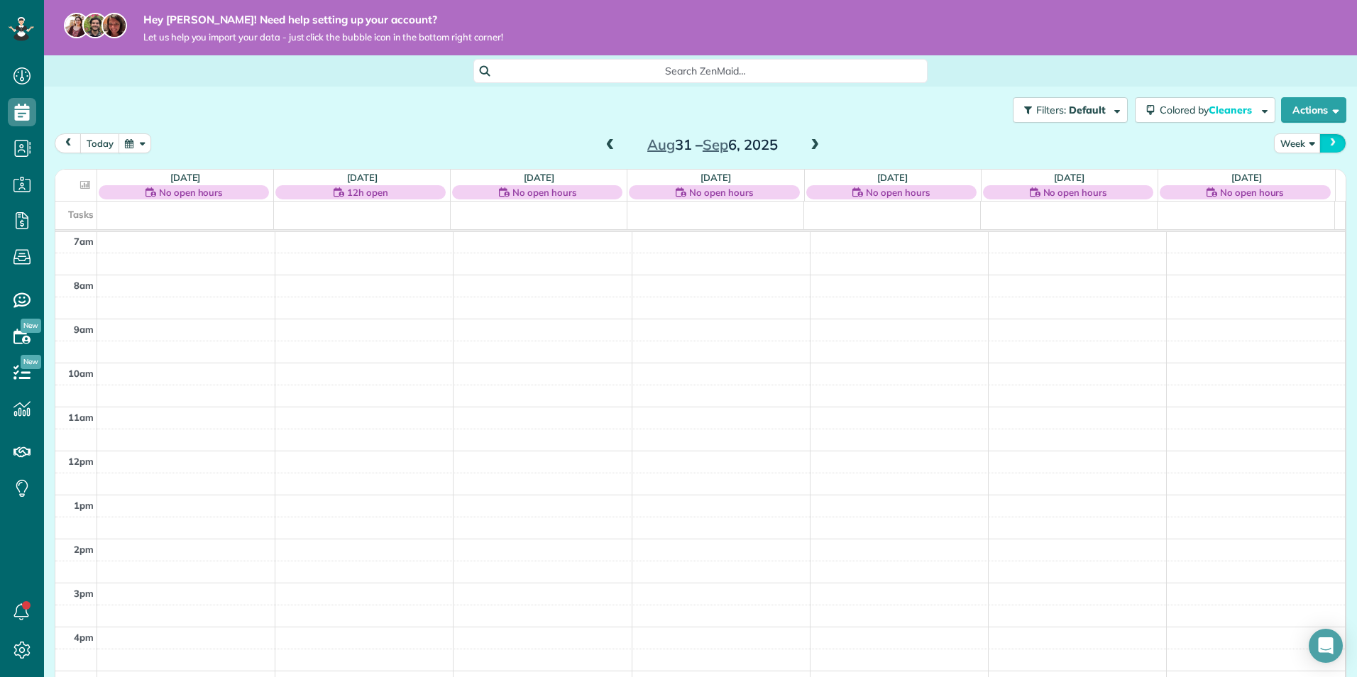
click at [1330, 138] on button "next" at bounding box center [1332, 142] width 27 height 19
click at [70, 136] on button "prev" at bounding box center [68, 142] width 27 height 19
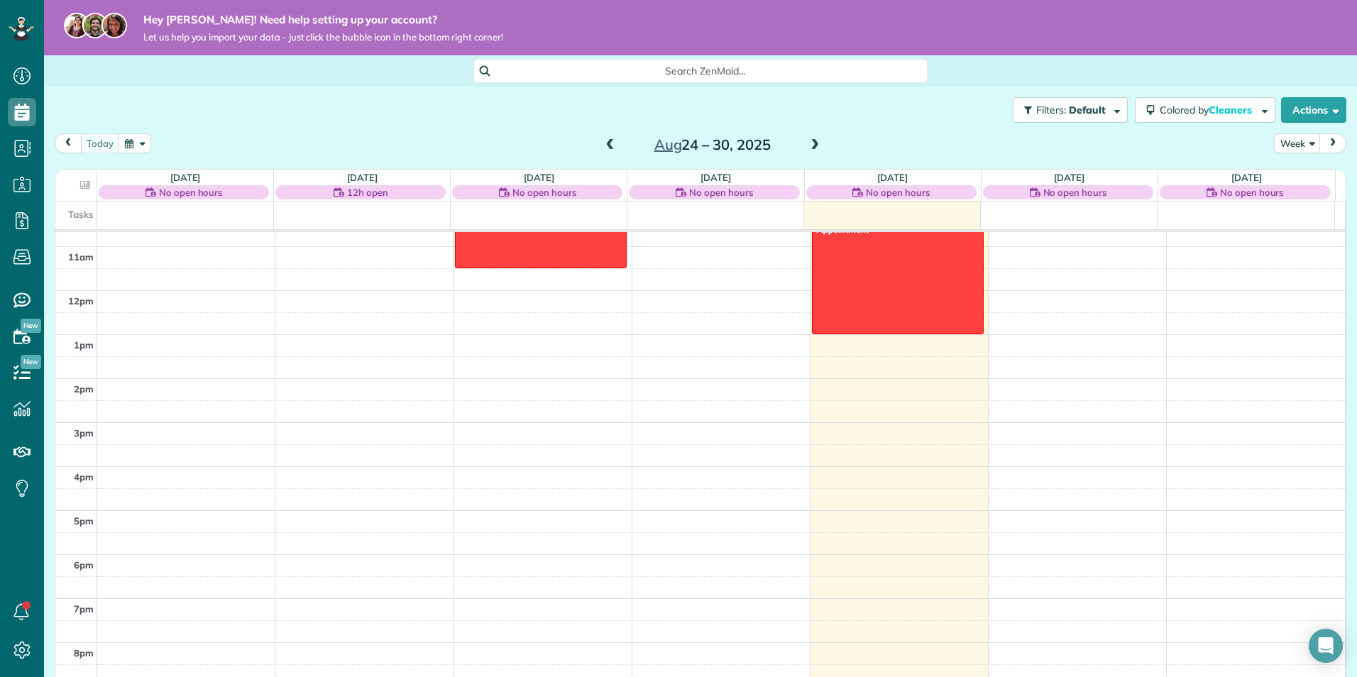
scroll to position [181, 0]
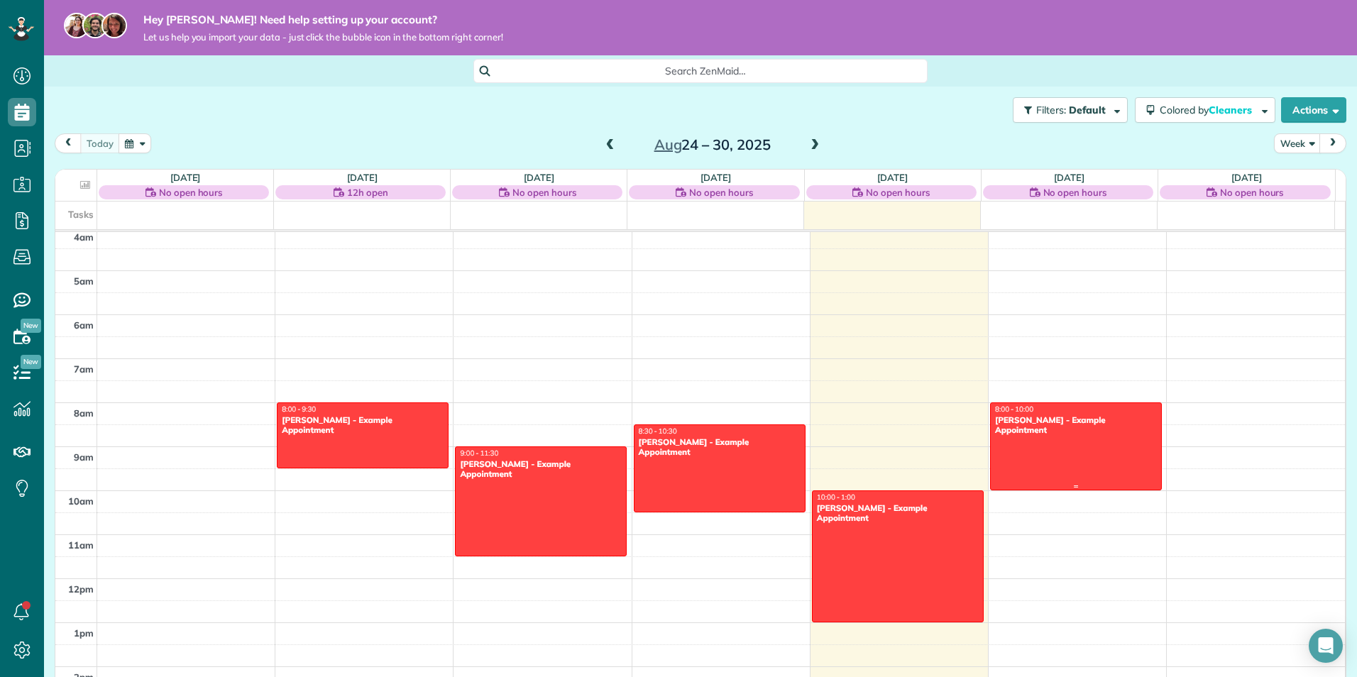
click at [1010, 429] on div at bounding box center [1076, 446] width 170 height 87
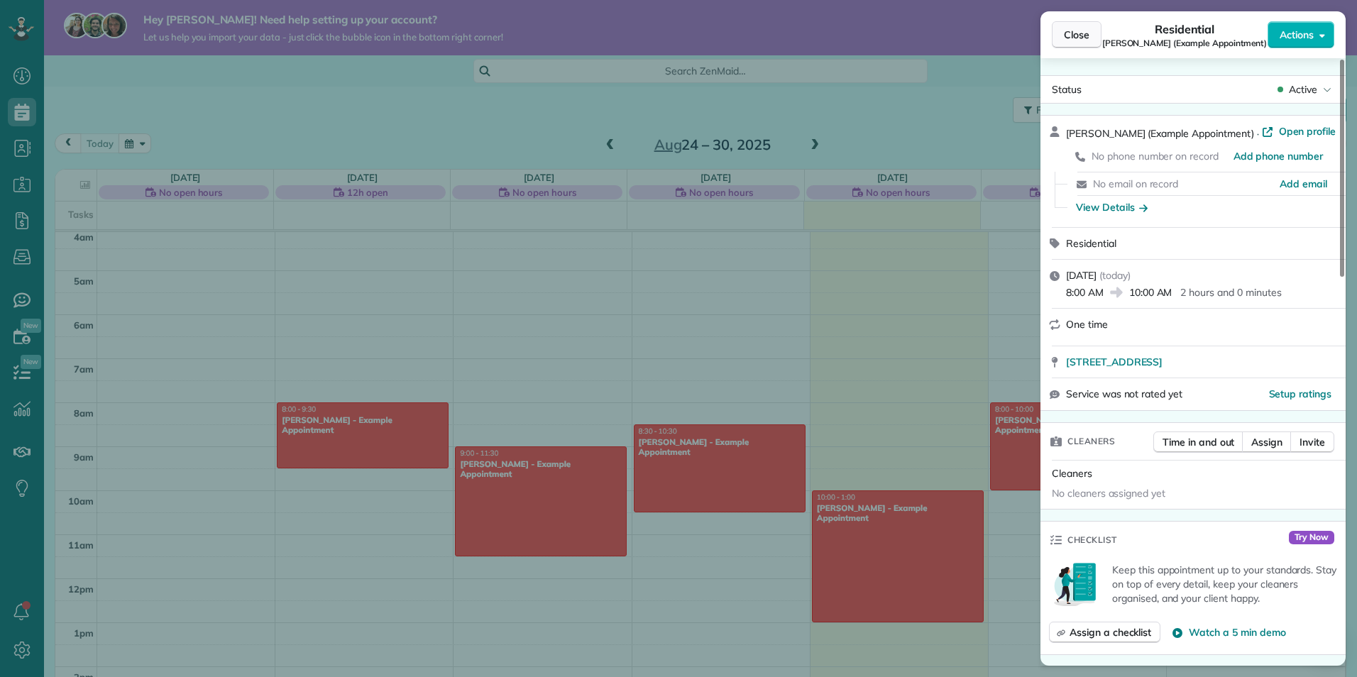
click at [1073, 36] on span "Close" at bounding box center [1077, 35] width 26 height 14
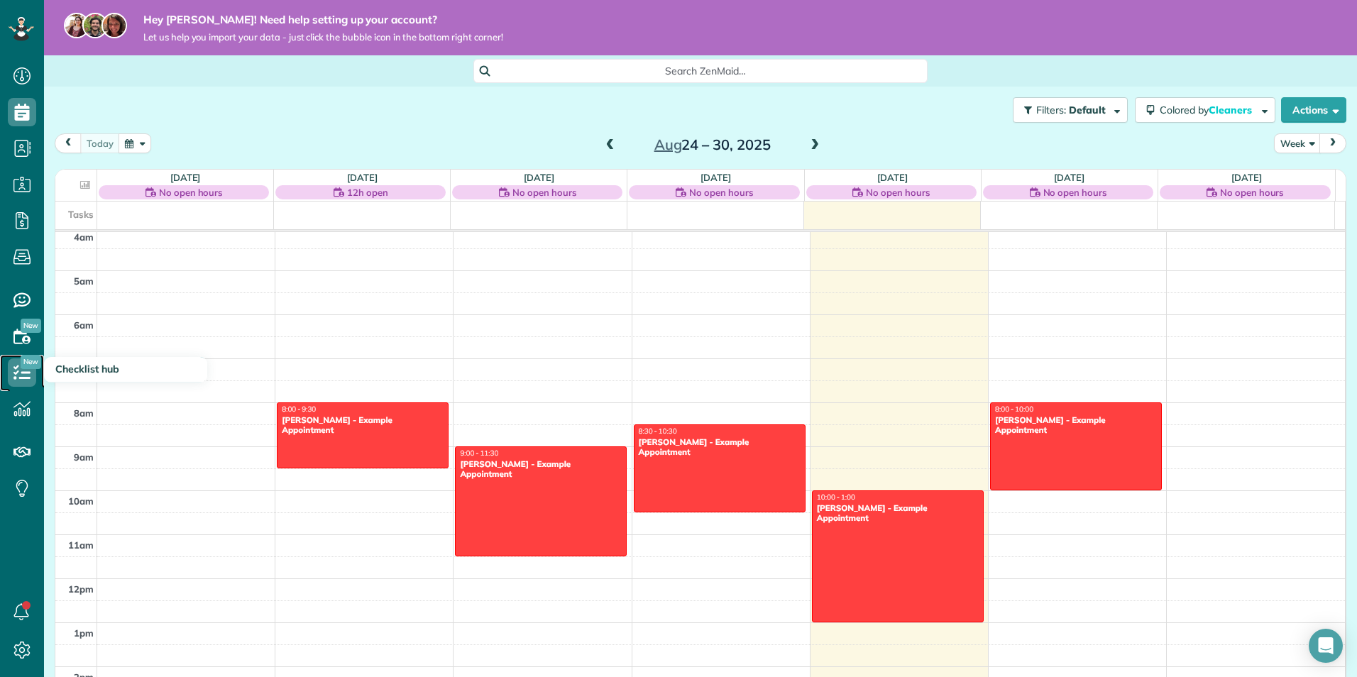
click at [26, 375] on icon at bounding box center [22, 372] width 28 height 28
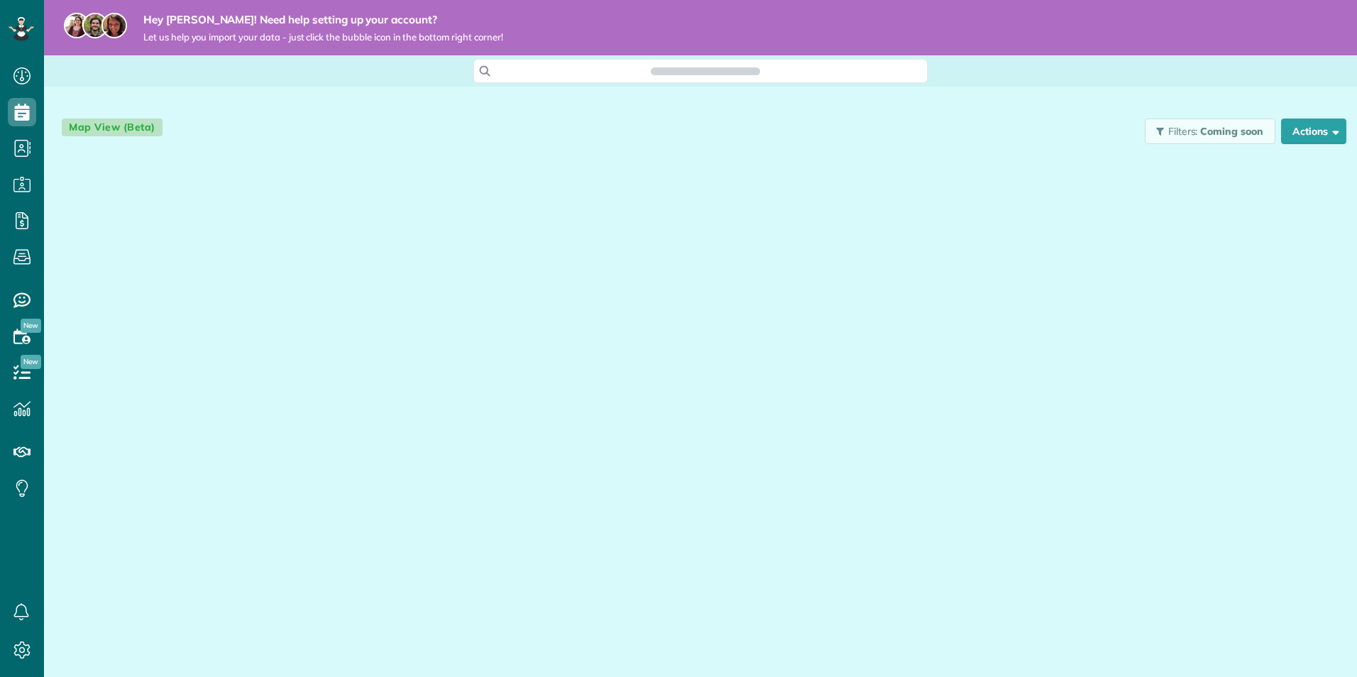
scroll to position [6, 6]
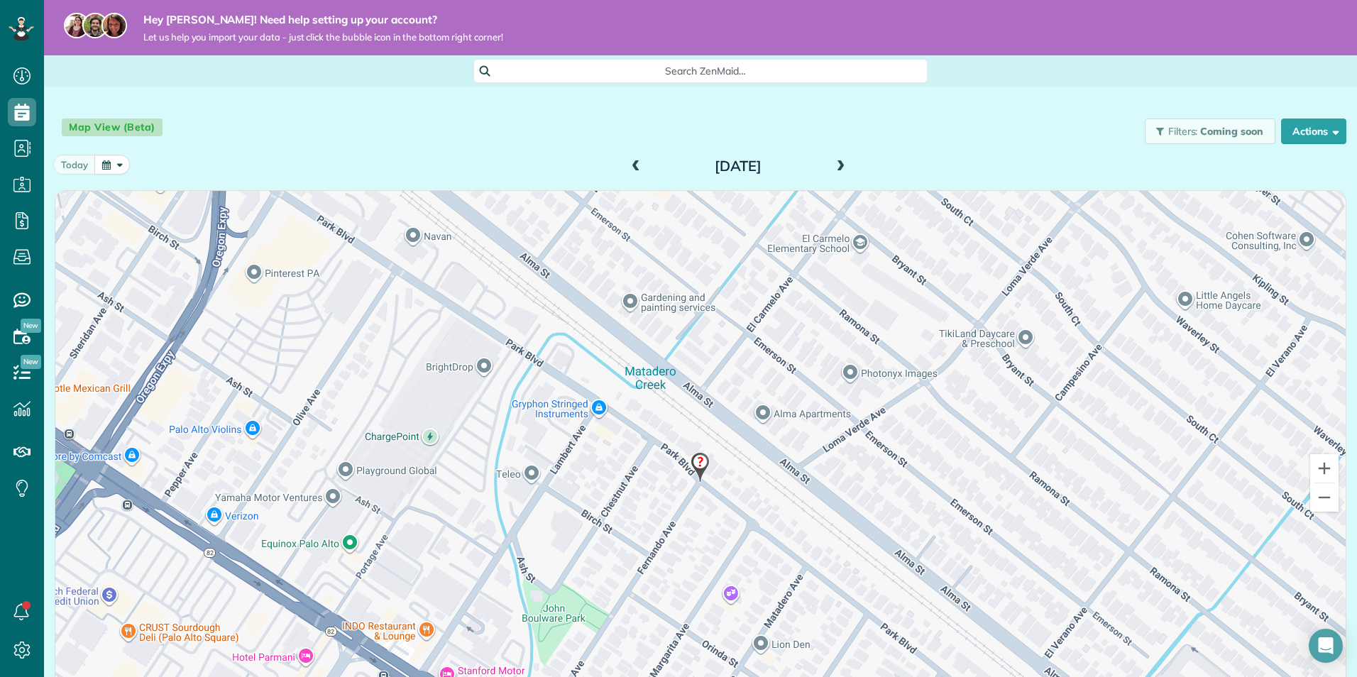
click at [694, 489] on div at bounding box center [700, 482] width 1290 height 583
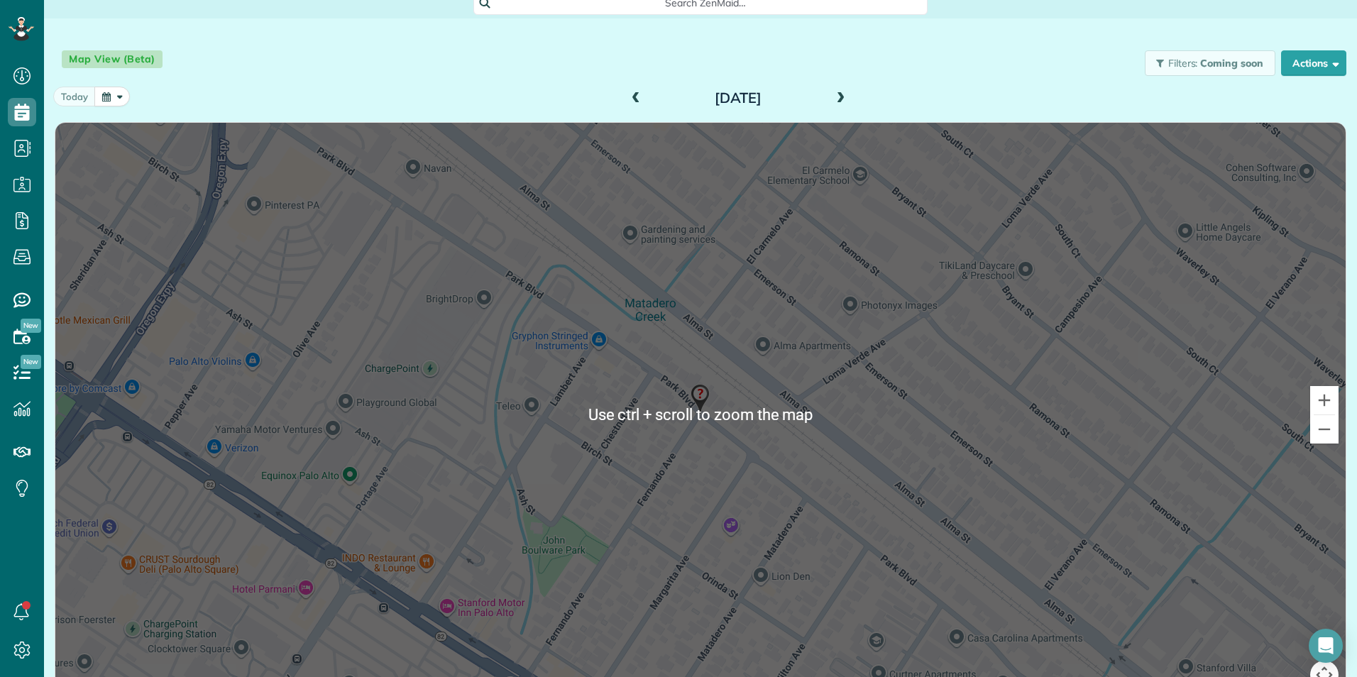
scroll to position [0, 0]
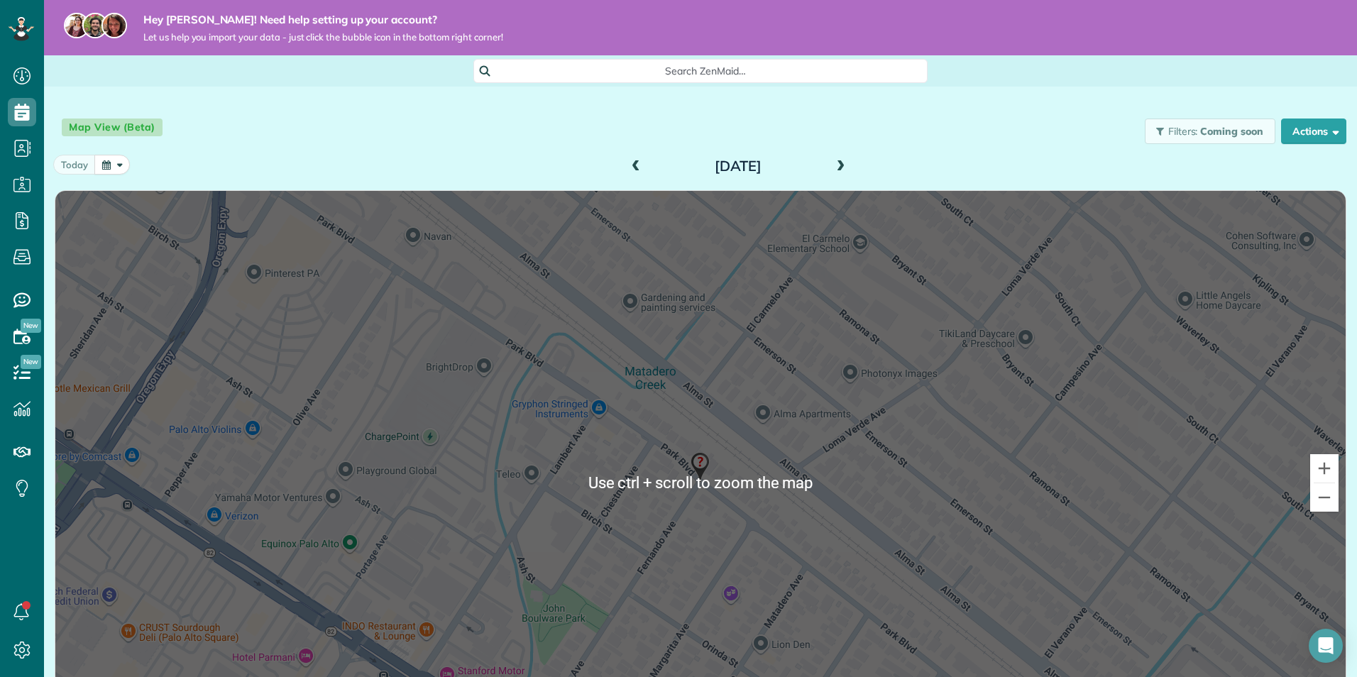
click at [748, 341] on div at bounding box center [700, 482] width 1290 height 583
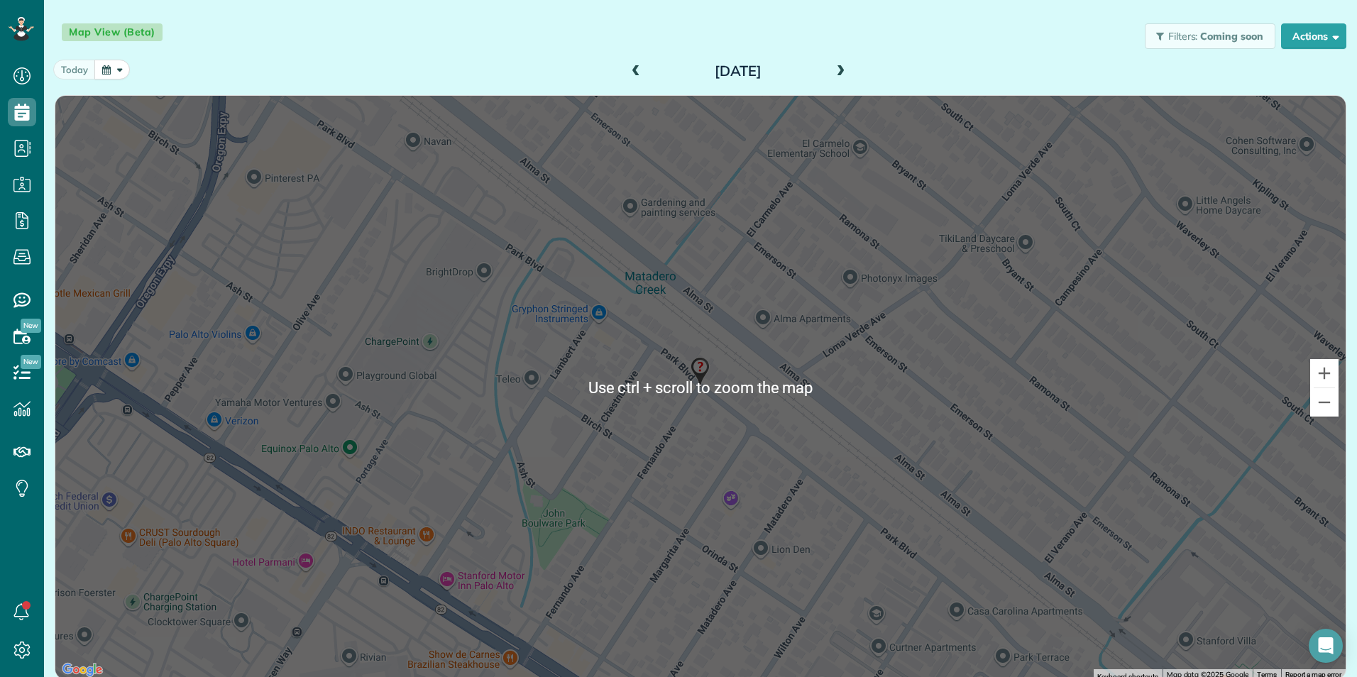
scroll to position [98, 0]
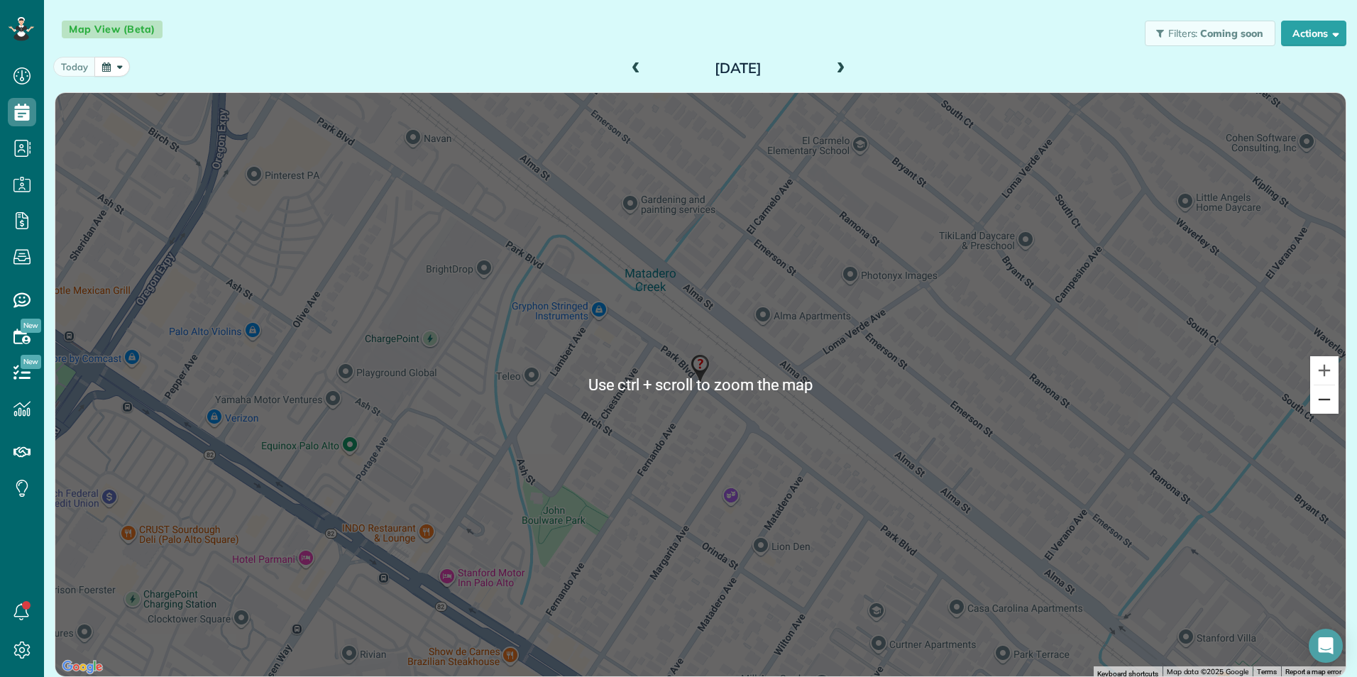
click at [1326, 408] on button "Zoom out" at bounding box center [1324, 399] width 28 height 28
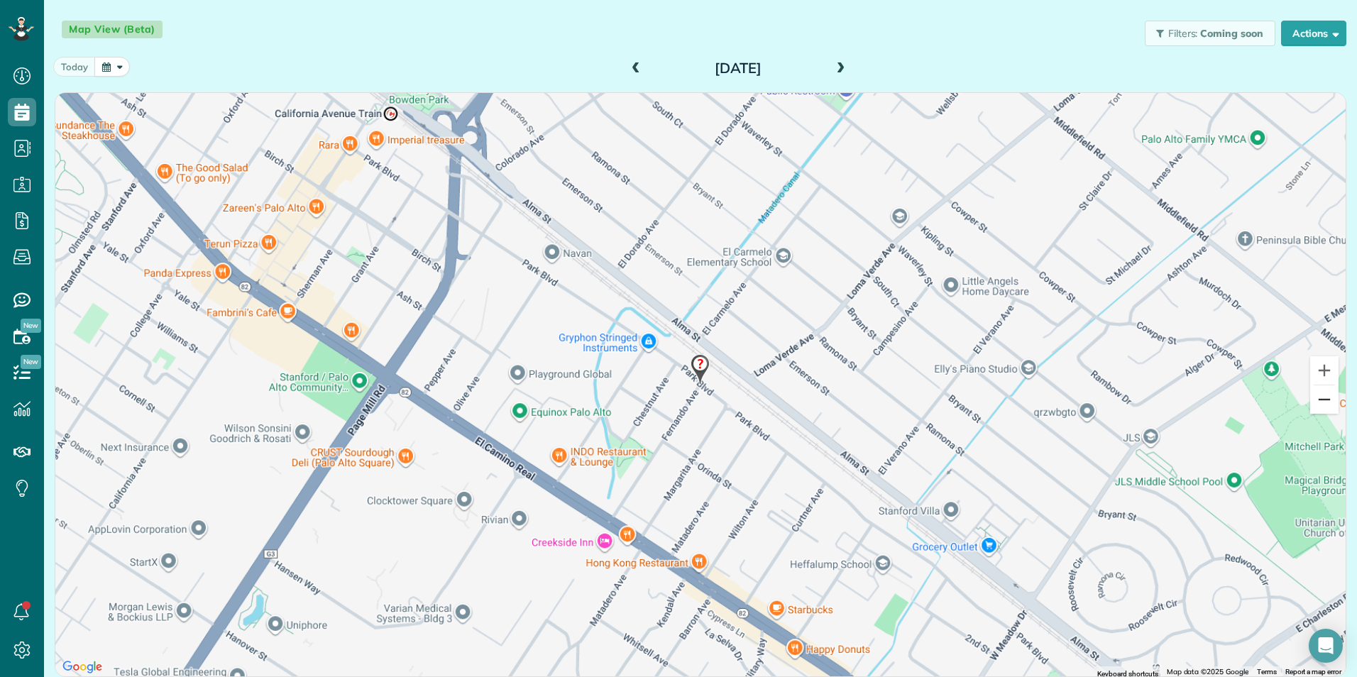
click at [1322, 405] on button "Zoom out" at bounding box center [1324, 399] width 28 height 28
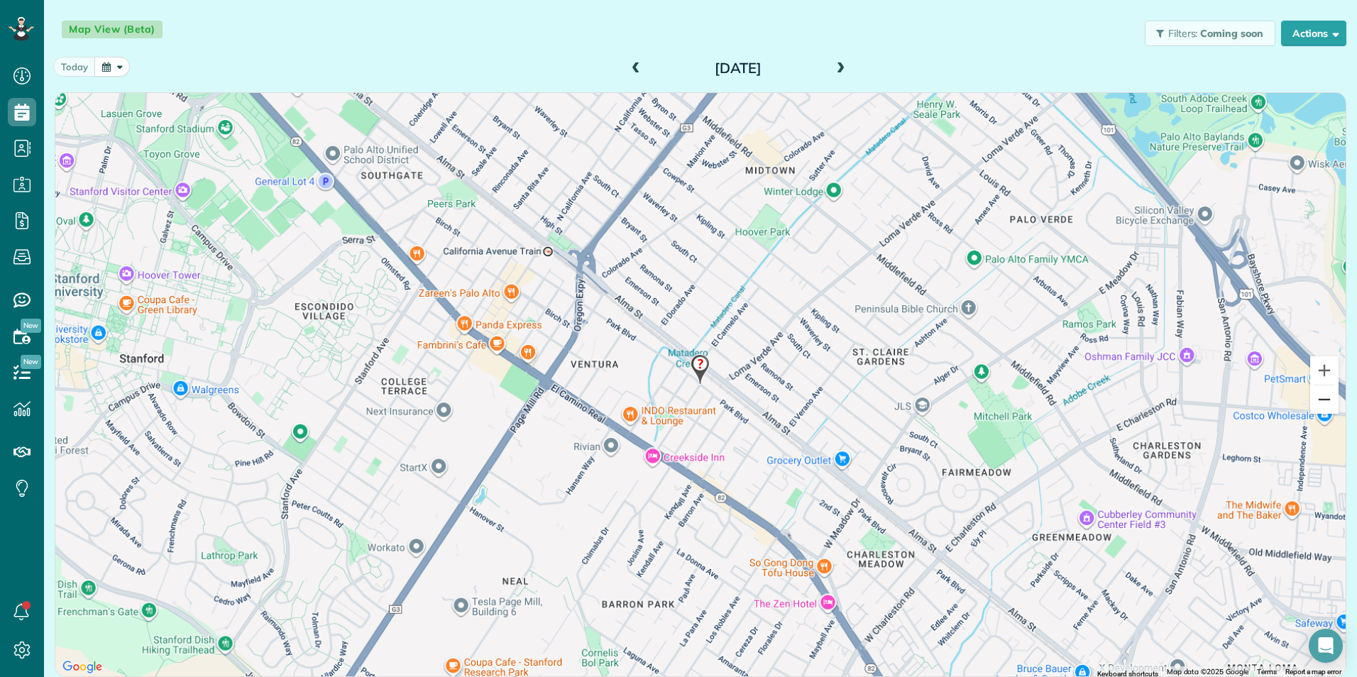
click at [1322, 405] on button "Zoom out" at bounding box center [1324, 399] width 28 height 28
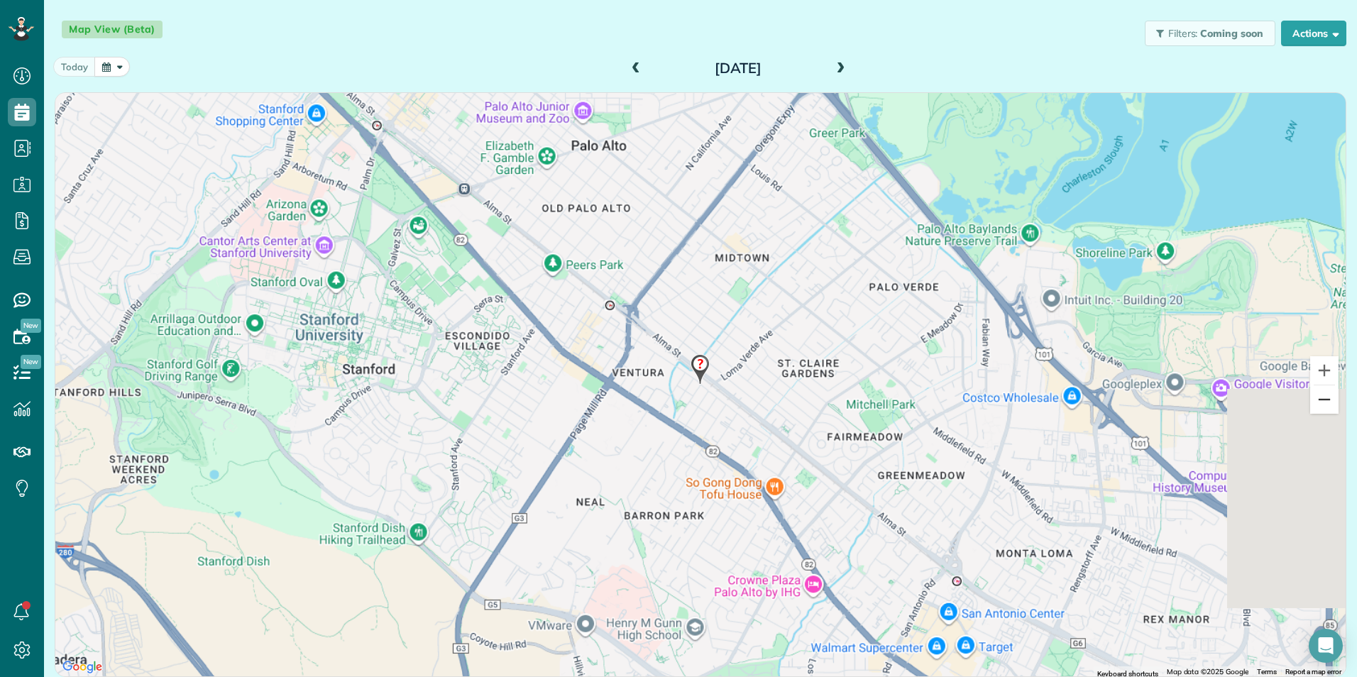
click at [1322, 405] on button "Zoom out" at bounding box center [1324, 399] width 28 height 28
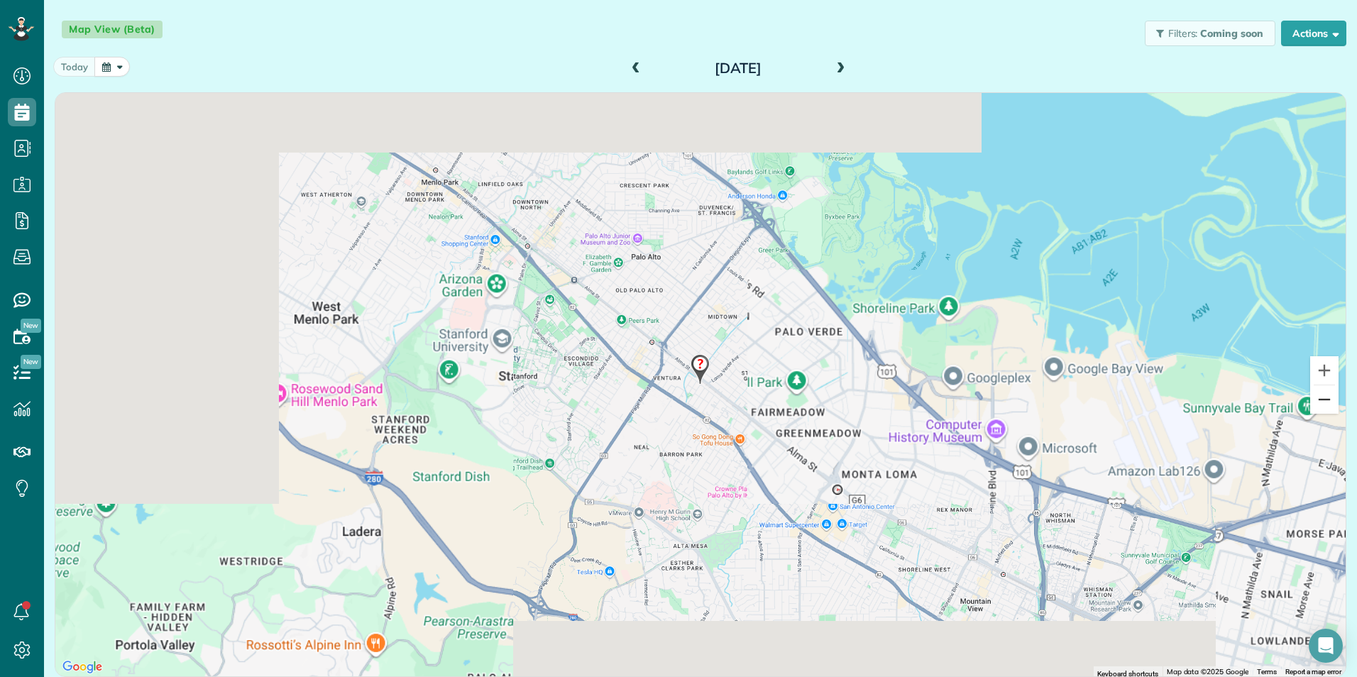
click at [1322, 405] on button "Zoom out" at bounding box center [1324, 399] width 28 height 28
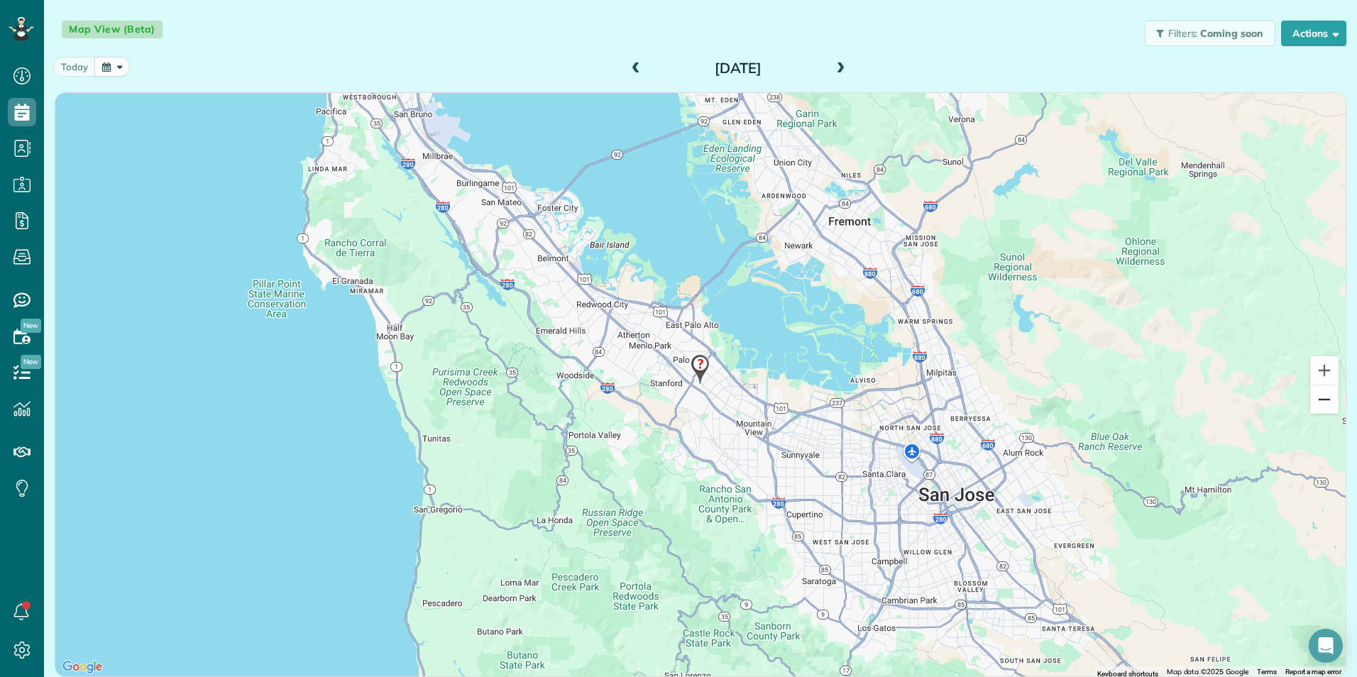
click at [1322, 405] on button "Zoom out" at bounding box center [1324, 399] width 28 height 28
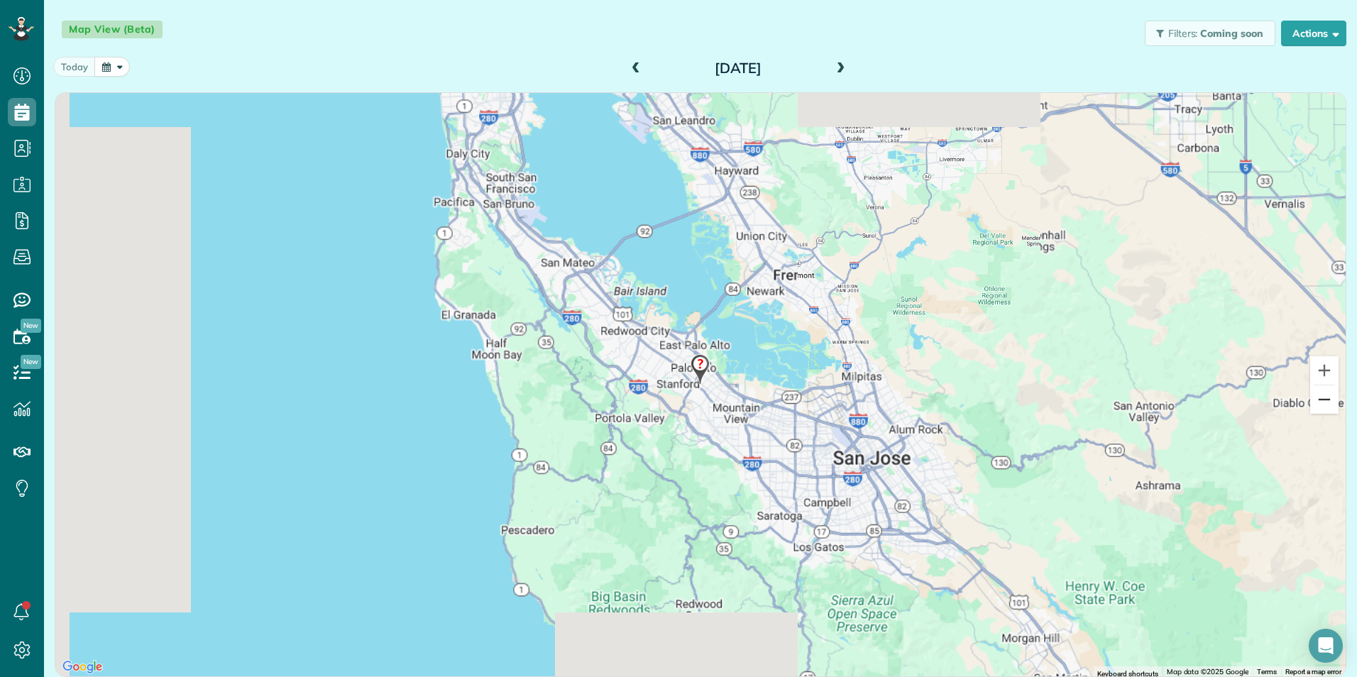
click at [1322, 405] on button "Zoom out" at bounding box center [1324, 399] width 28 height 28
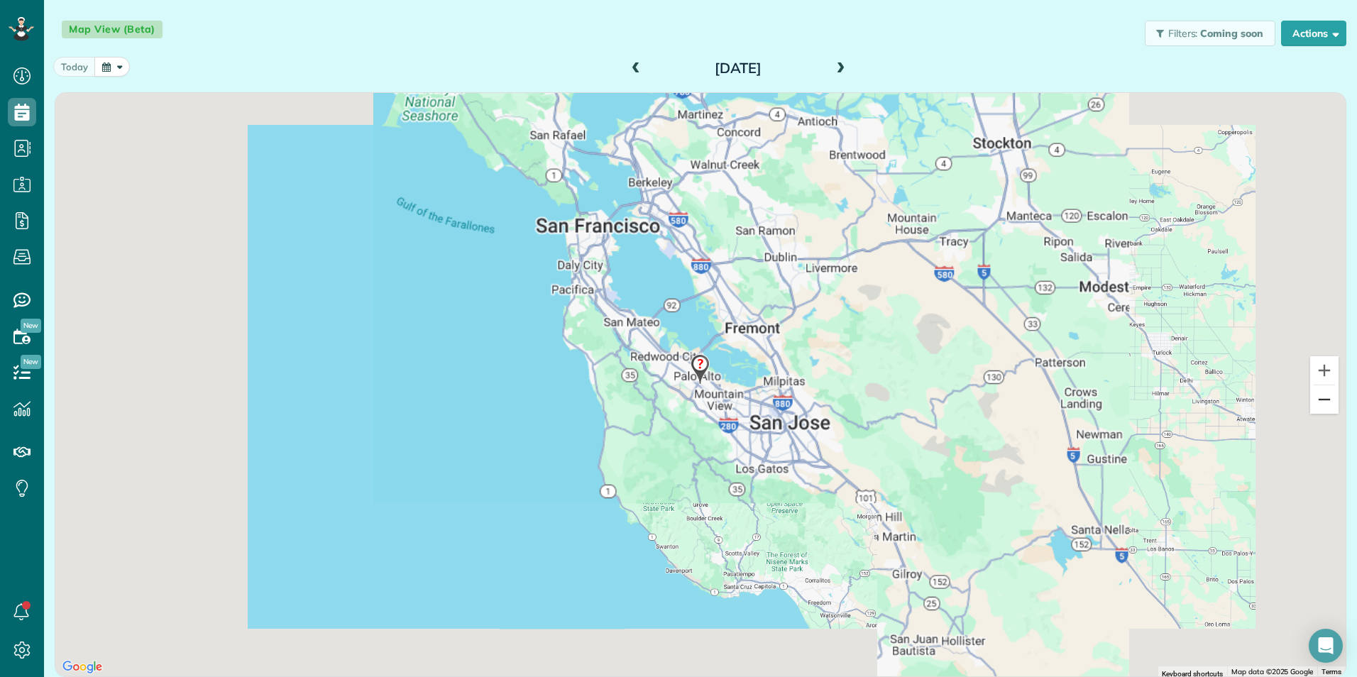
click at [1322, 405] on button "Zoom out" at bounding box center [1324, 399] width 28 height 28
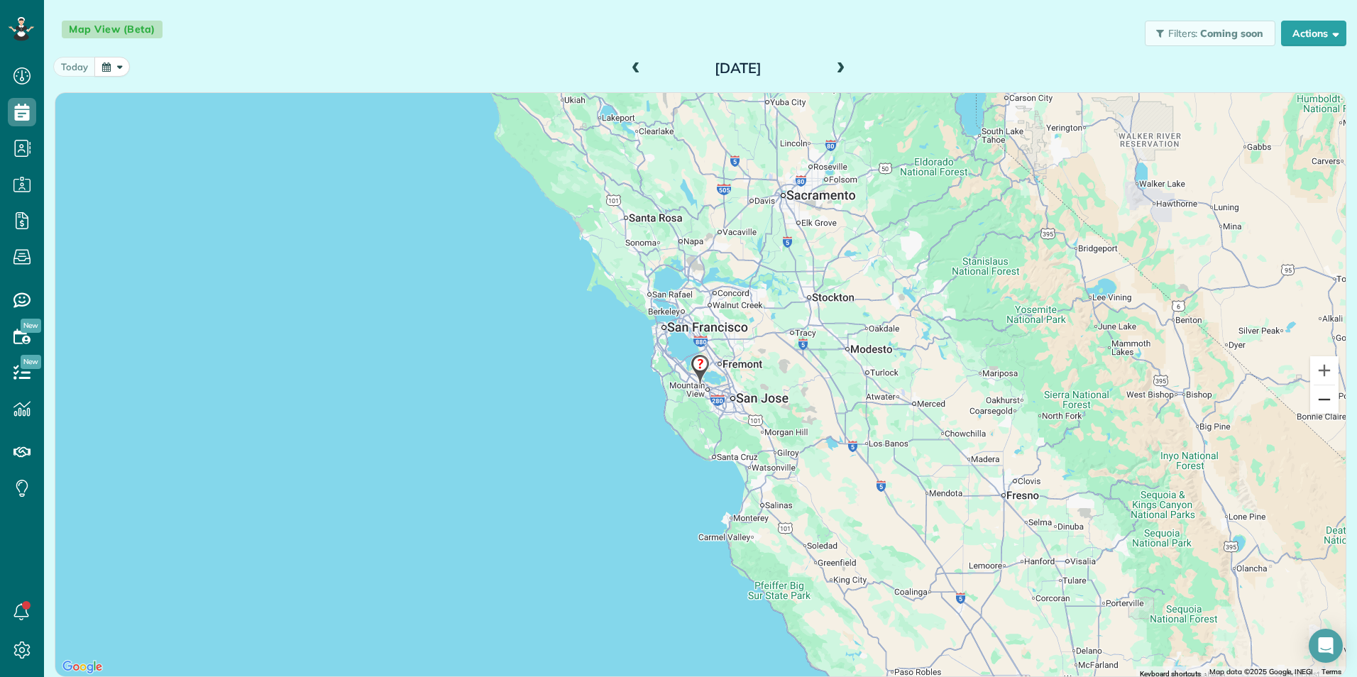
click at [1322, 405] on button "Zoom out" at bounding box center [1324, 399] width 28 height 28
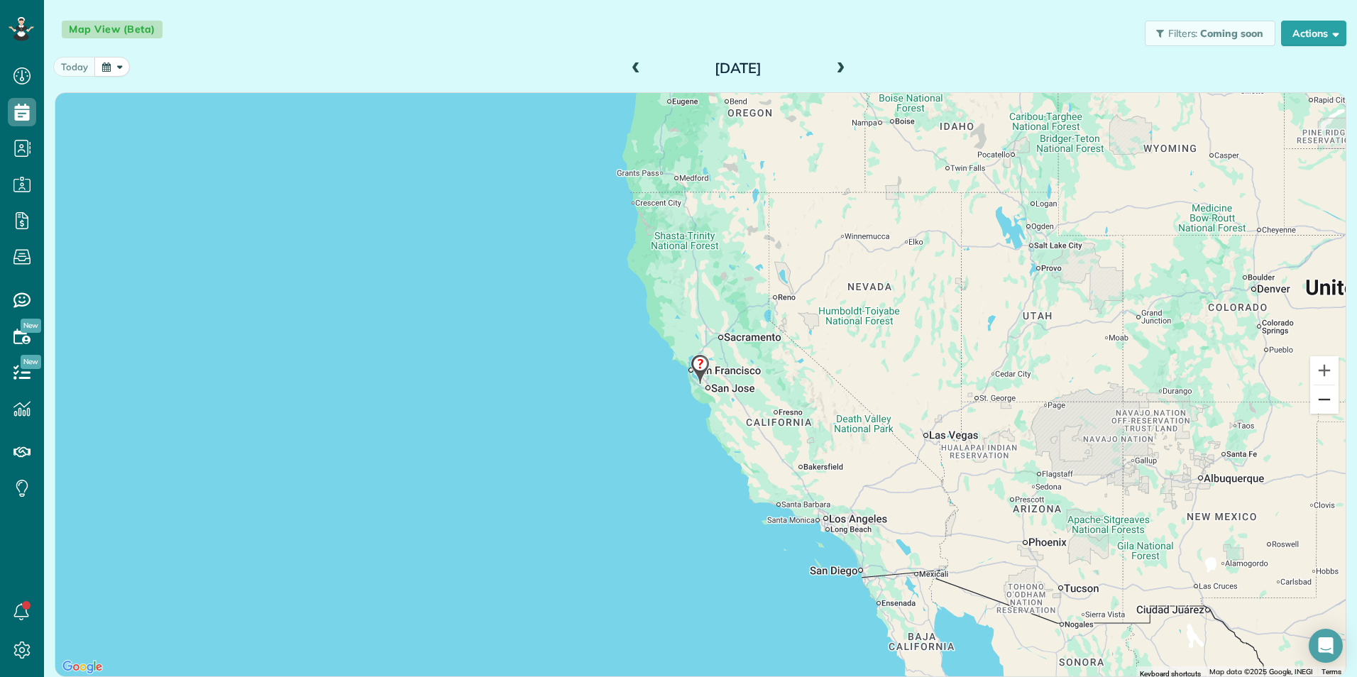
click at [1322, 405] on button "Zoom out" at bounding box center [1324, 399] width 28 height 28
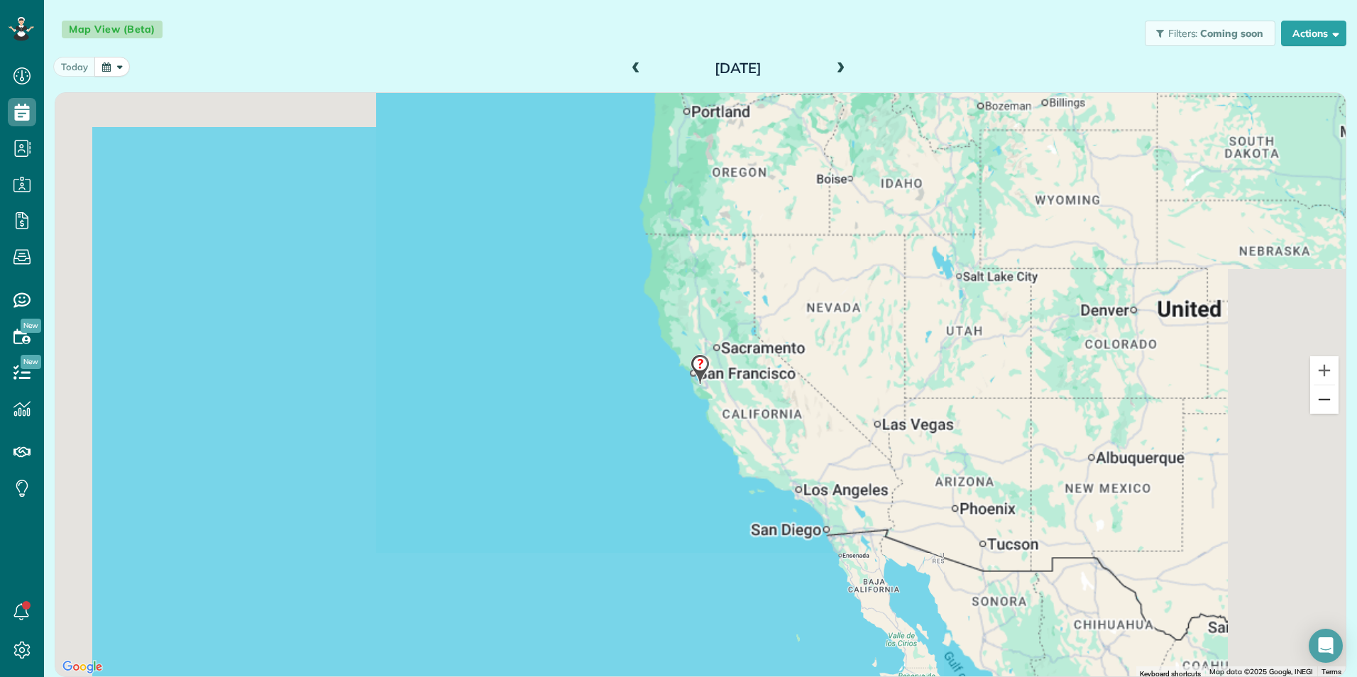
click at [1322, 405] on button "Zoom out" at bounding box center [1324, 399] width 28 height 28
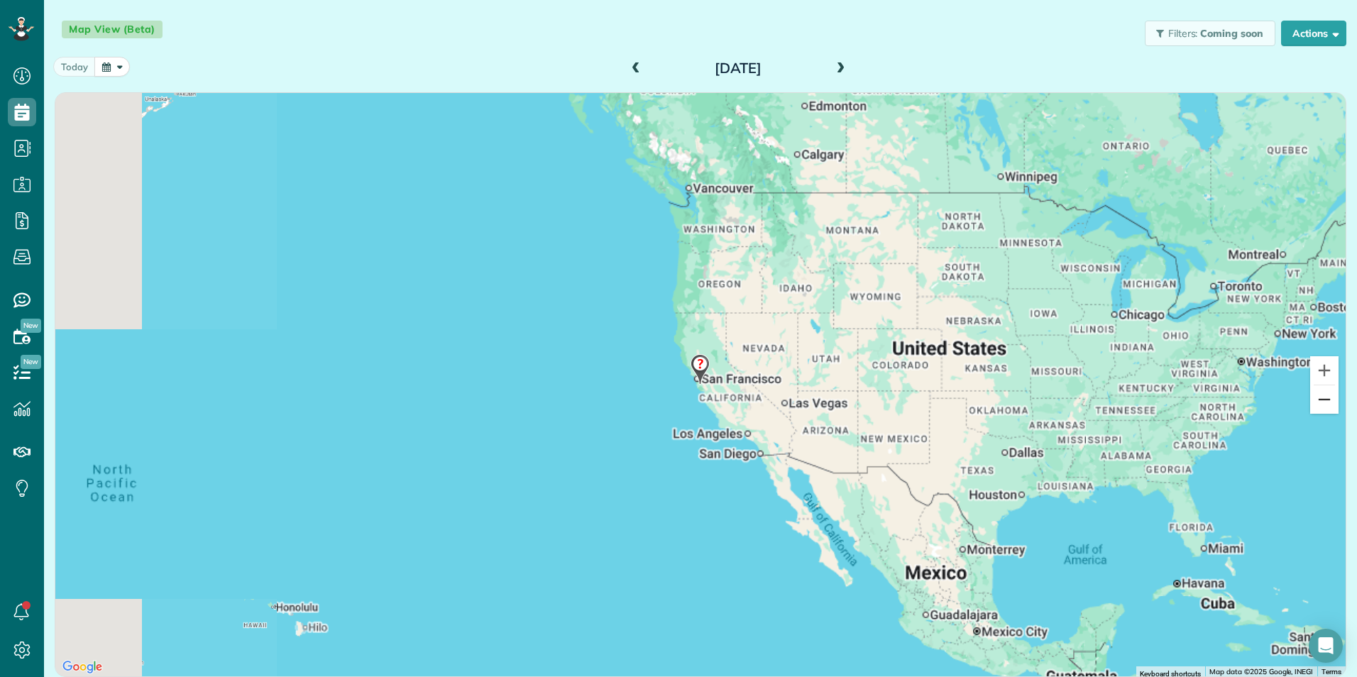
click at [1322, 405] on button "Zoom out" at bounding box center [1324, 399] width 28 height 28
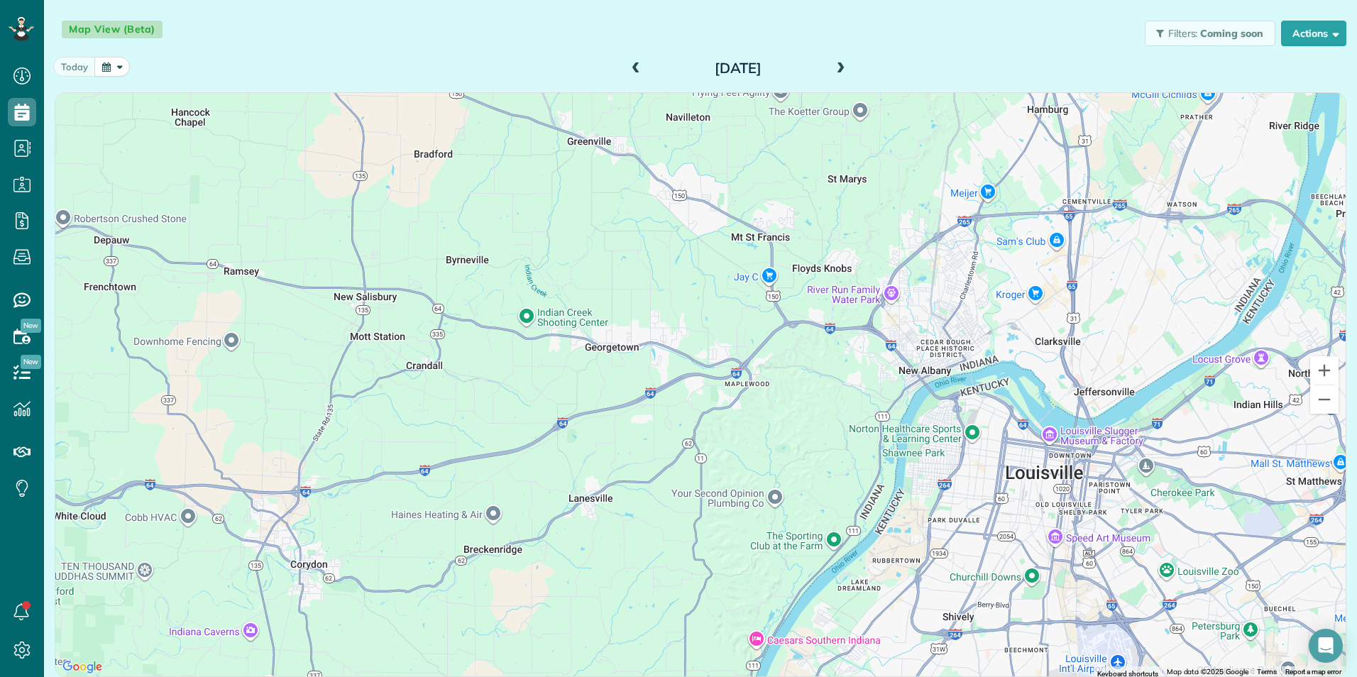
drag, startPoint x: 586, startPoint y: 368, endPoint x: 622, endPoint y: -3, distance: 373.0
click at [622, 0] on html "Dashboard Scheduling Calendar View List View Dispatch View - Weekly scheduling …" at bounding box center [678, 338] width 1357 height 677
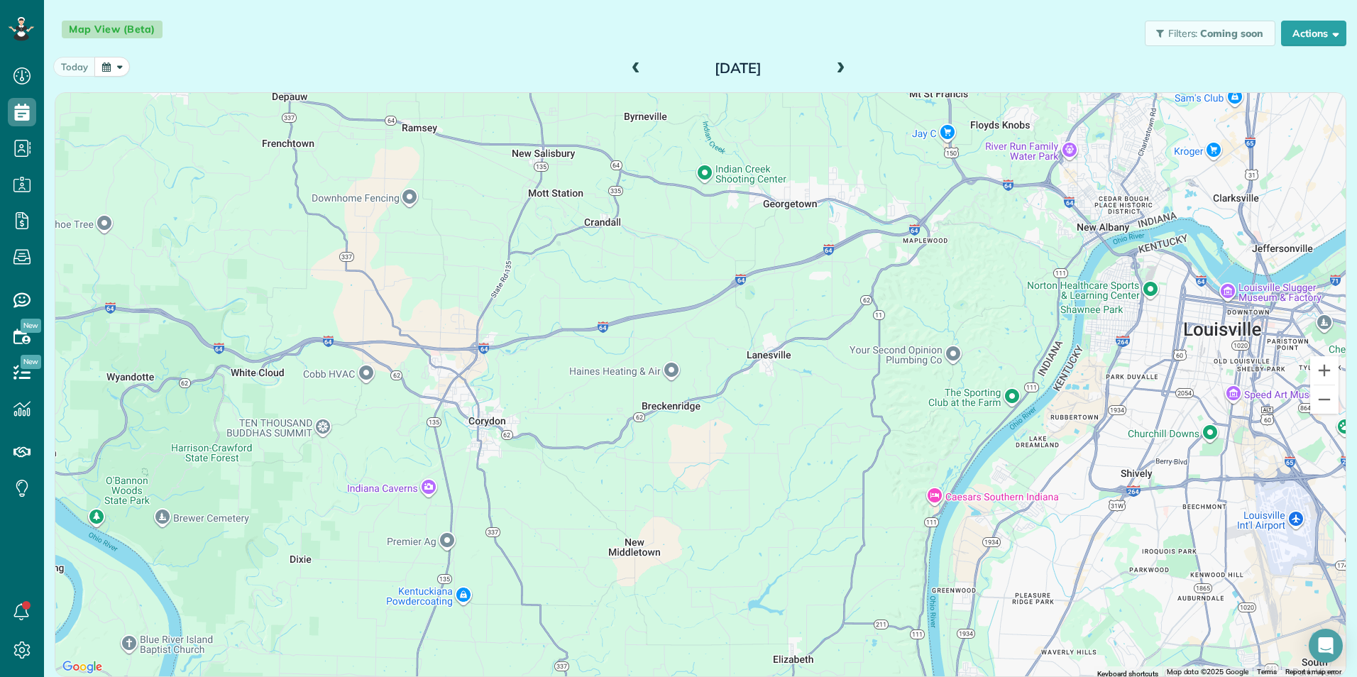
drag, startPoint x: 499, startPoint y: 432, endPoint x: 639, endPoint y: 261, distance: 220.4
click at [641, 266] on div at bounding box center [700, 384] width 1290 height 583
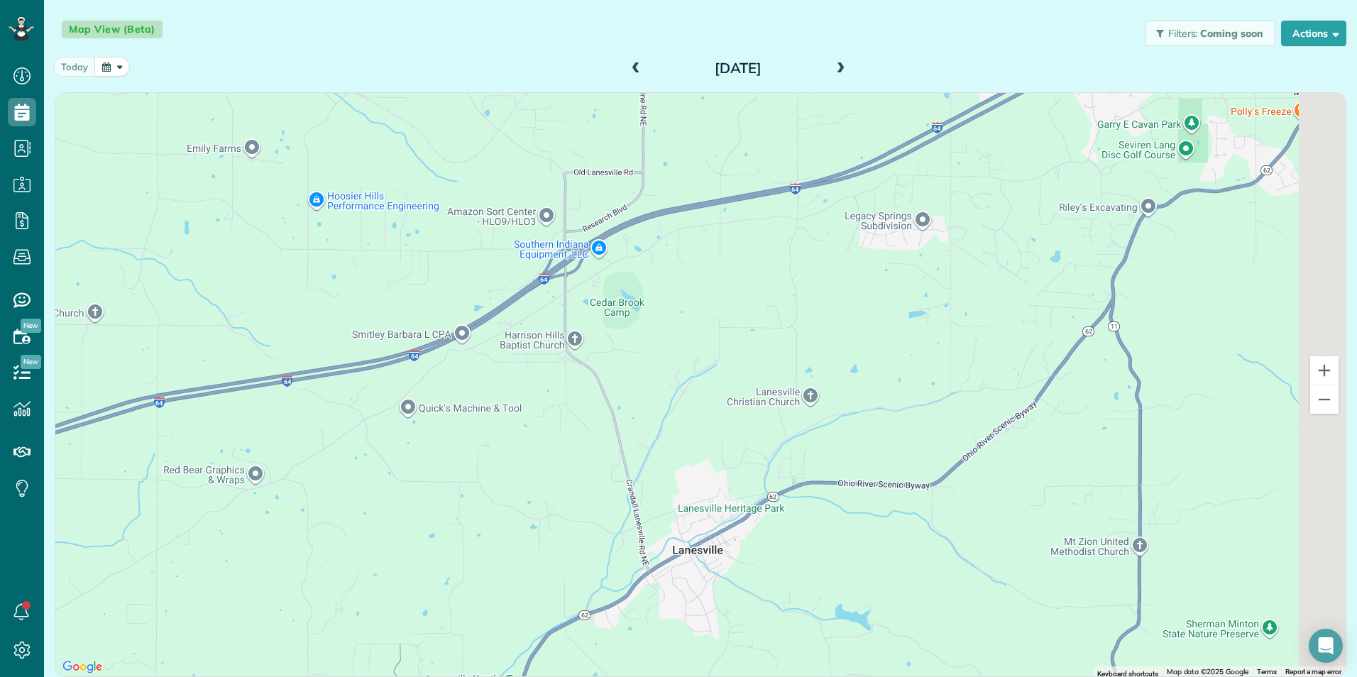
drag, startPoint x: 712, startPoint y: 272, endPoint x: 590, endPoint y: 516, distance: 273.0
click at [593, 516] on div at bounding box center [700, 384] width 1290 height 583
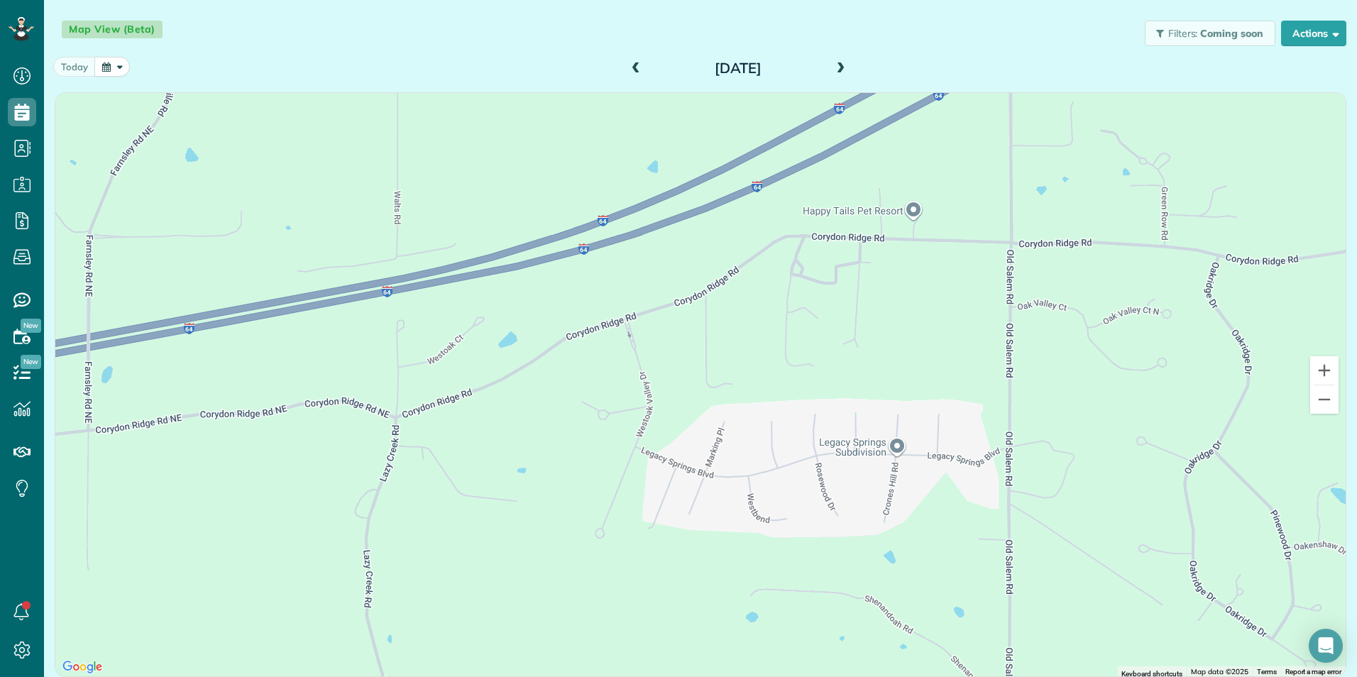
drag, startPoint x: 785, startPoint y: 304, endPoint x: 461, endPoint y: 713, distance: 521.4
click at [461, 676] on html "Dashboard Scheduling Calendar View List View Dispatch View - Weekly scheduling …" at bounding box center [678, 338] width 1357 height 677
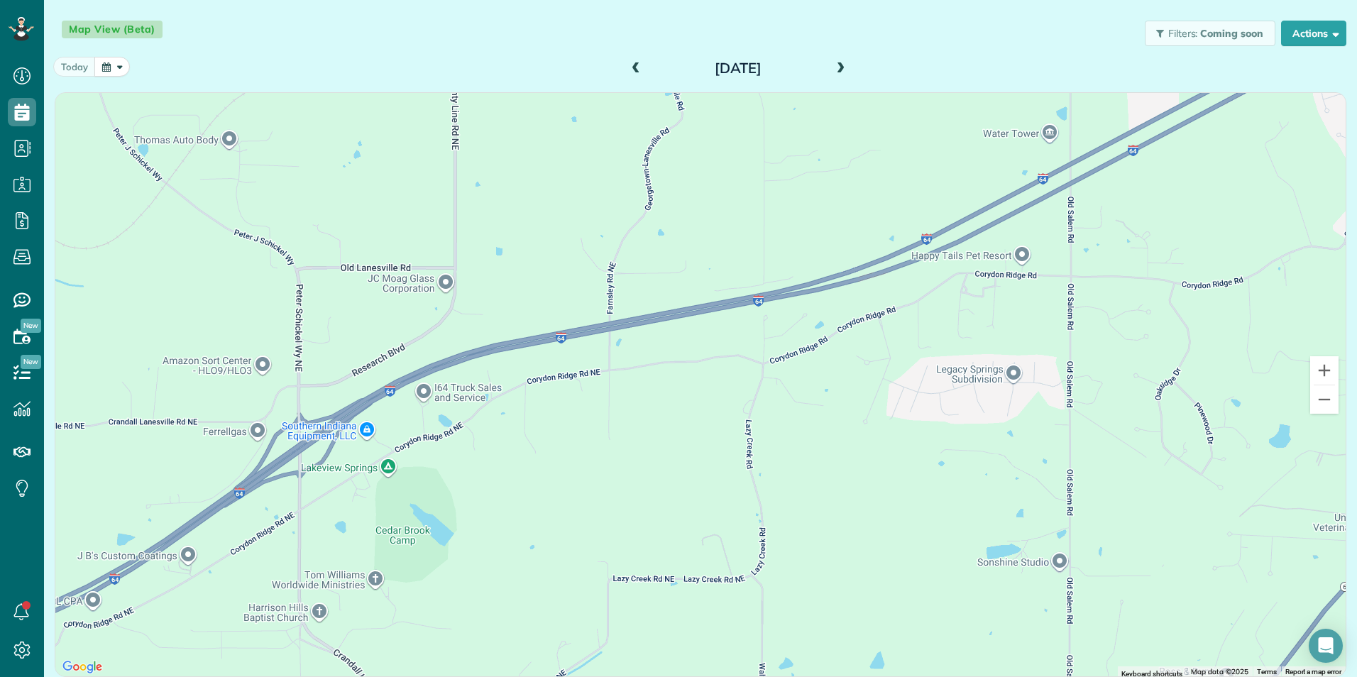
drag, startPoint x: 502, startPoint y: 459, endPoint x: 695, endPoint y: 443, distance: 193.7
click at [695, 443] on div at bounding box center [700, 384] width 1290 height 583
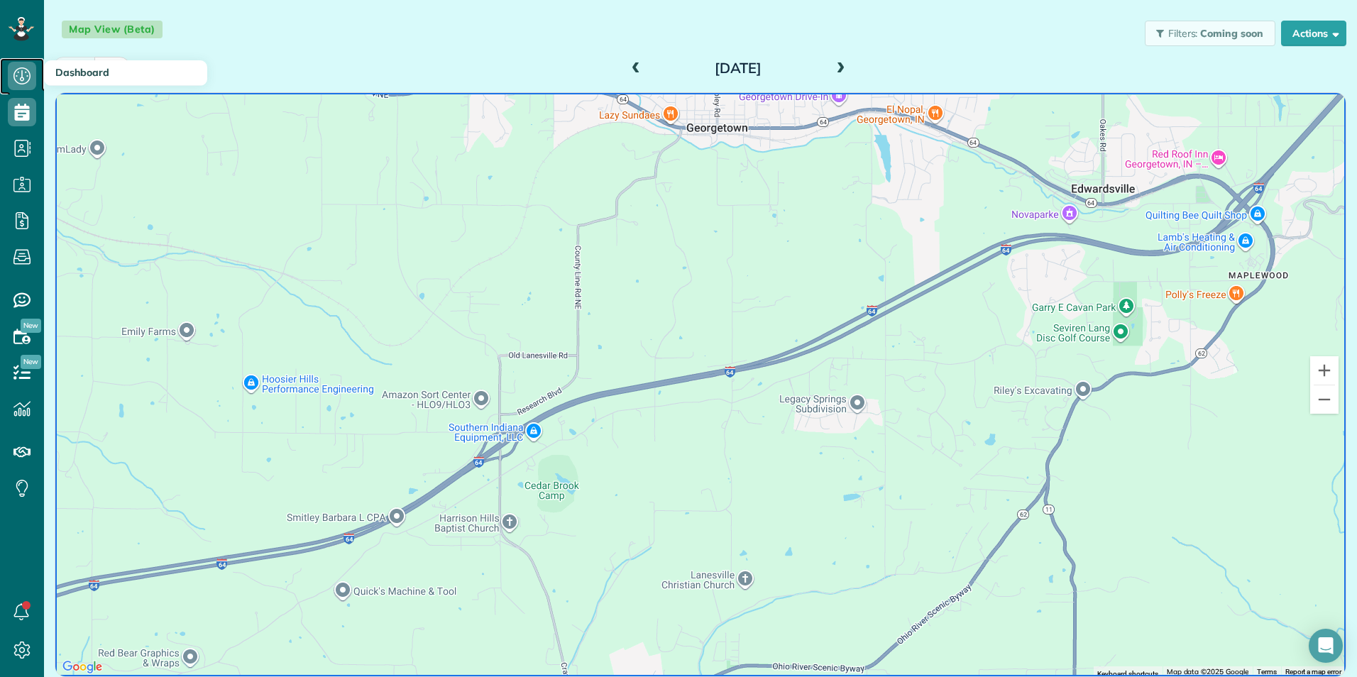
click at [20, 70] on icon at bounding box center [22, 76] width 28 height 28
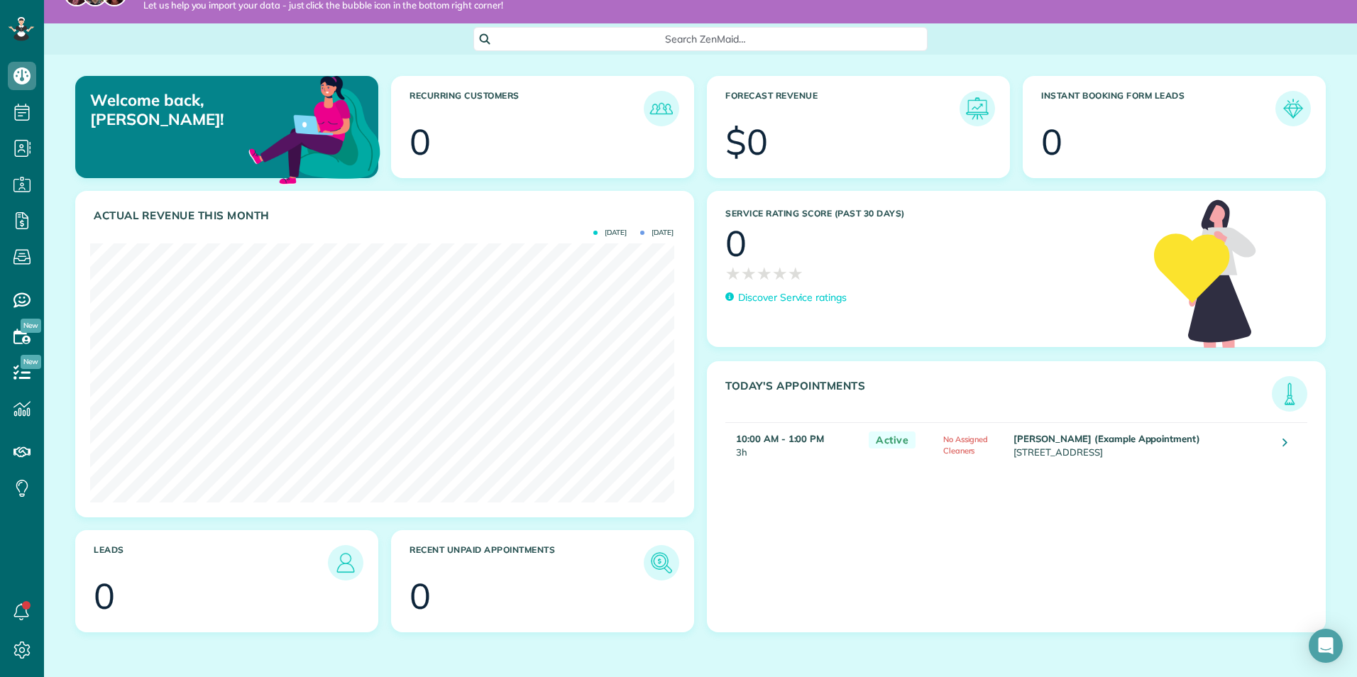
scroll to position [33, 0]
click at [1277, 444] on link at bounding box center [1285, 444] width 26 height 26
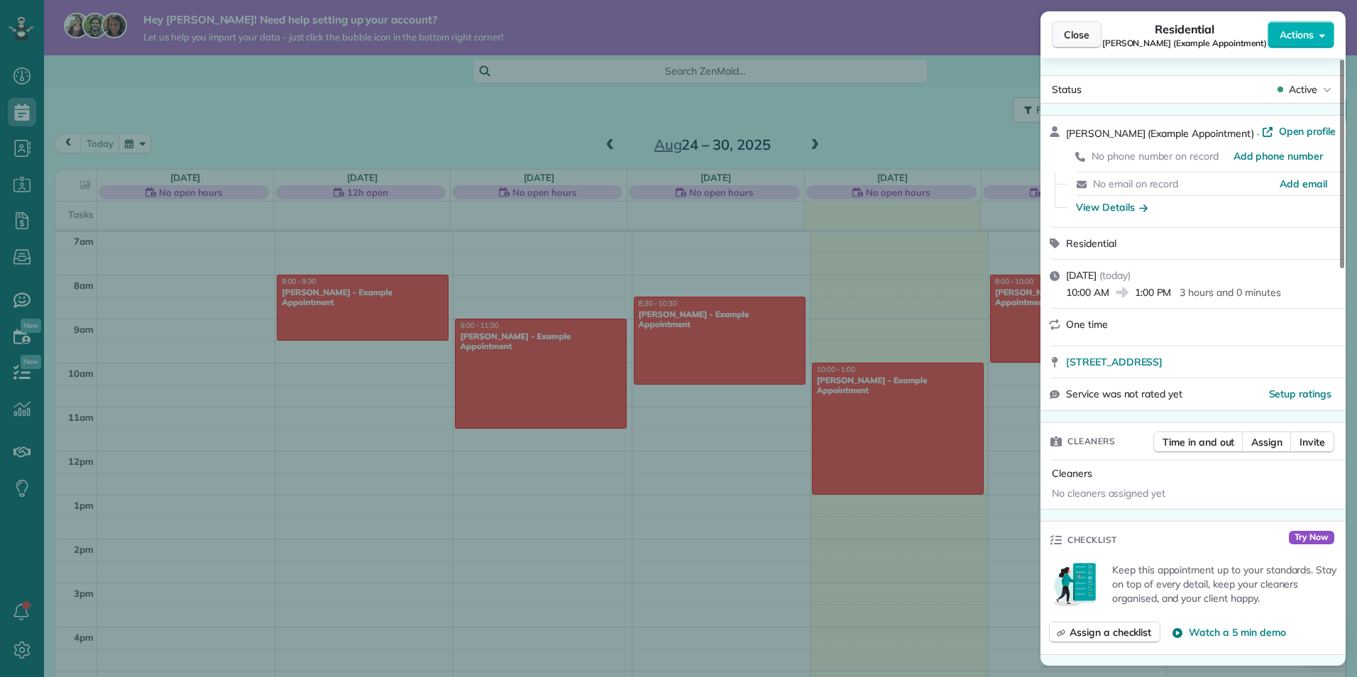
click at [1056, 31] on button "Close" at bounding box center [1077, 34] width 50 height 27
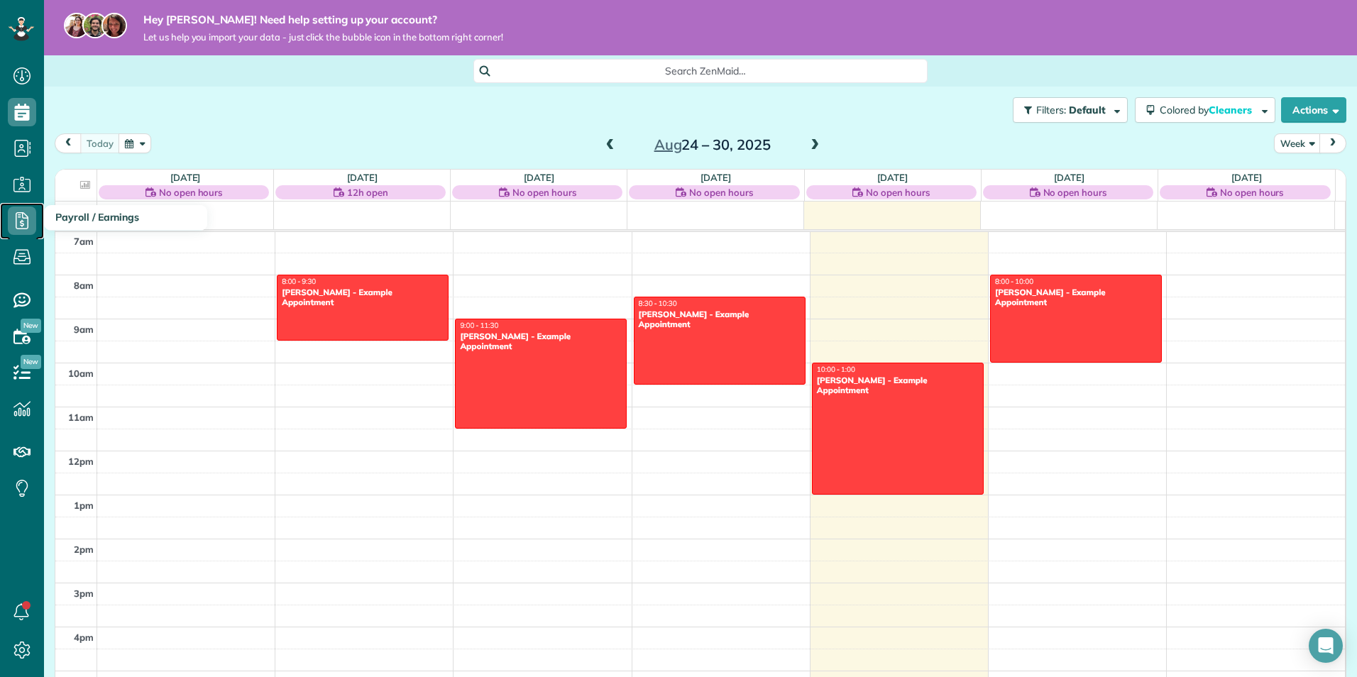
click at [27, 215] on icon at bounding box center [22, 221] width 28 height 28
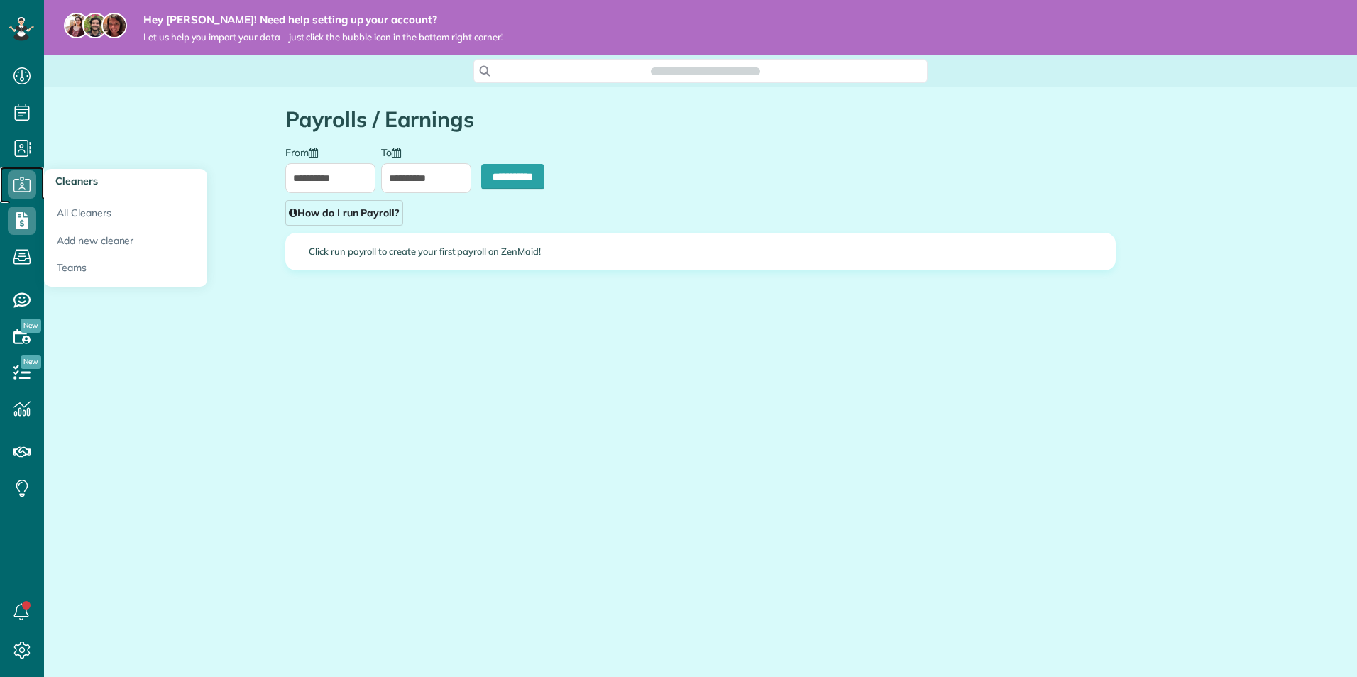
click at [23, 181] on icon at bounding box center [22, 184] width 28 height 28
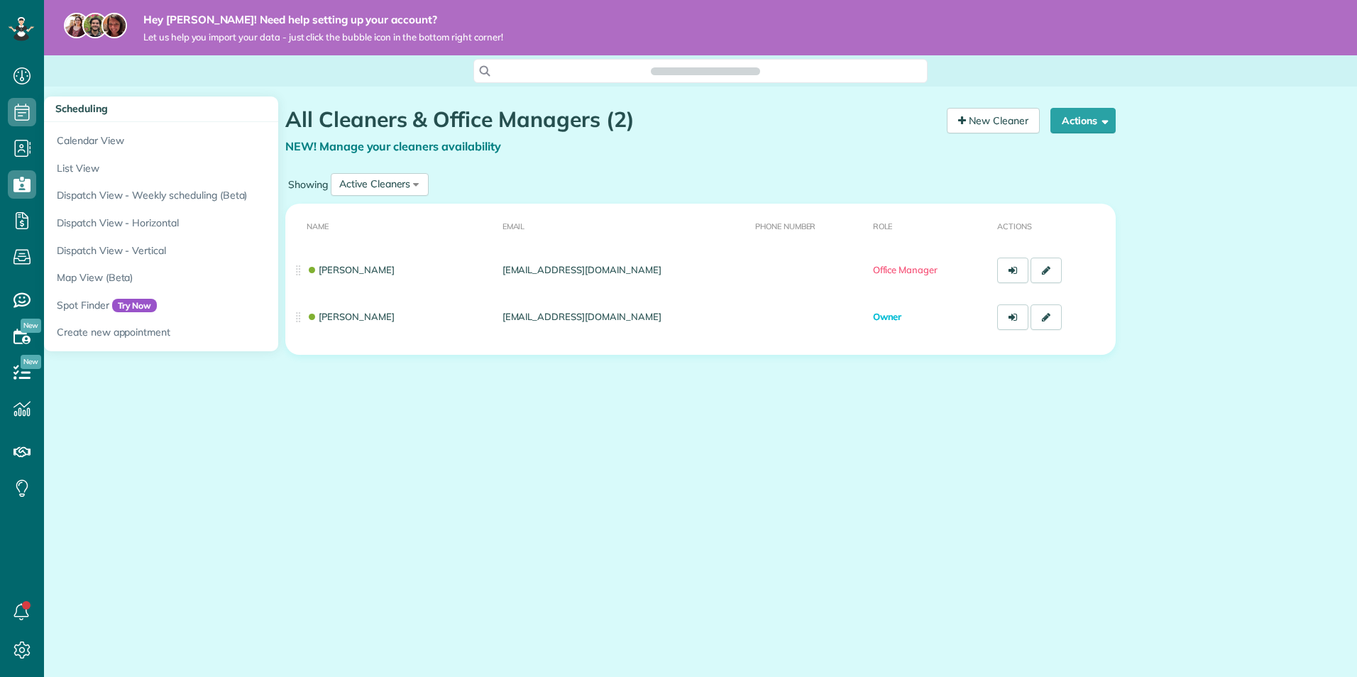
scroll to position [6, 6]
